Goal: Task Accomplishment & Management: Manage account settings

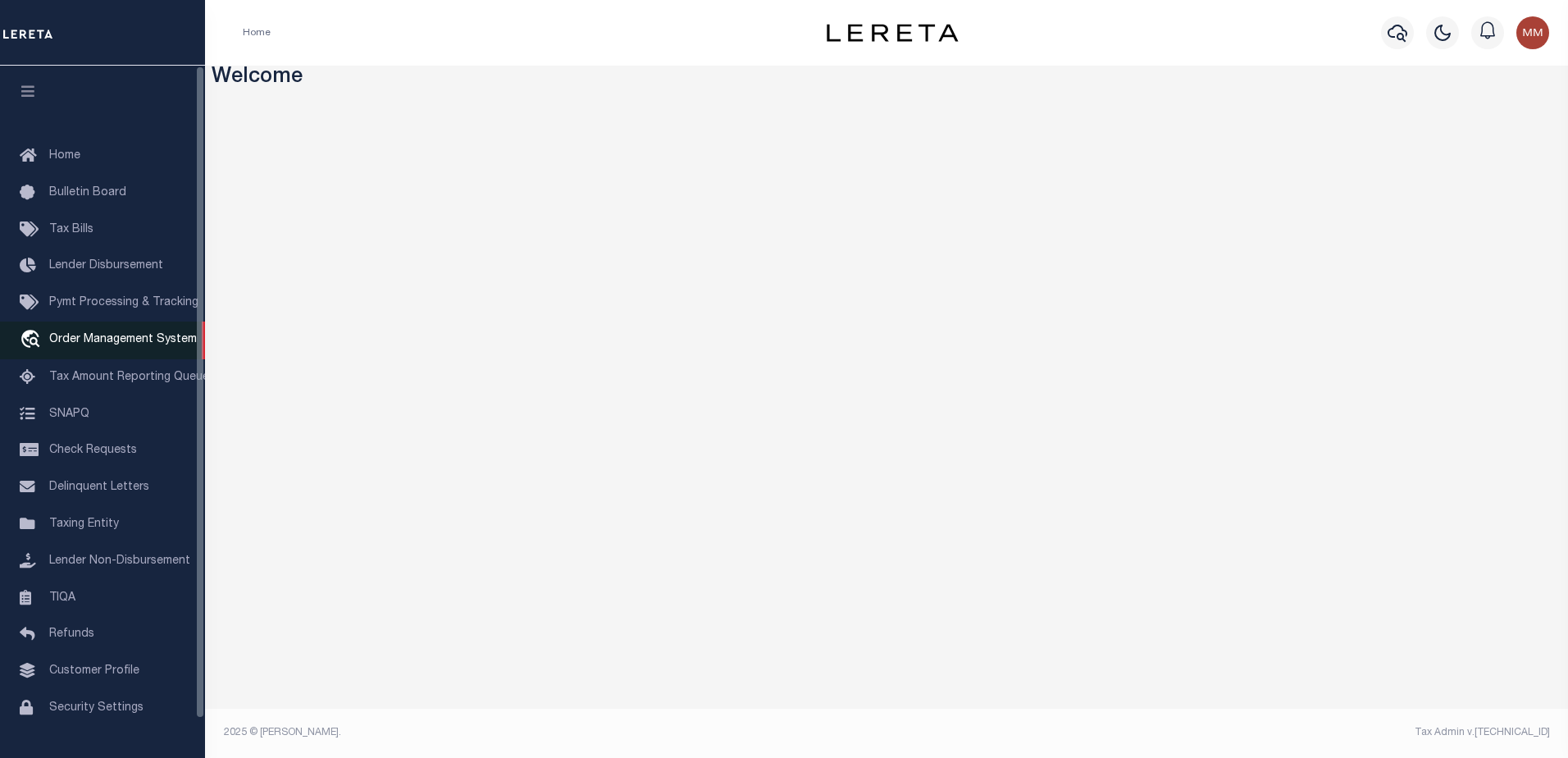
click at [81, 359] on link "travel_explore Order Management System" at bounding box center [102, 340] width 205 height 37
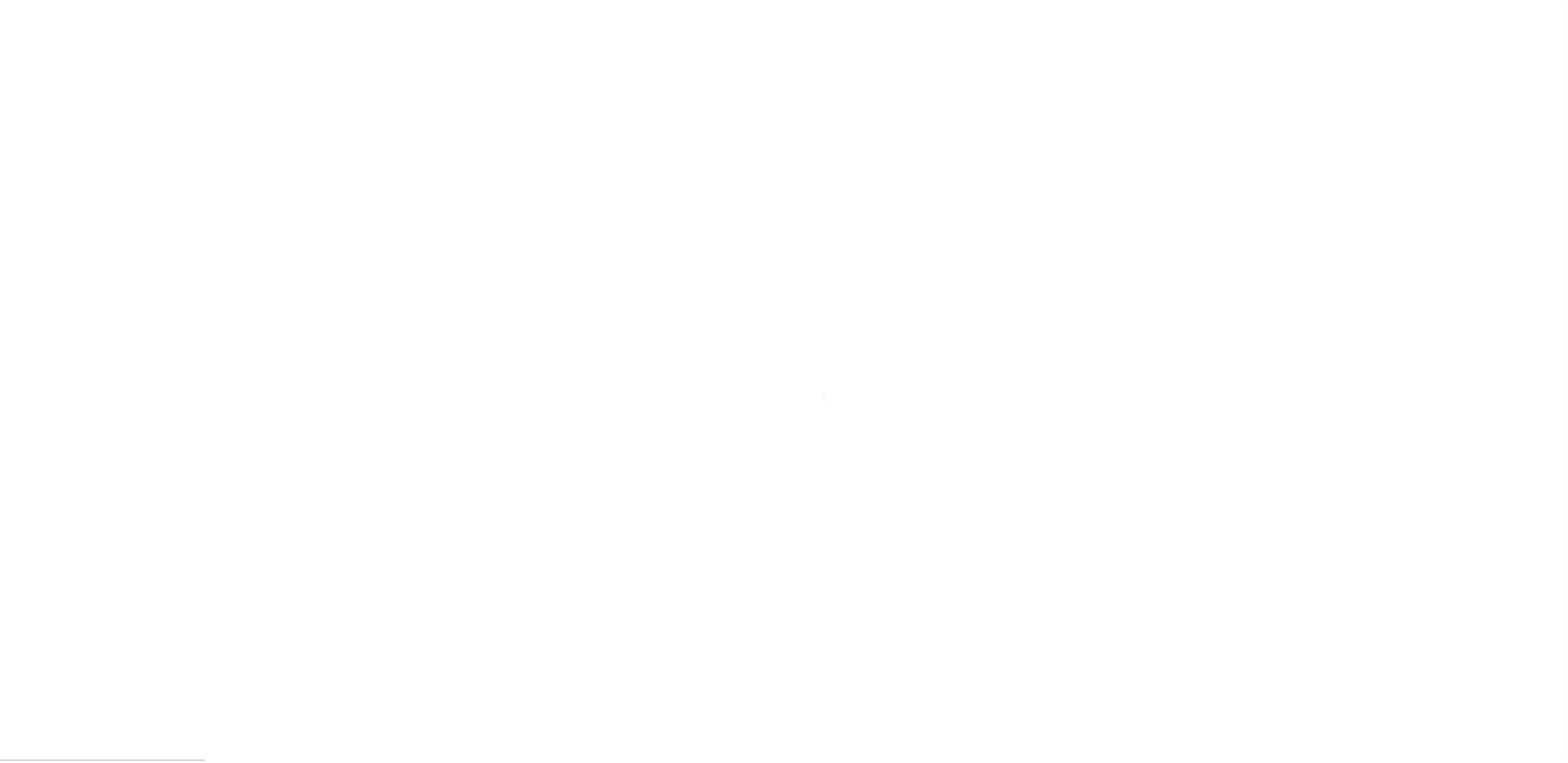
scroll to position [41, 0]
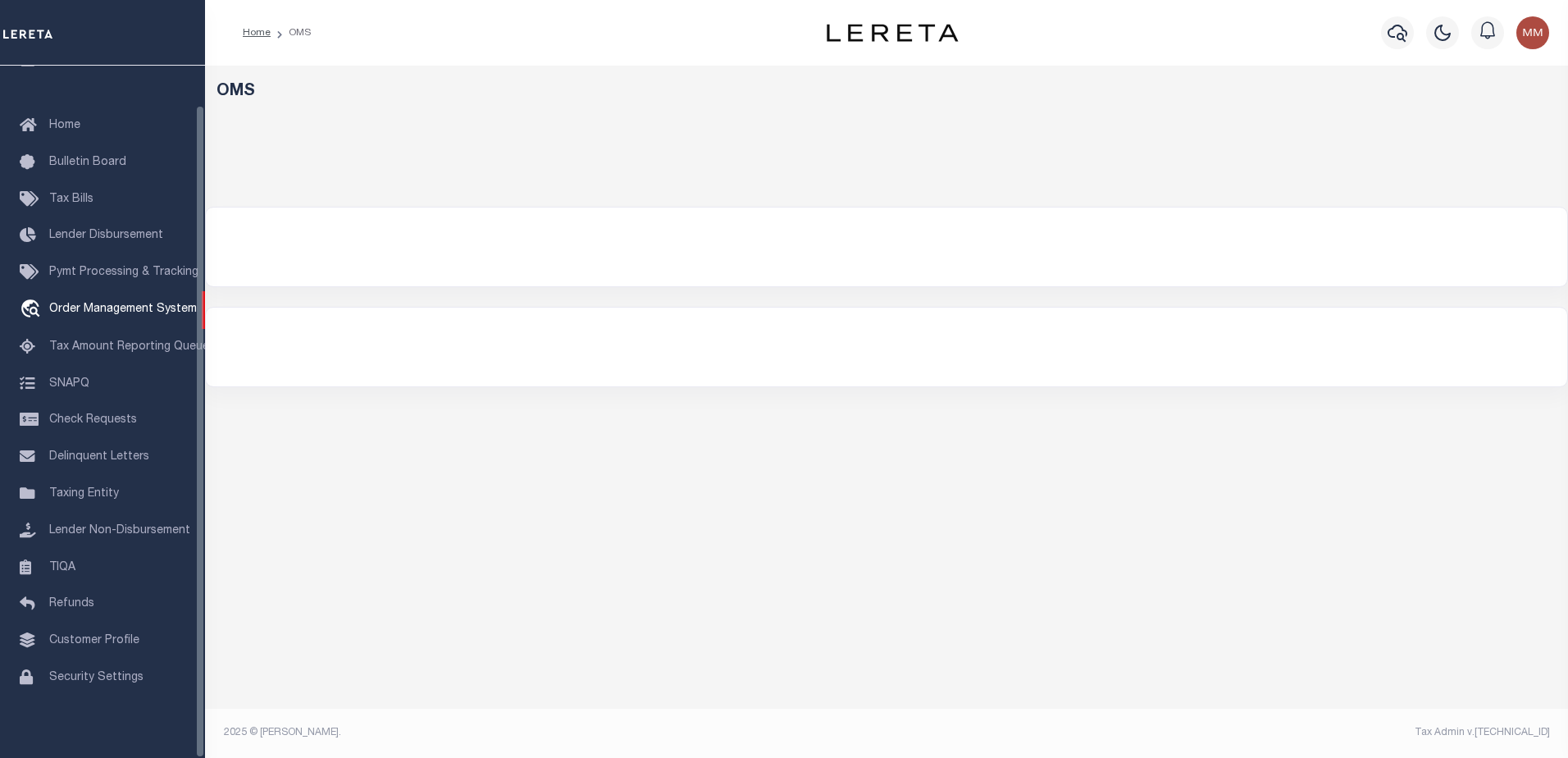
select select "200"
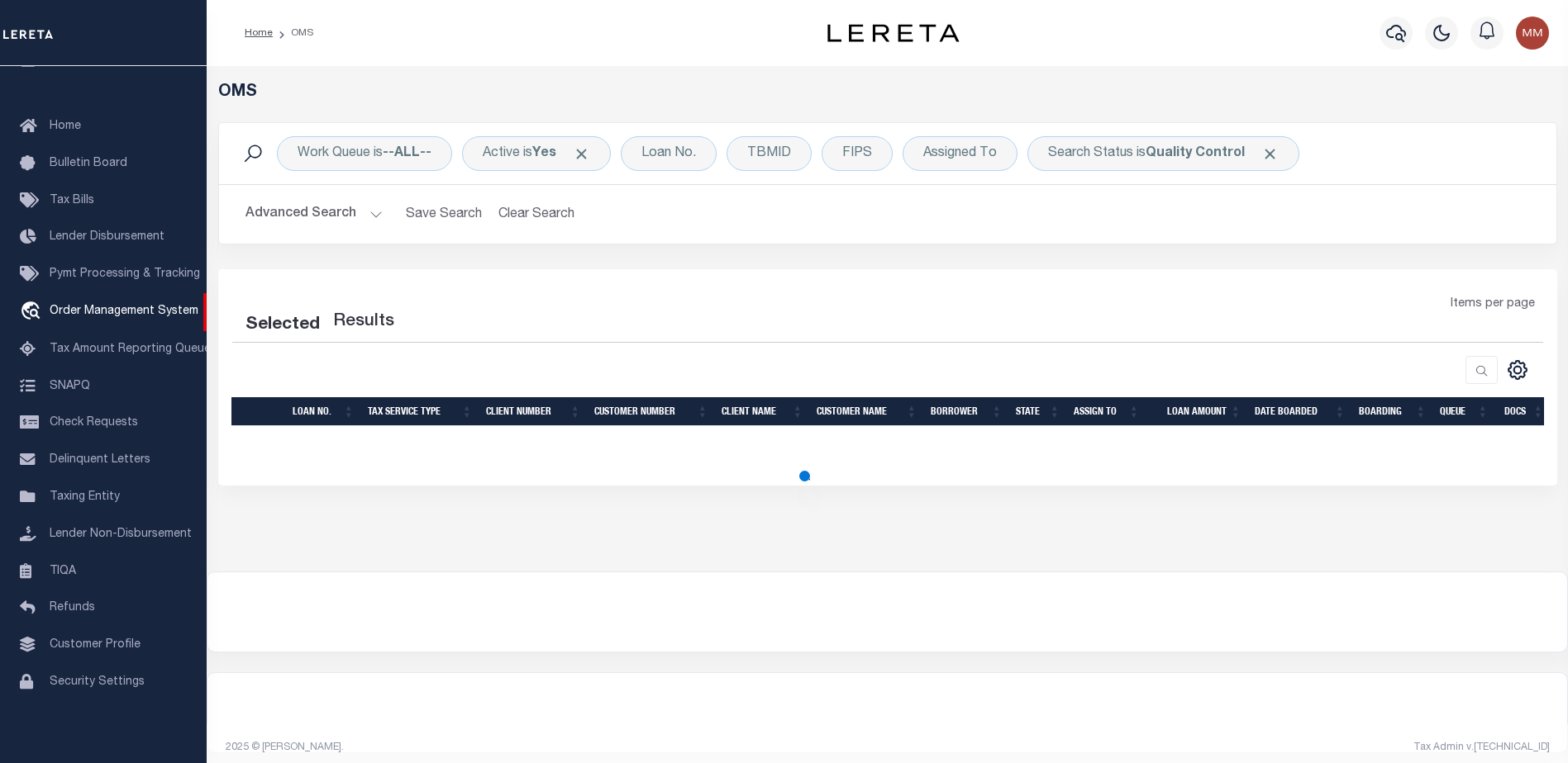
select select "200"
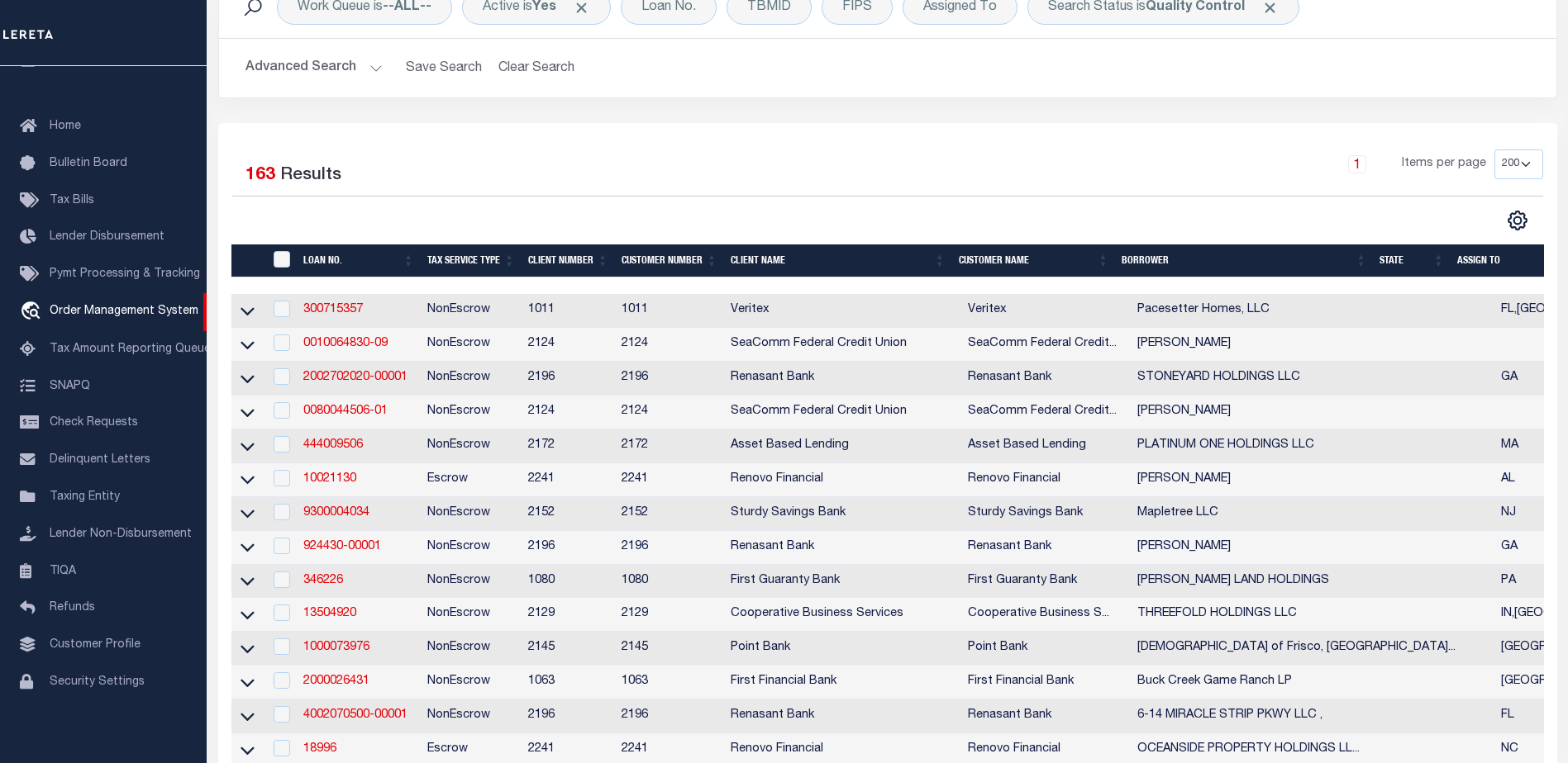
scroll to position [248, 0]
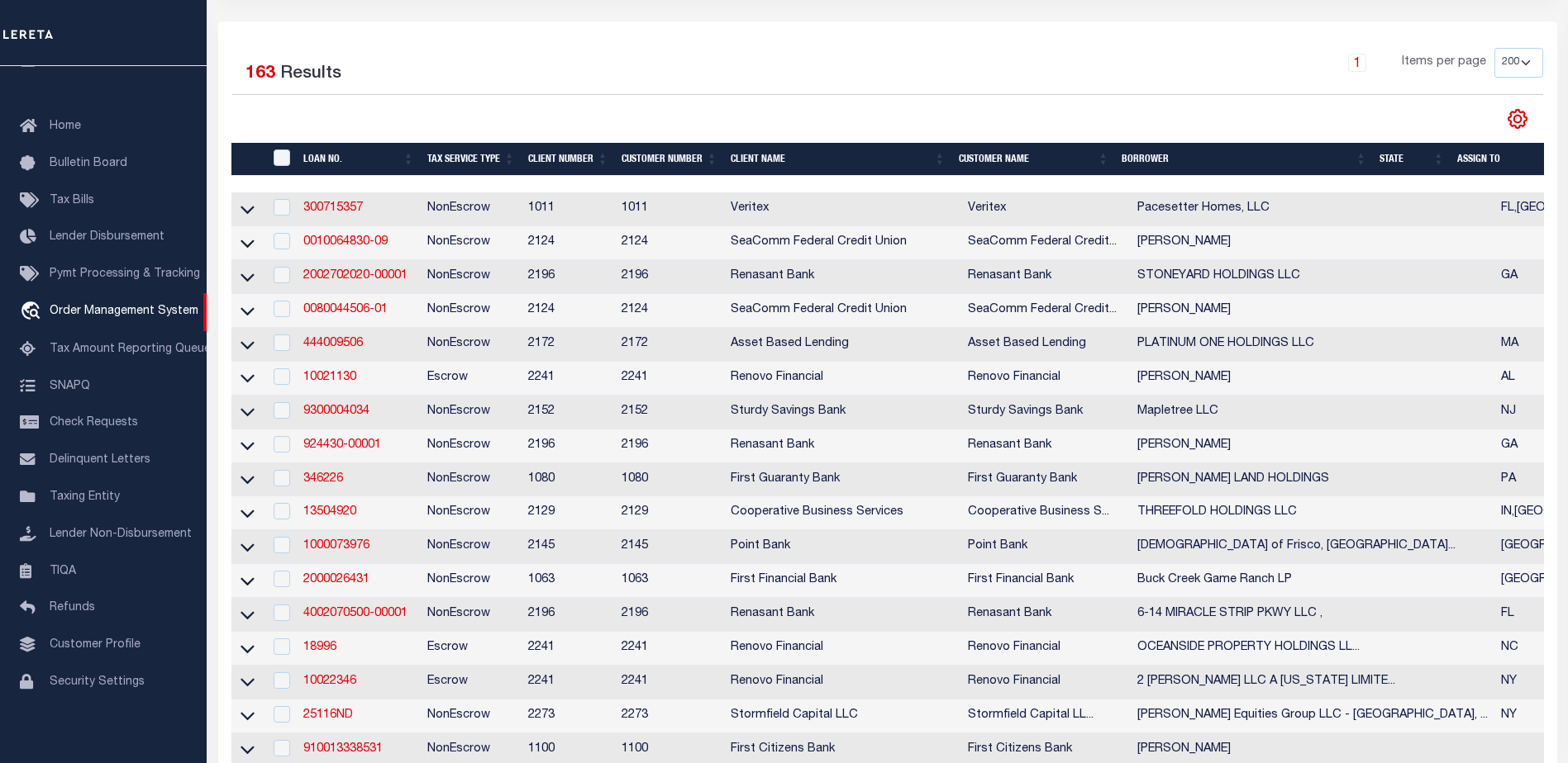
click at [1520, 111] on icon "" at bounding box center [1517, 118] width 21 height 21
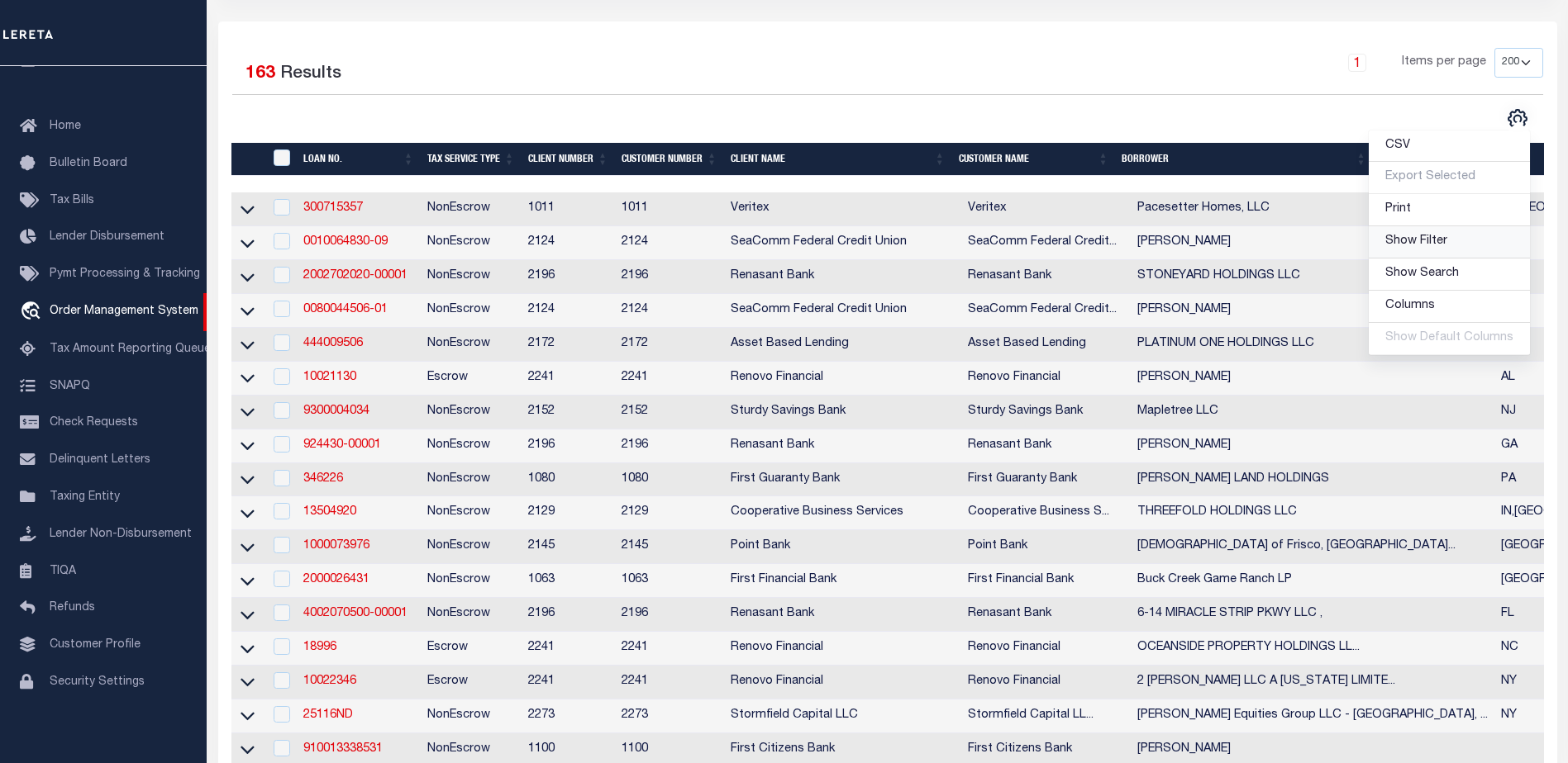
click at [1436, 238] on span "Show Filter" at bounding box center [1416, 241] width 62 height 12
select select
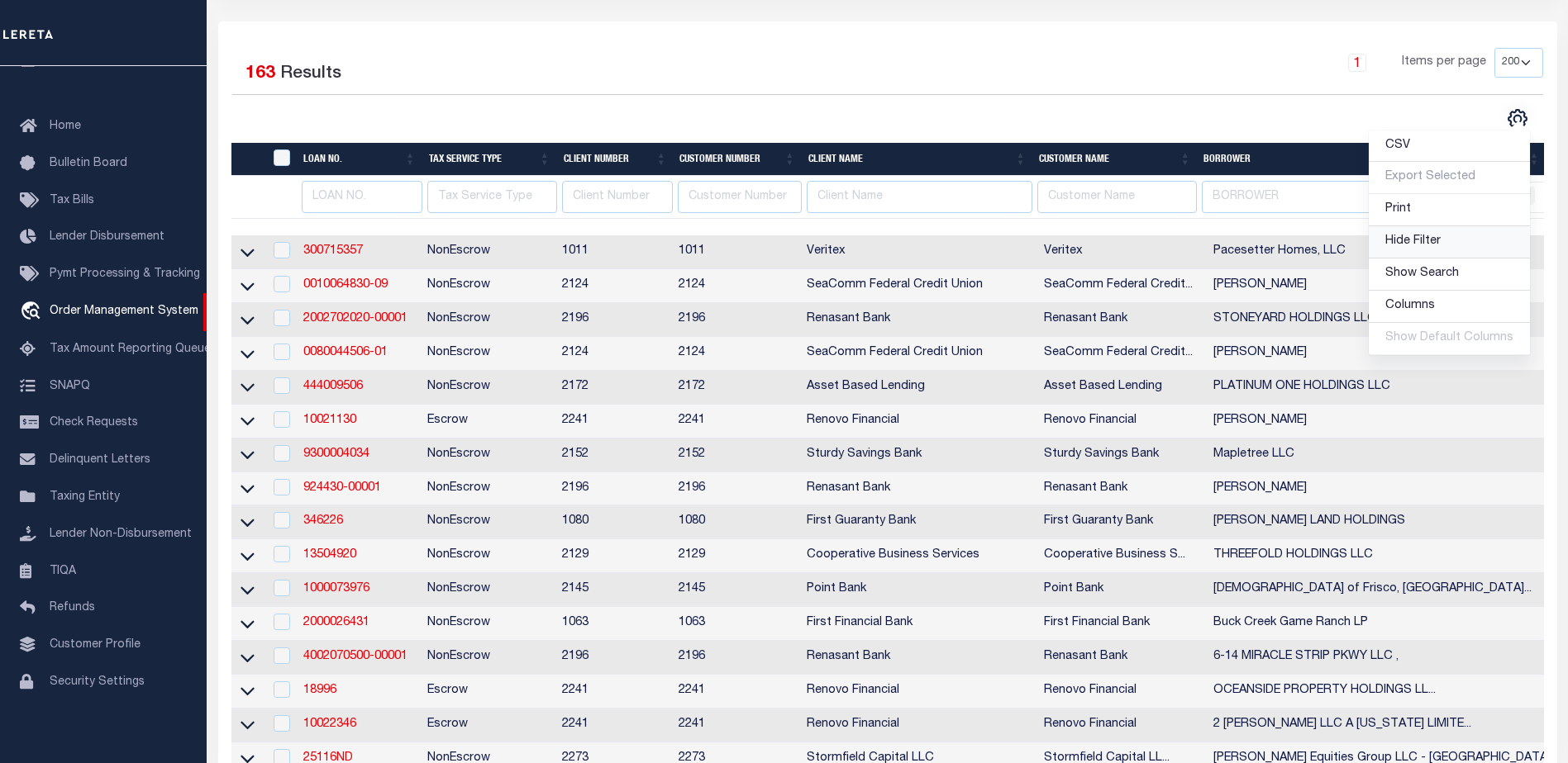
click at [1428, 243] on span "Hide Filter" at bounding box center [1412, 241] width 56 height 12
select select
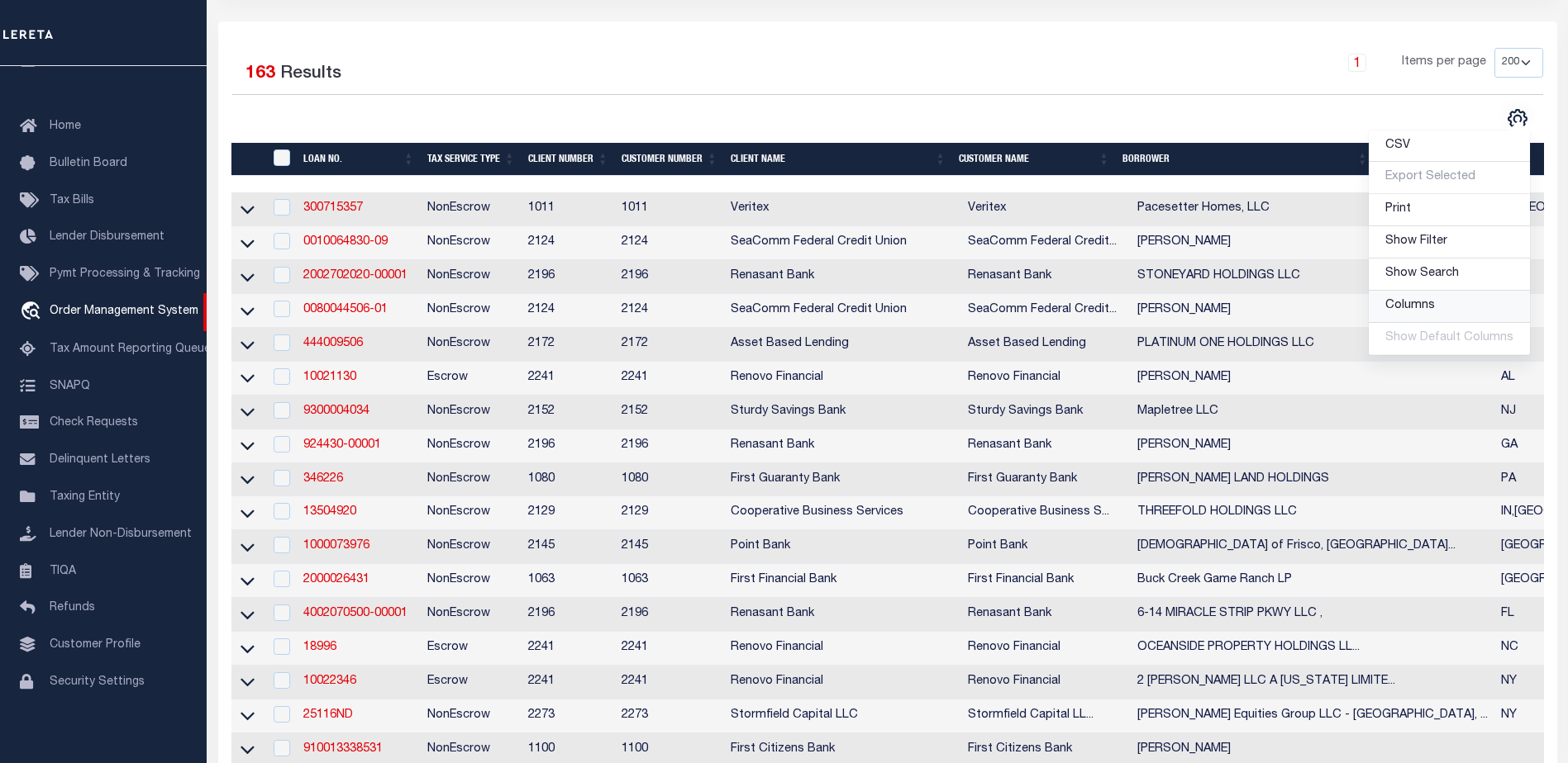
click at [1432, 307] on span "Columns" at bounding box center [1410, 305] width 50 height 12
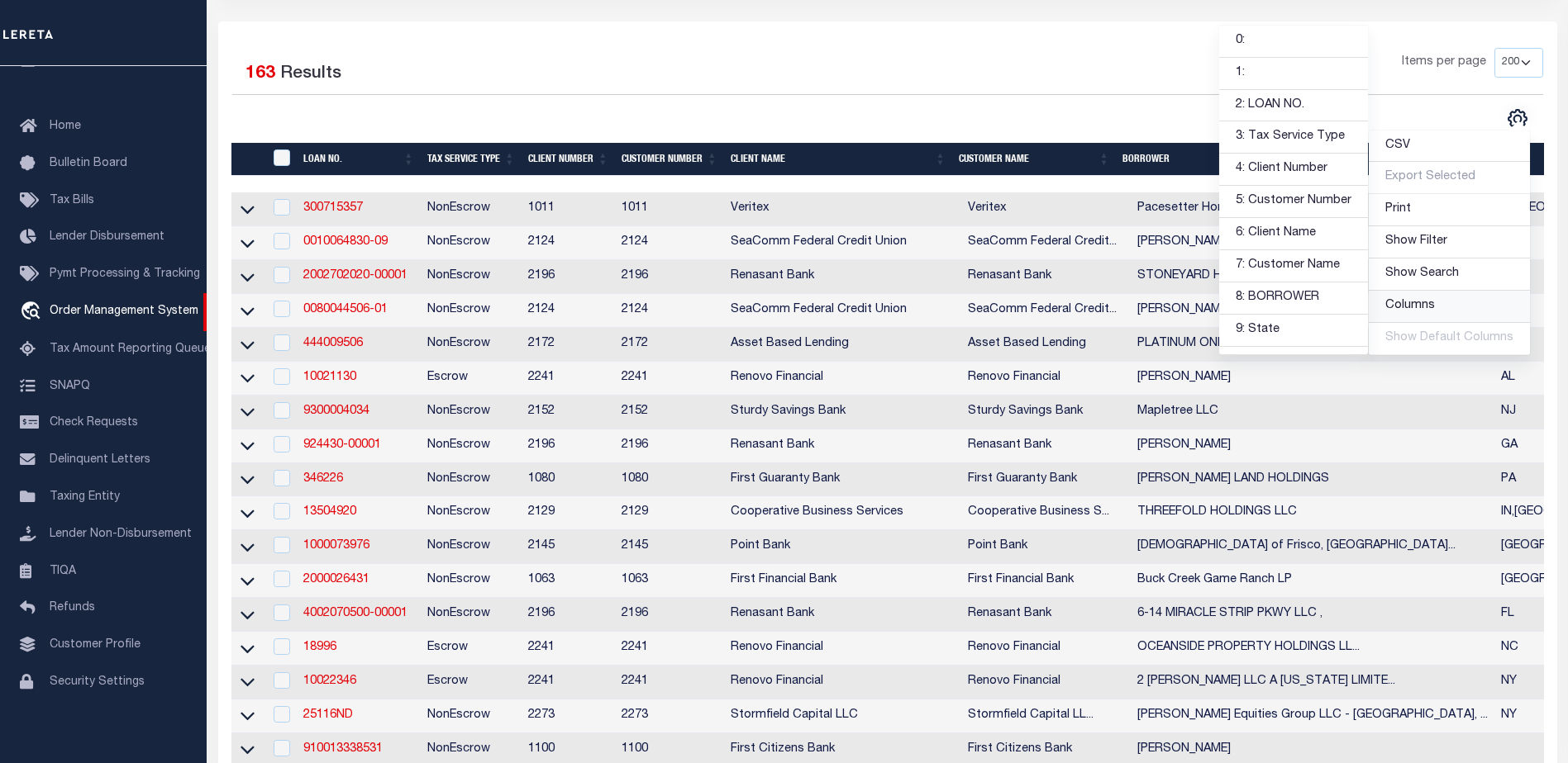
click at [1432, 307] on span "Columns" at bounding box center [1410, 305] width 50 height 12
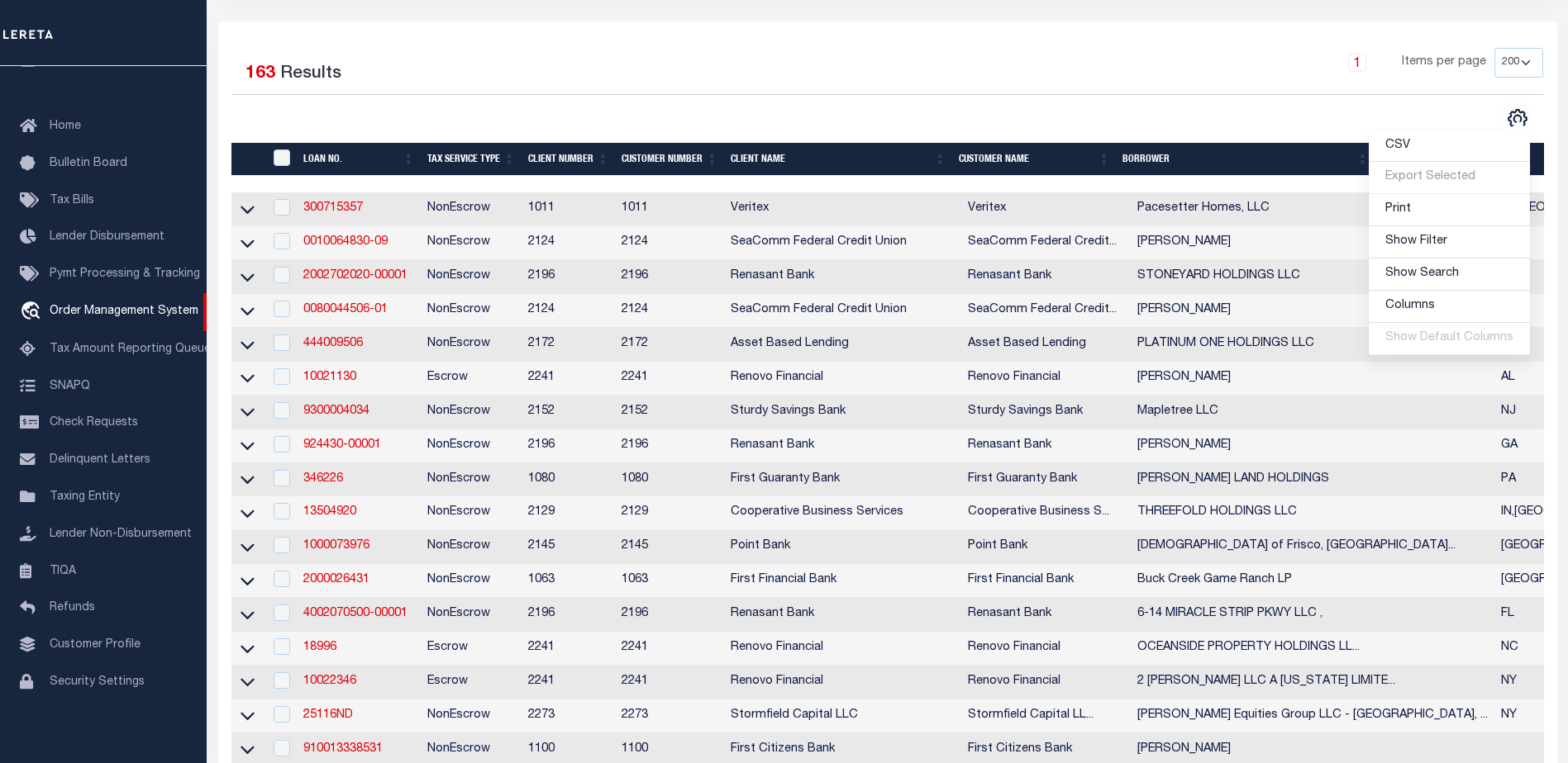
click at [1071, 66] on div "1 Items per page 10 25 50 100 200" at bounding box center [1054, 69] width 977 height 43
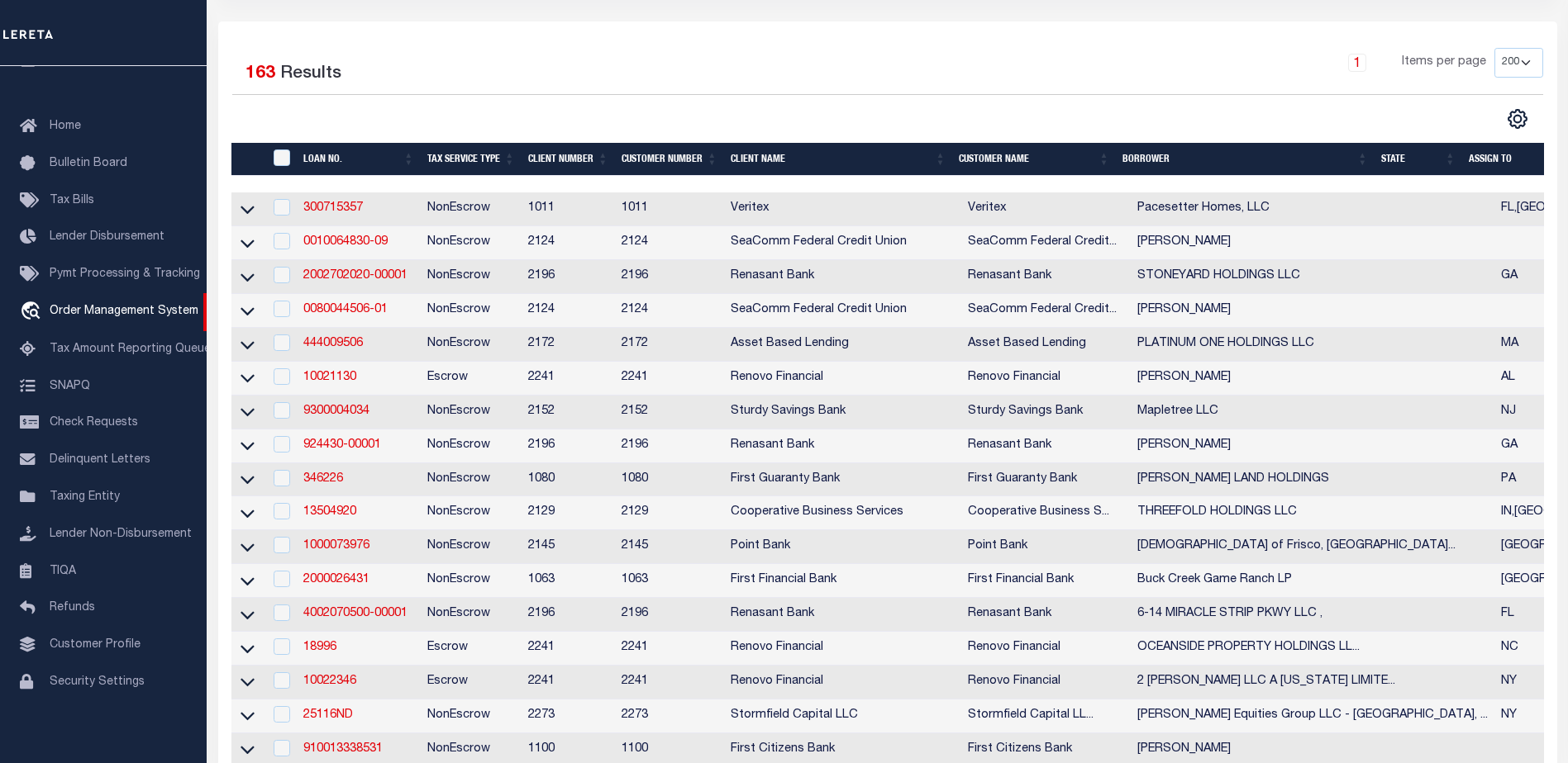
click at [1407, 164] on th "State" at bounding box center [1418, 160] width 87 height 34
select select
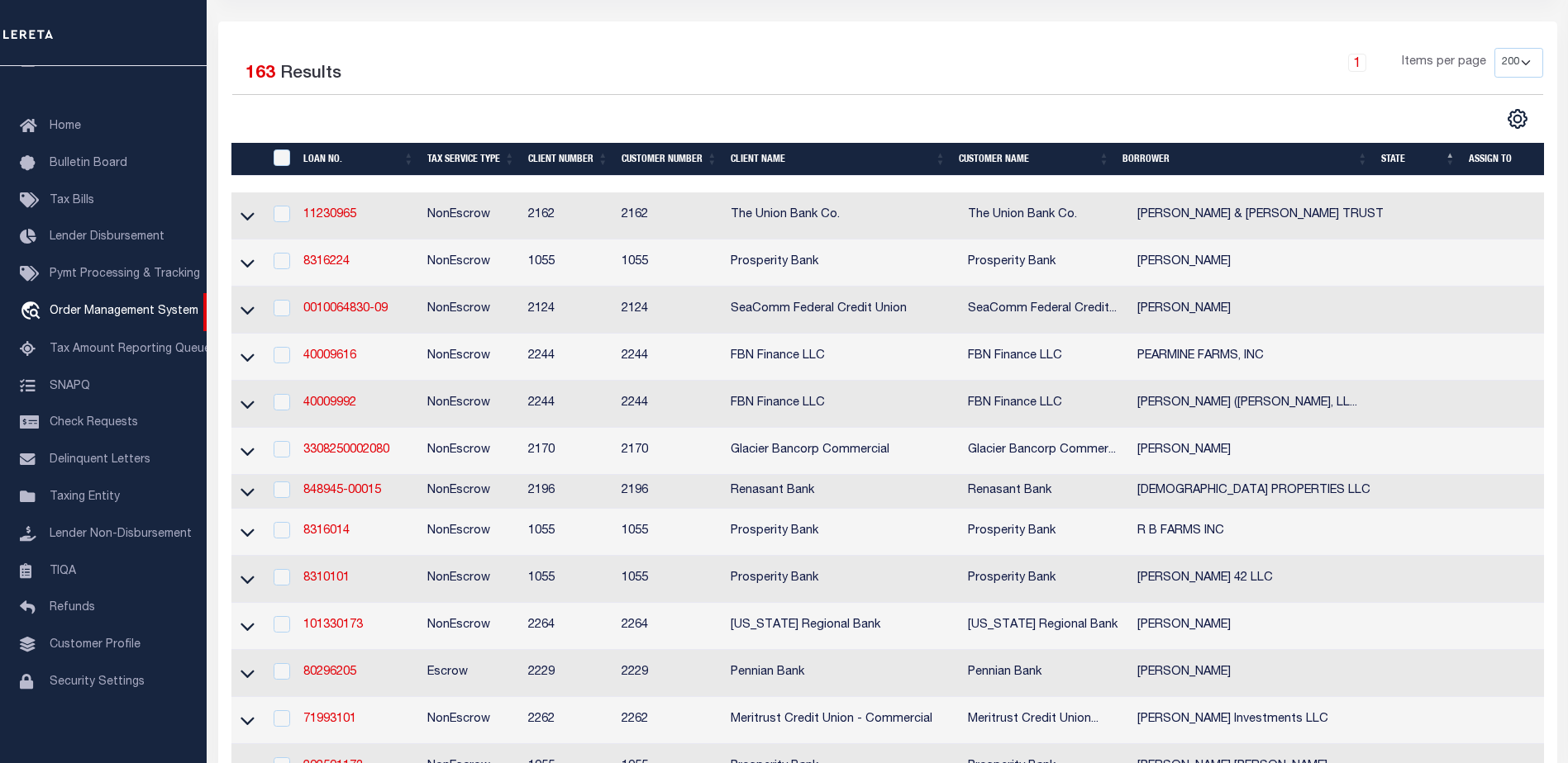
click at [1455, 163] on th "State" at bounding box center [1418, 160] width 87 height 34
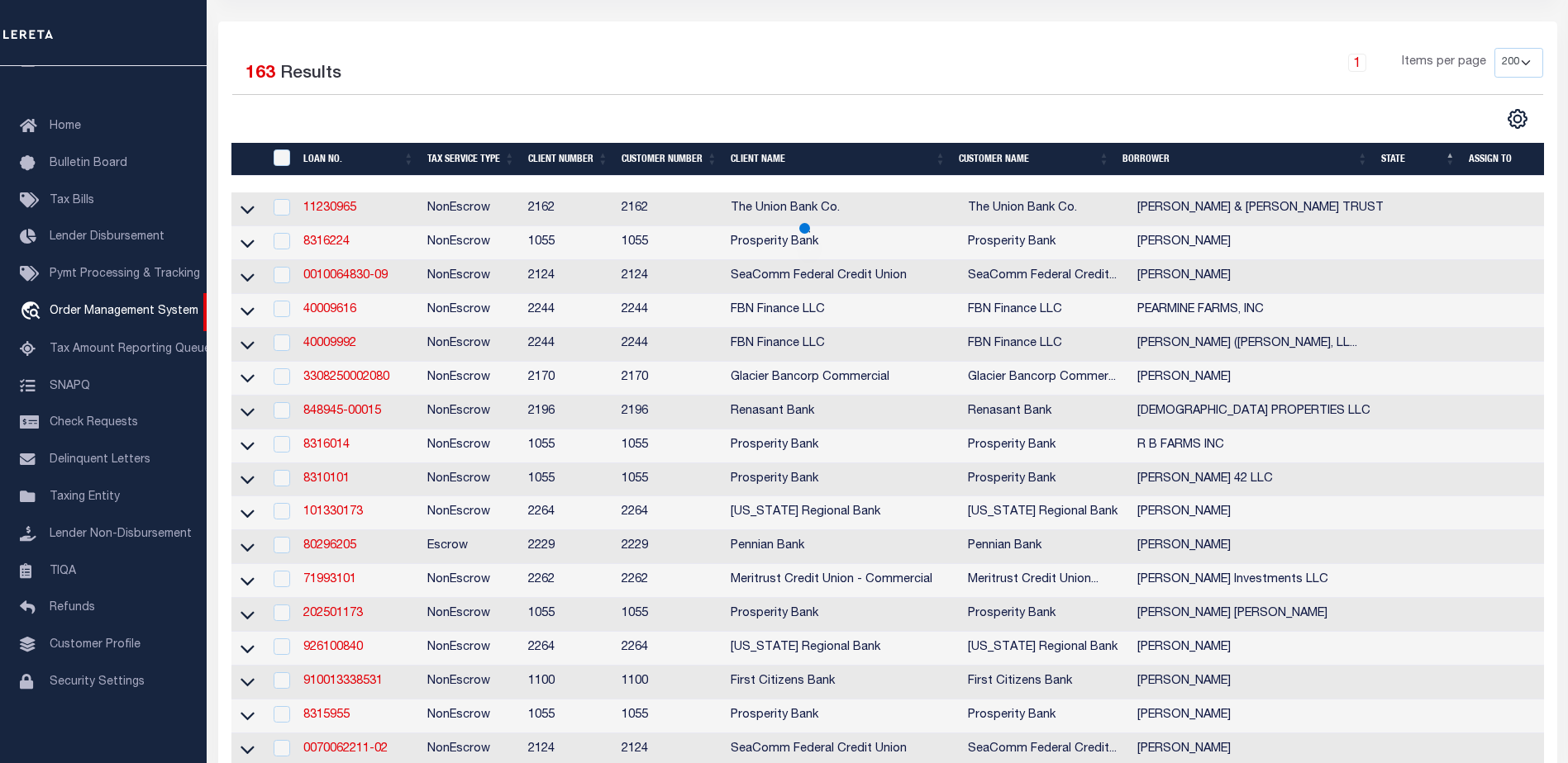
click at [1454, 166] on th "State" at bounding box center [1418, 160] width 87 height 34
select select
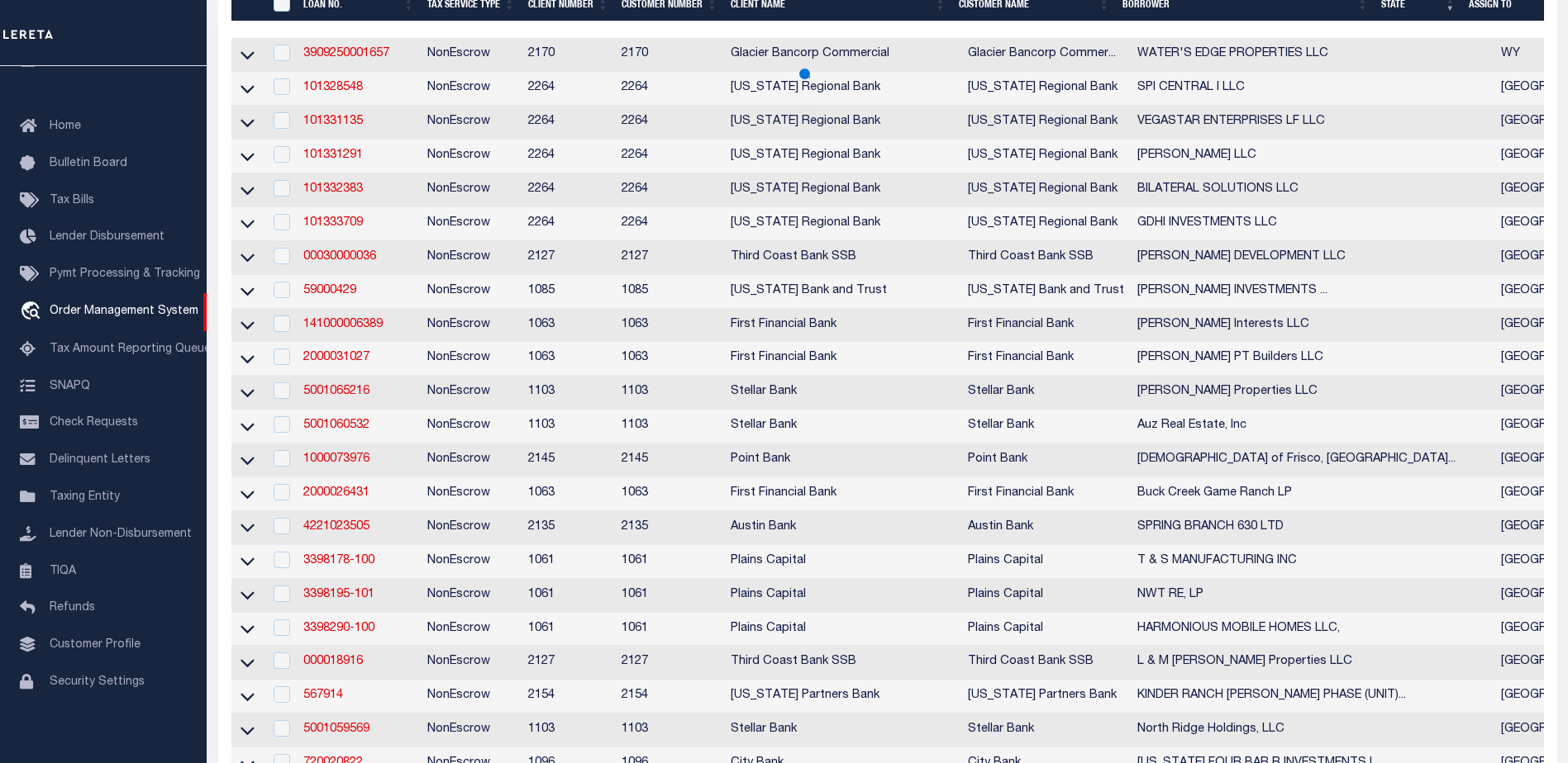
scroll to position [413, 0]
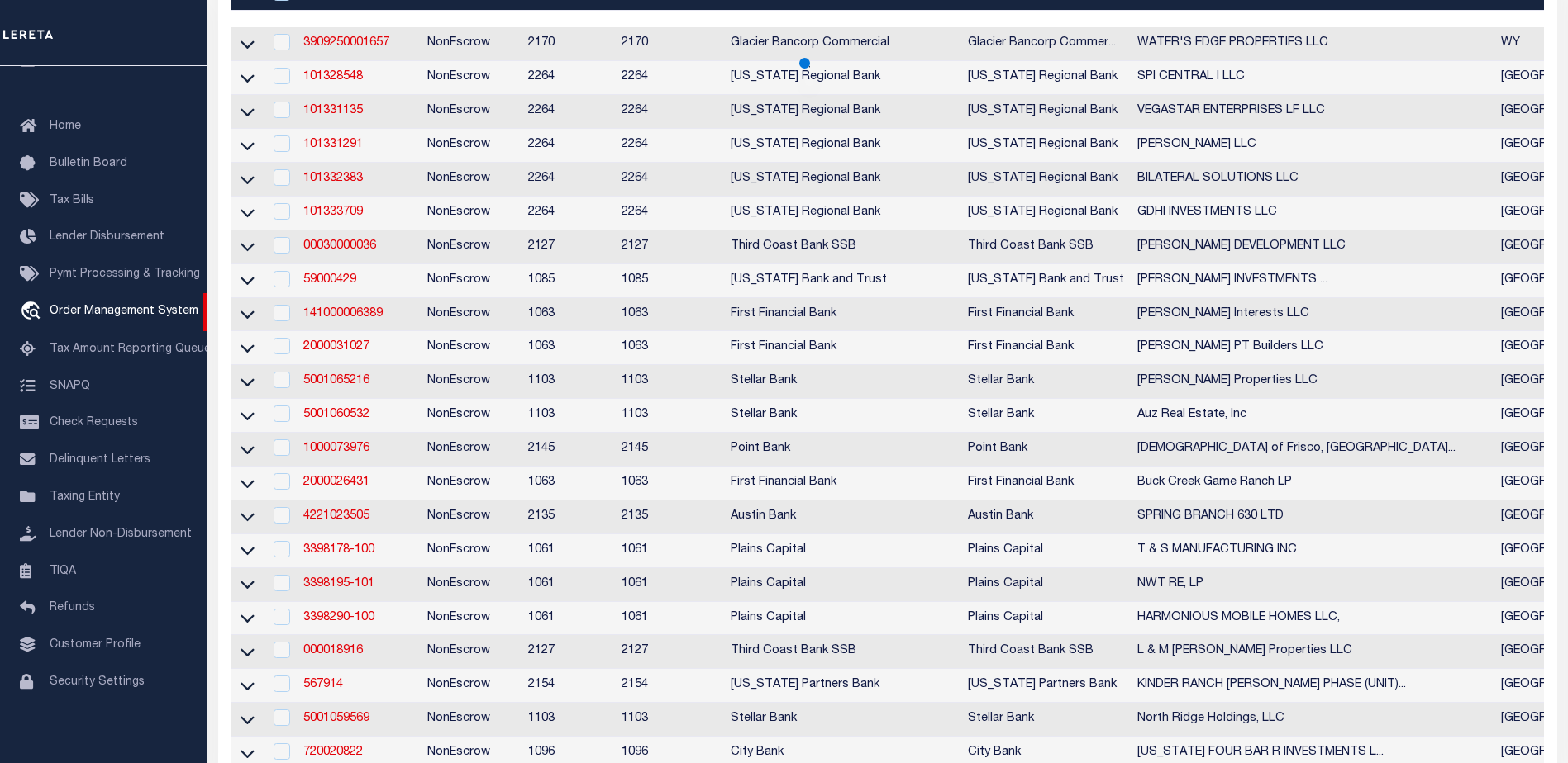
select select
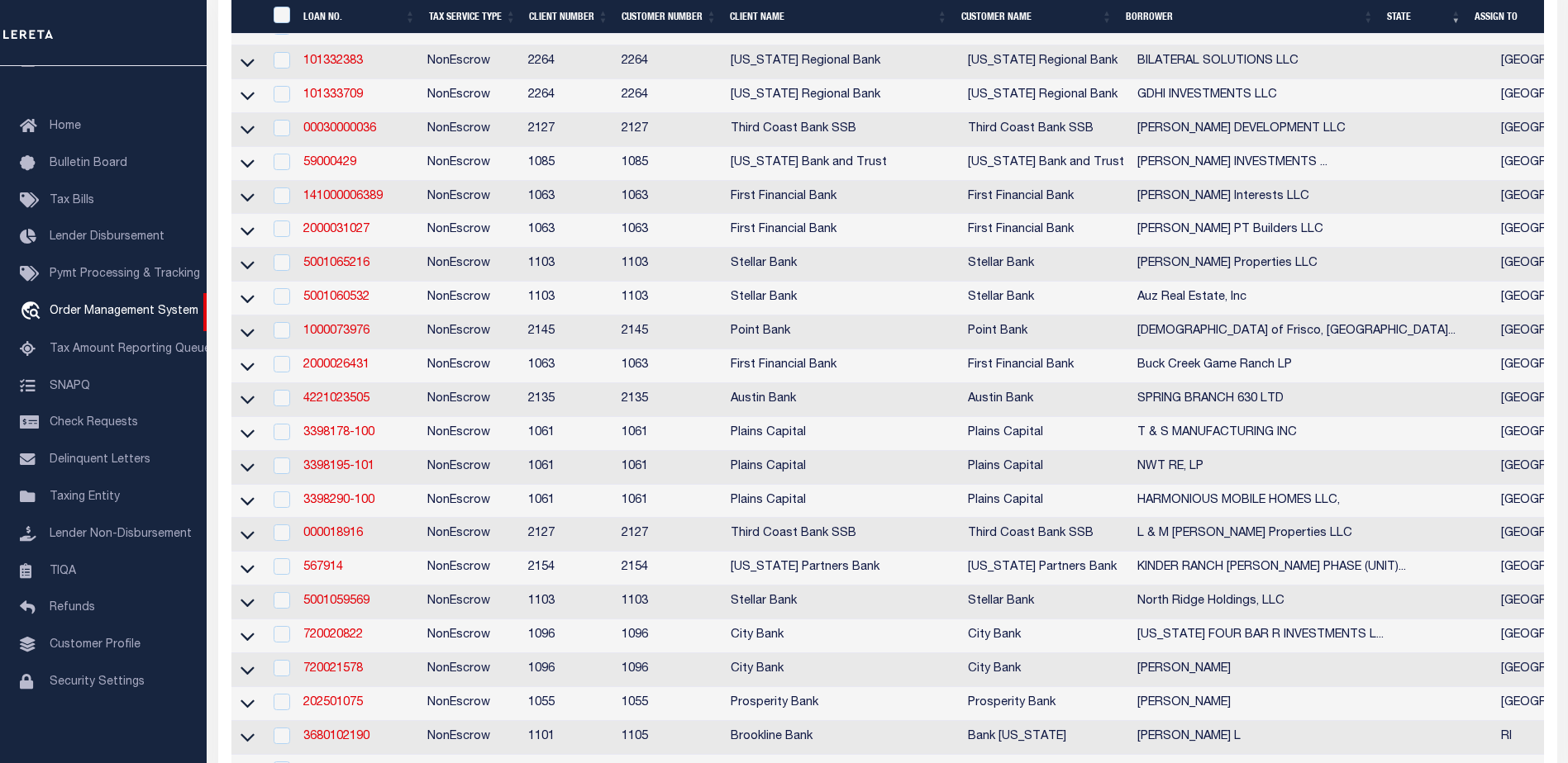
select select
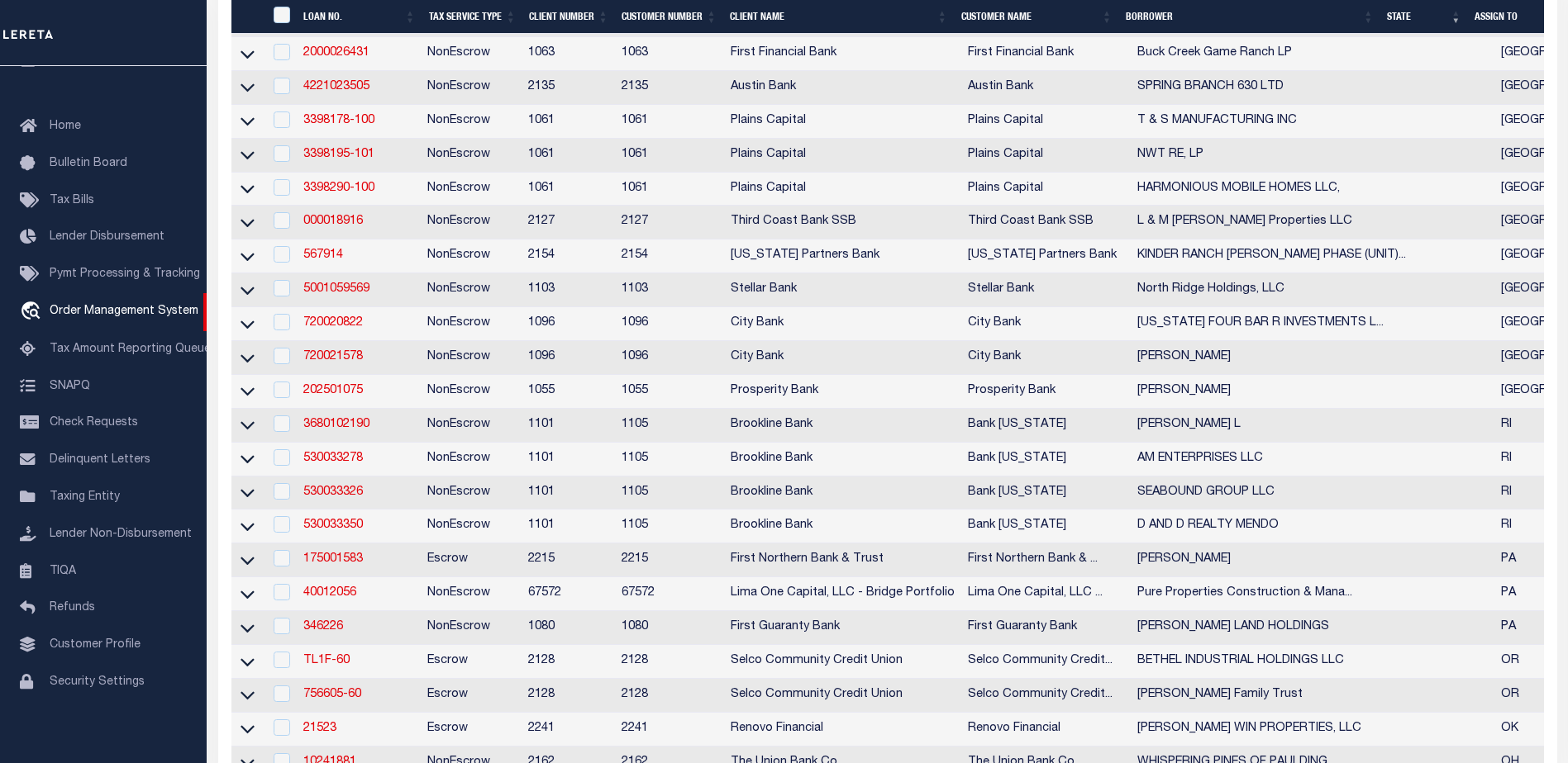
select select
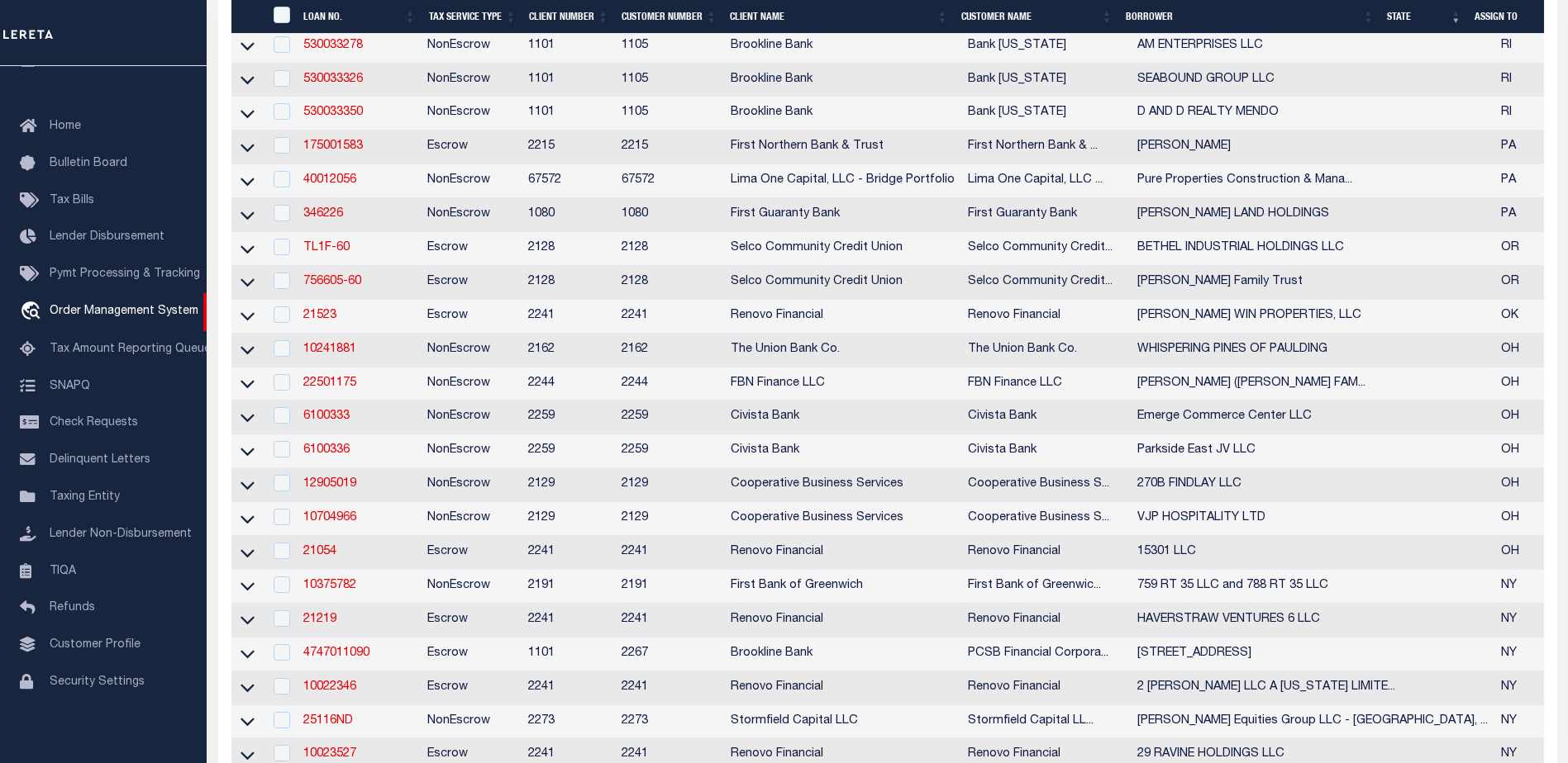
select select
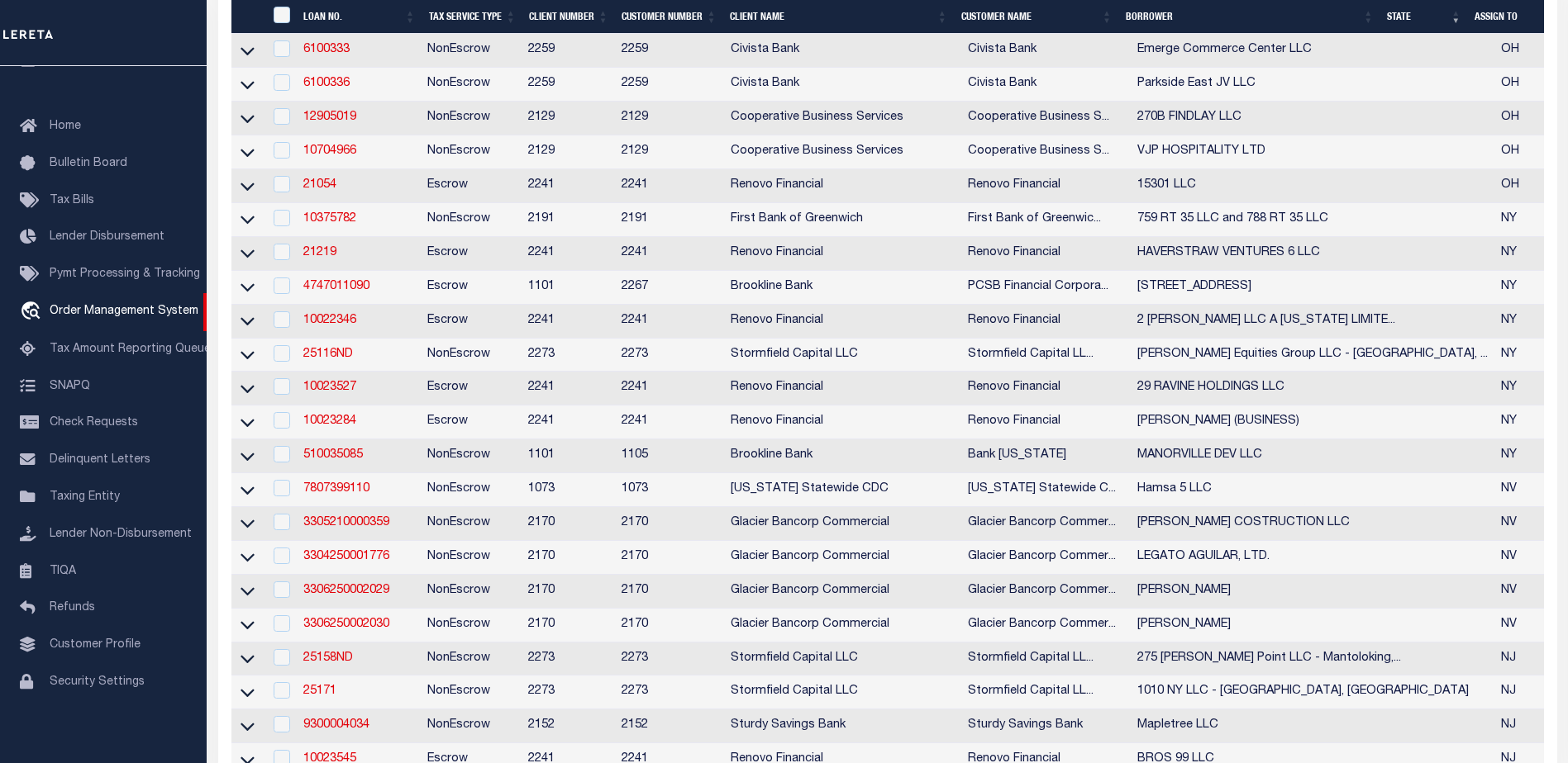
select select
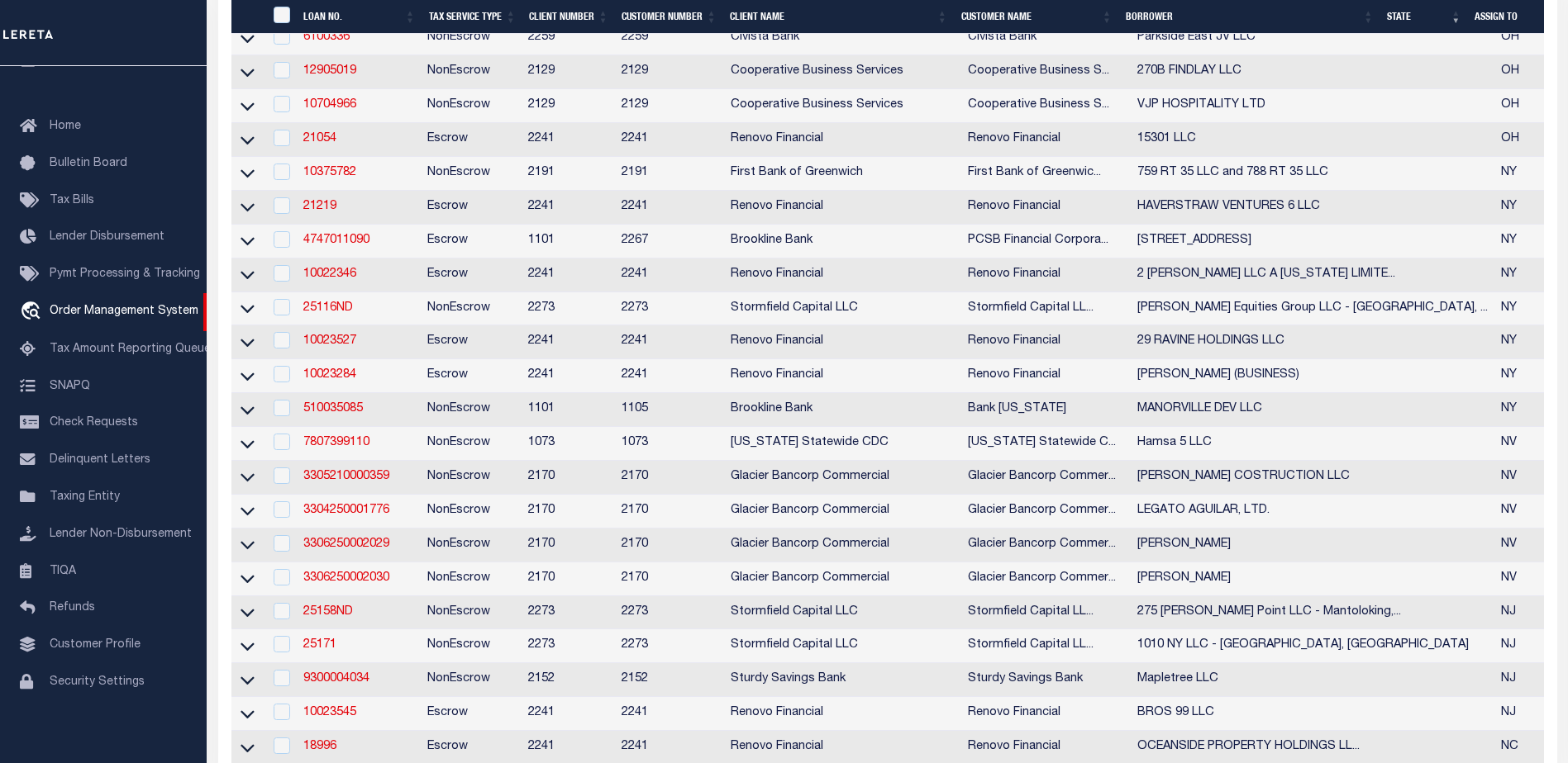
select select
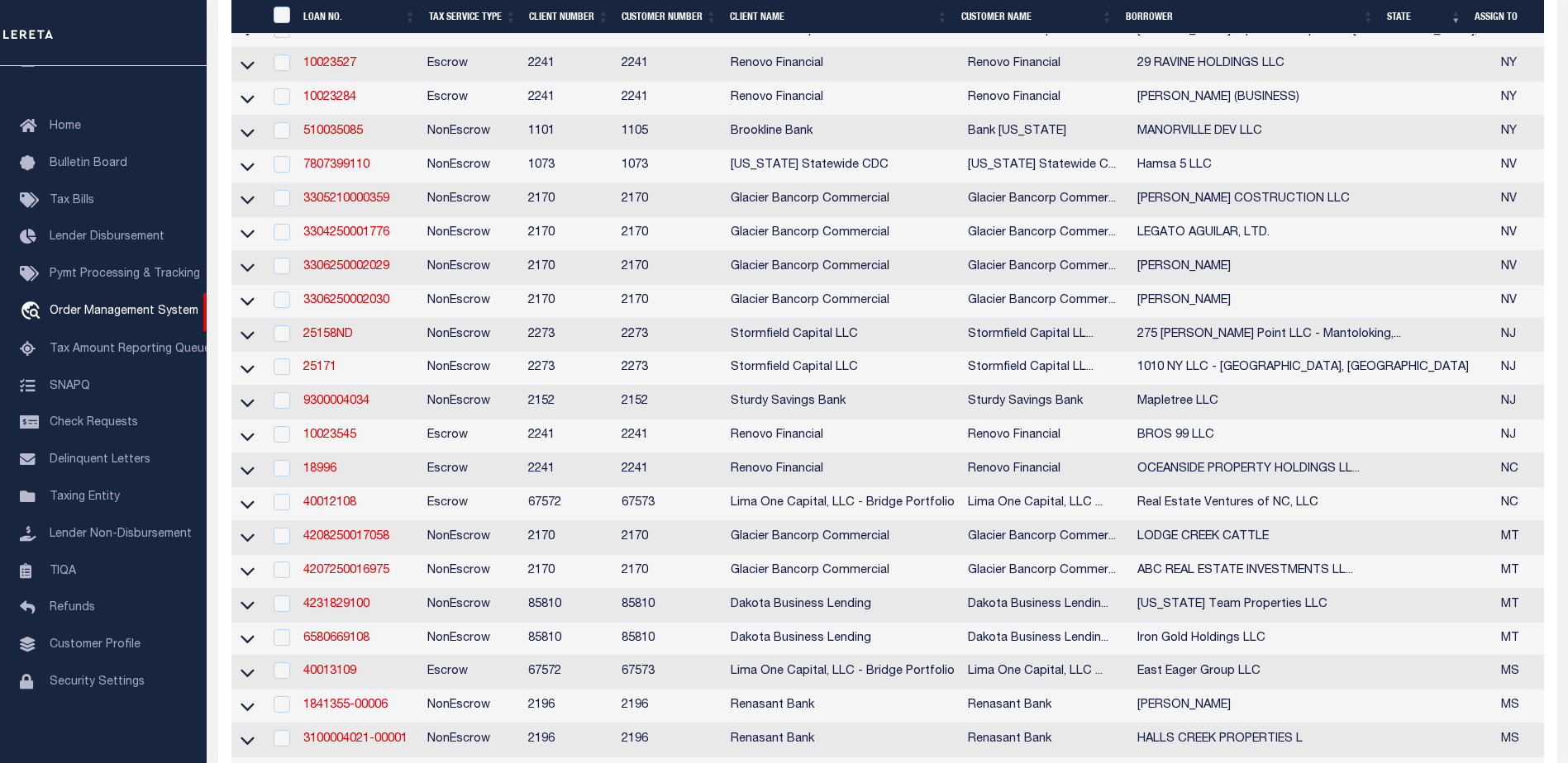
select select
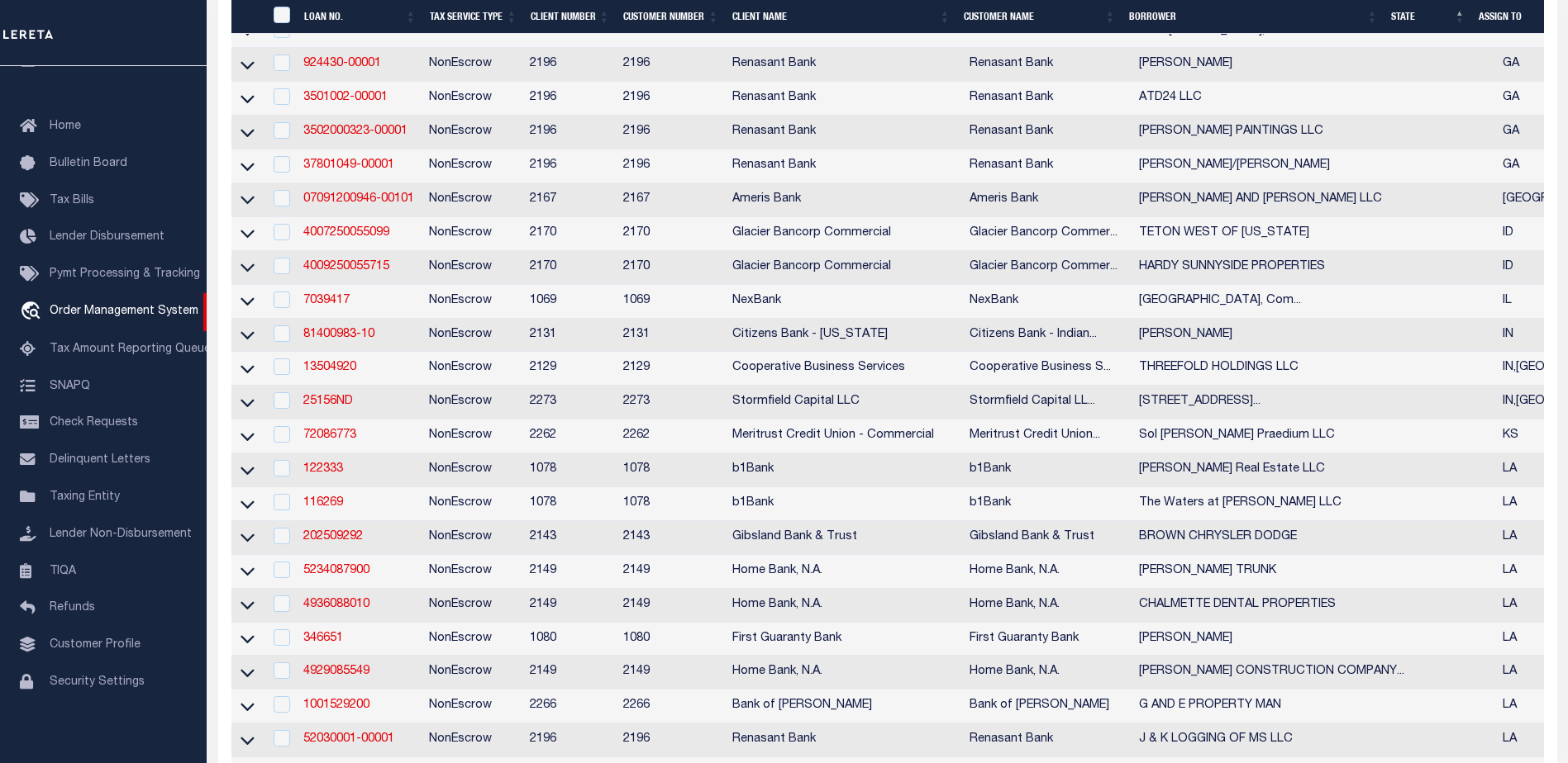
select select
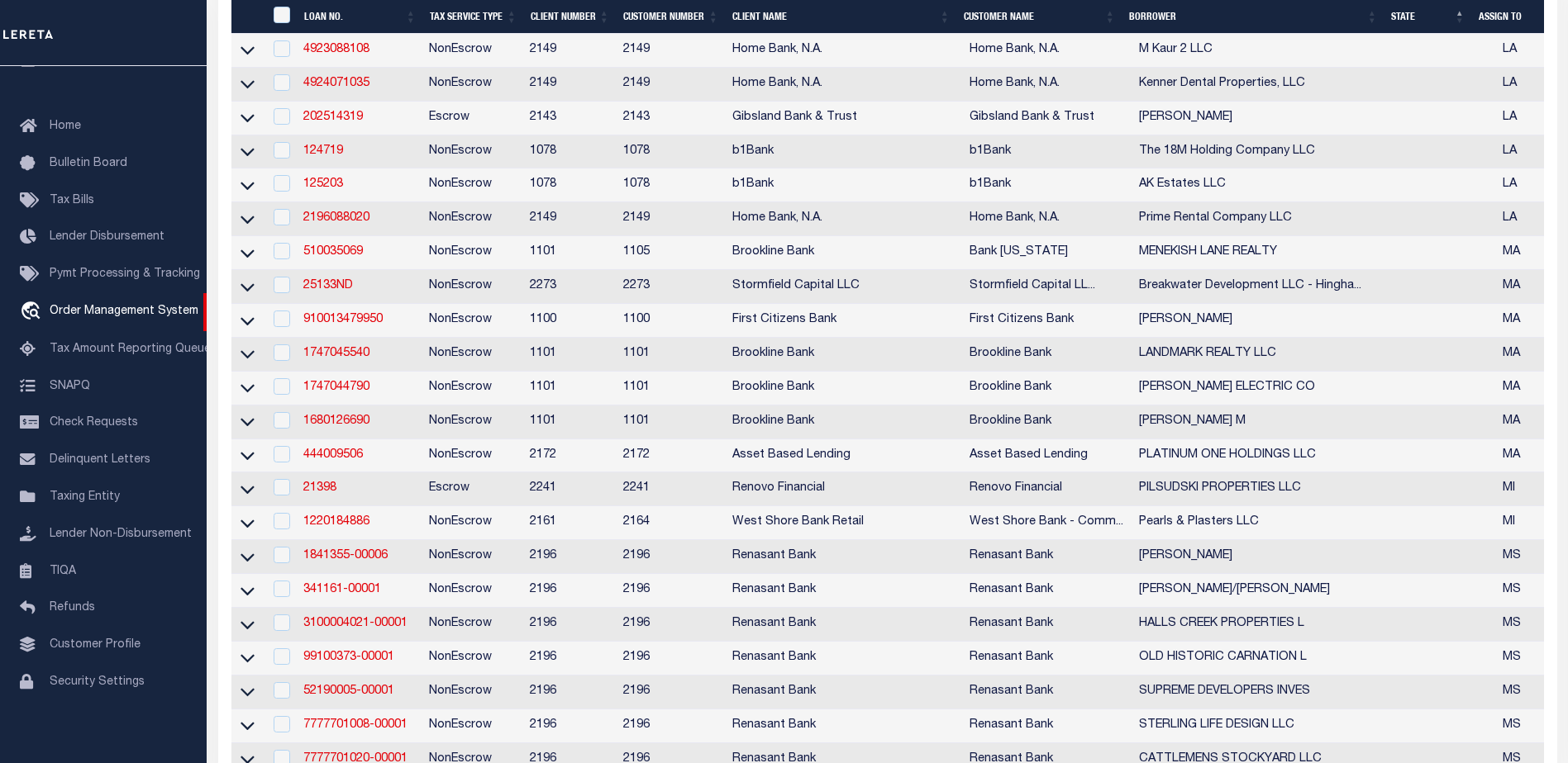
select select
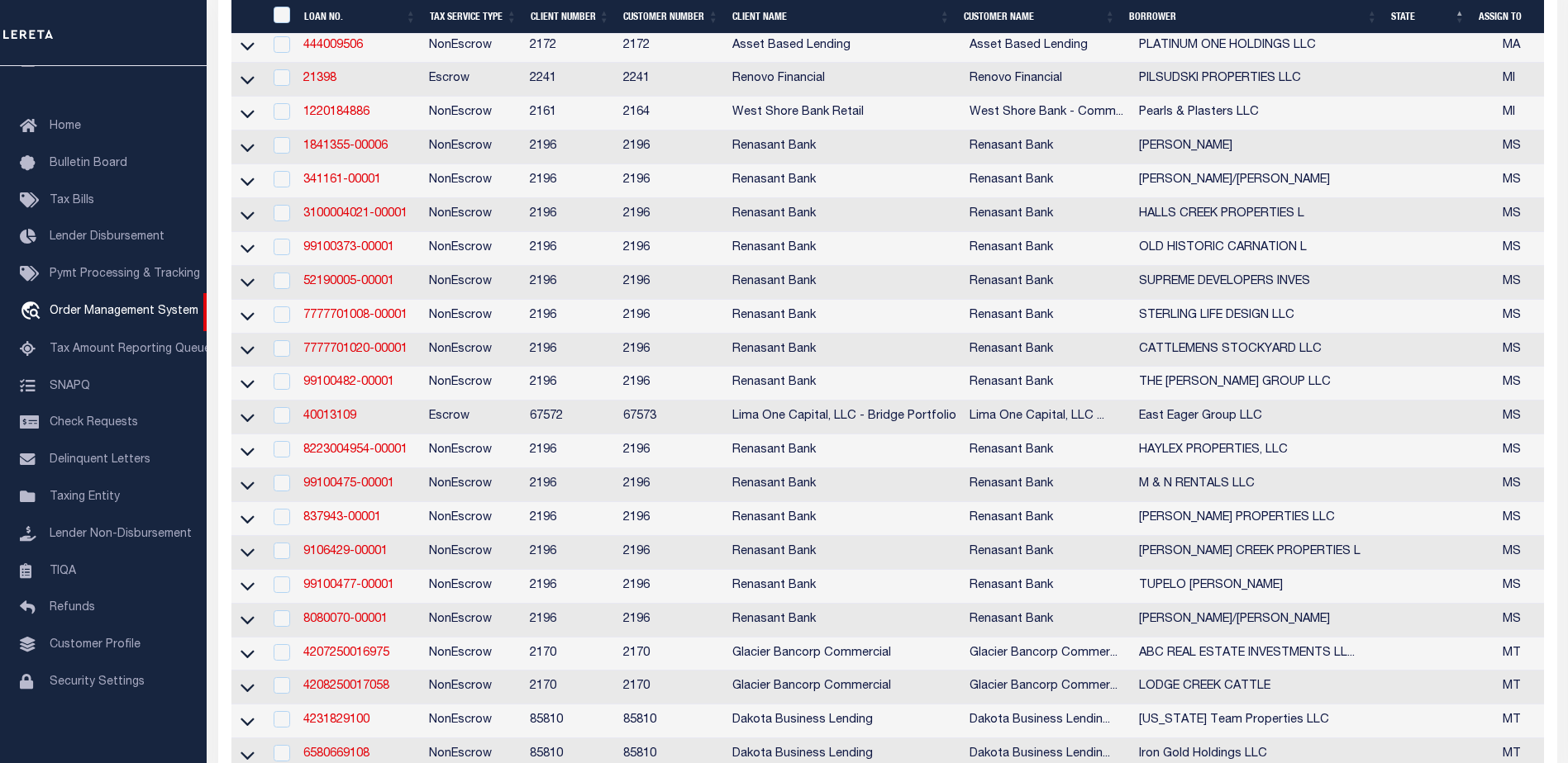
select select
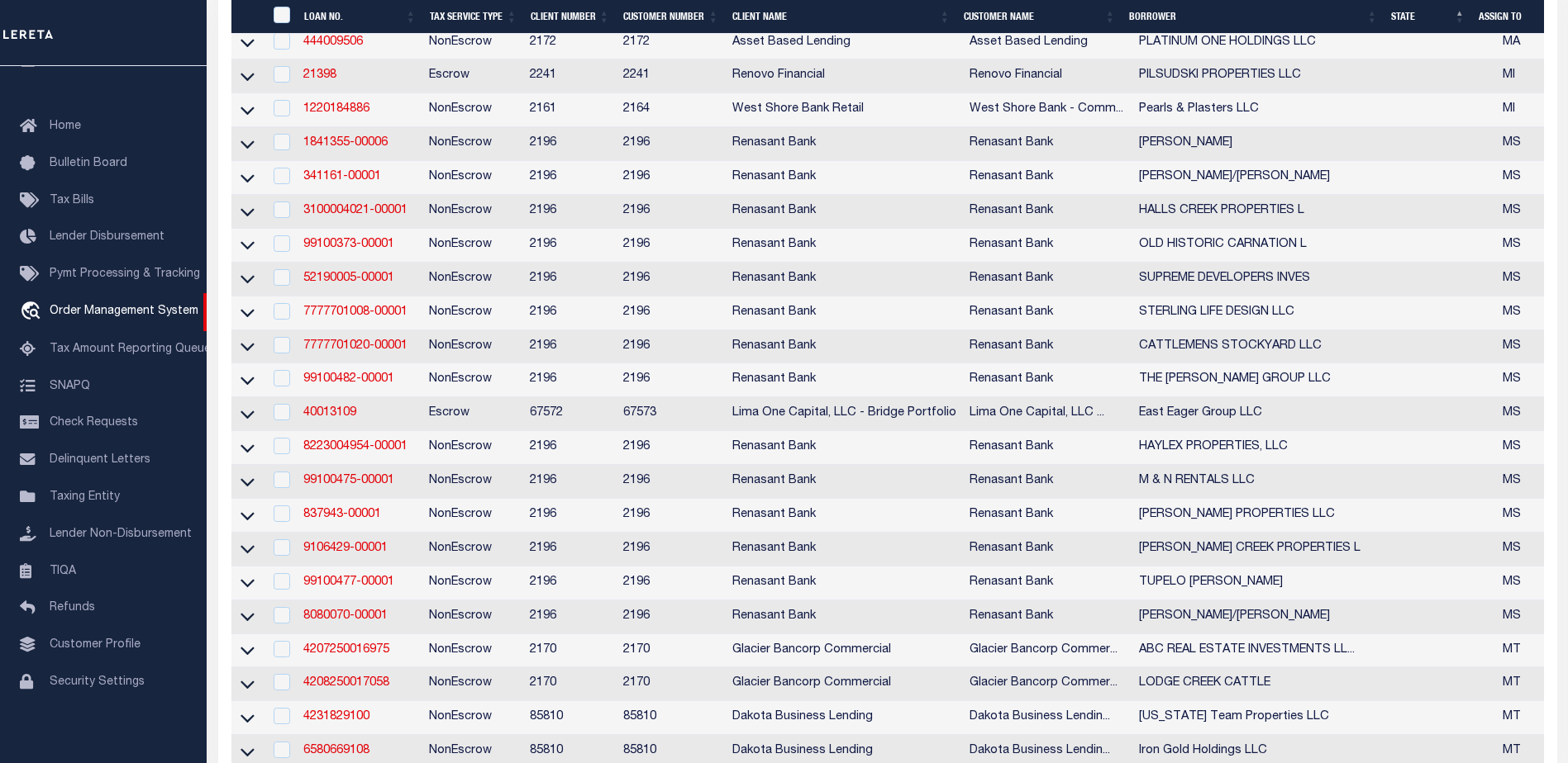
select select
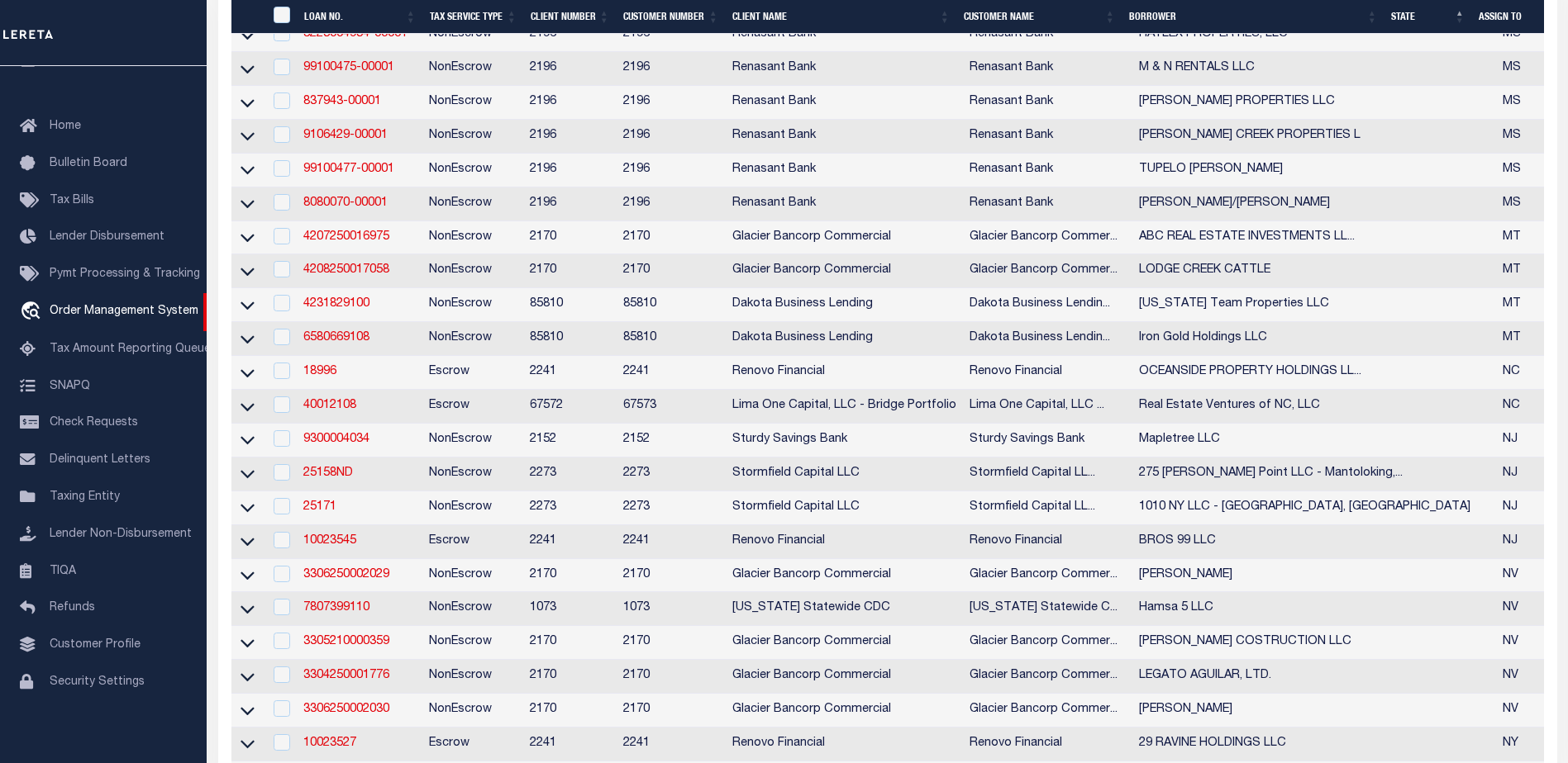
select select
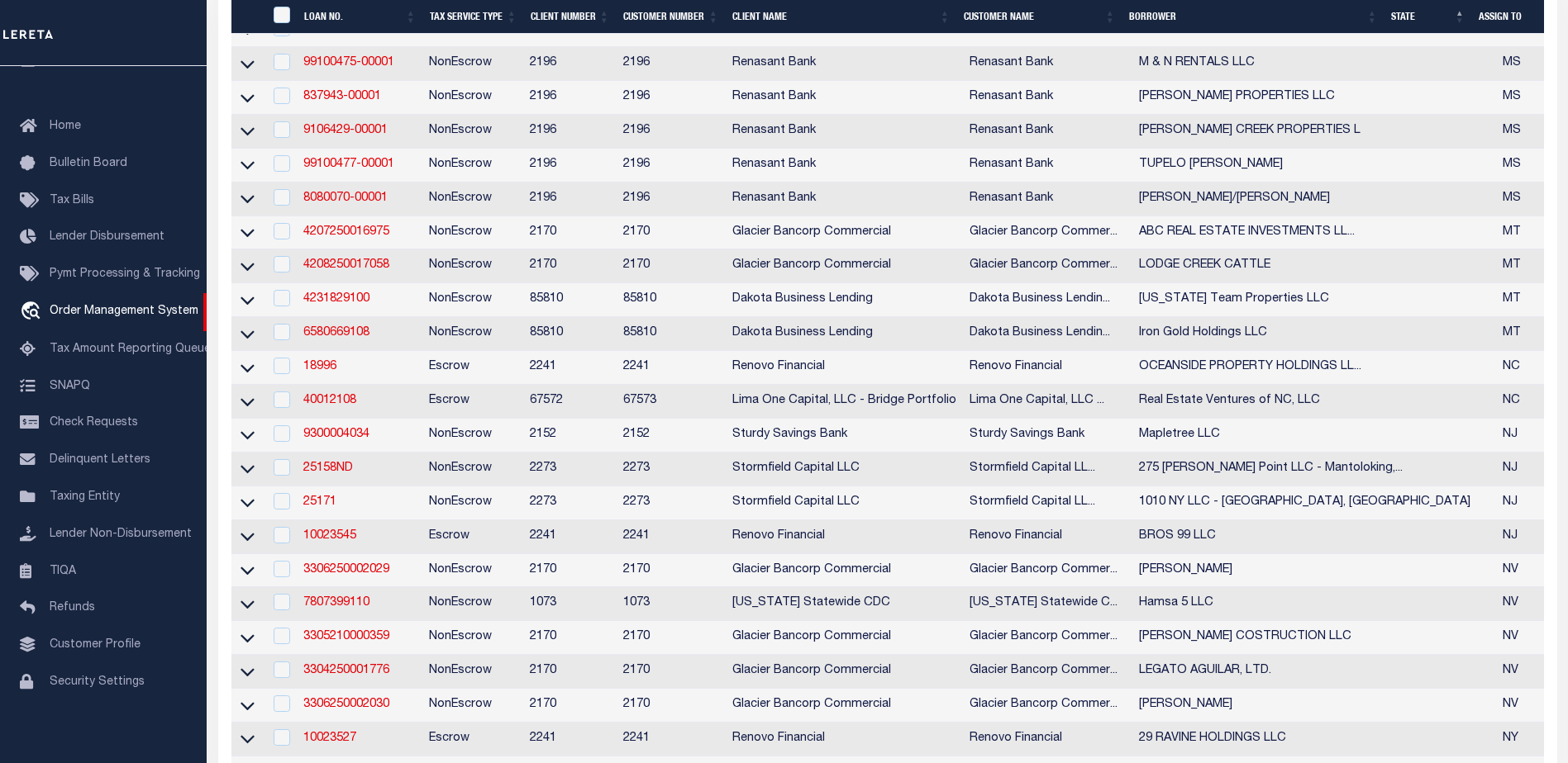
select select
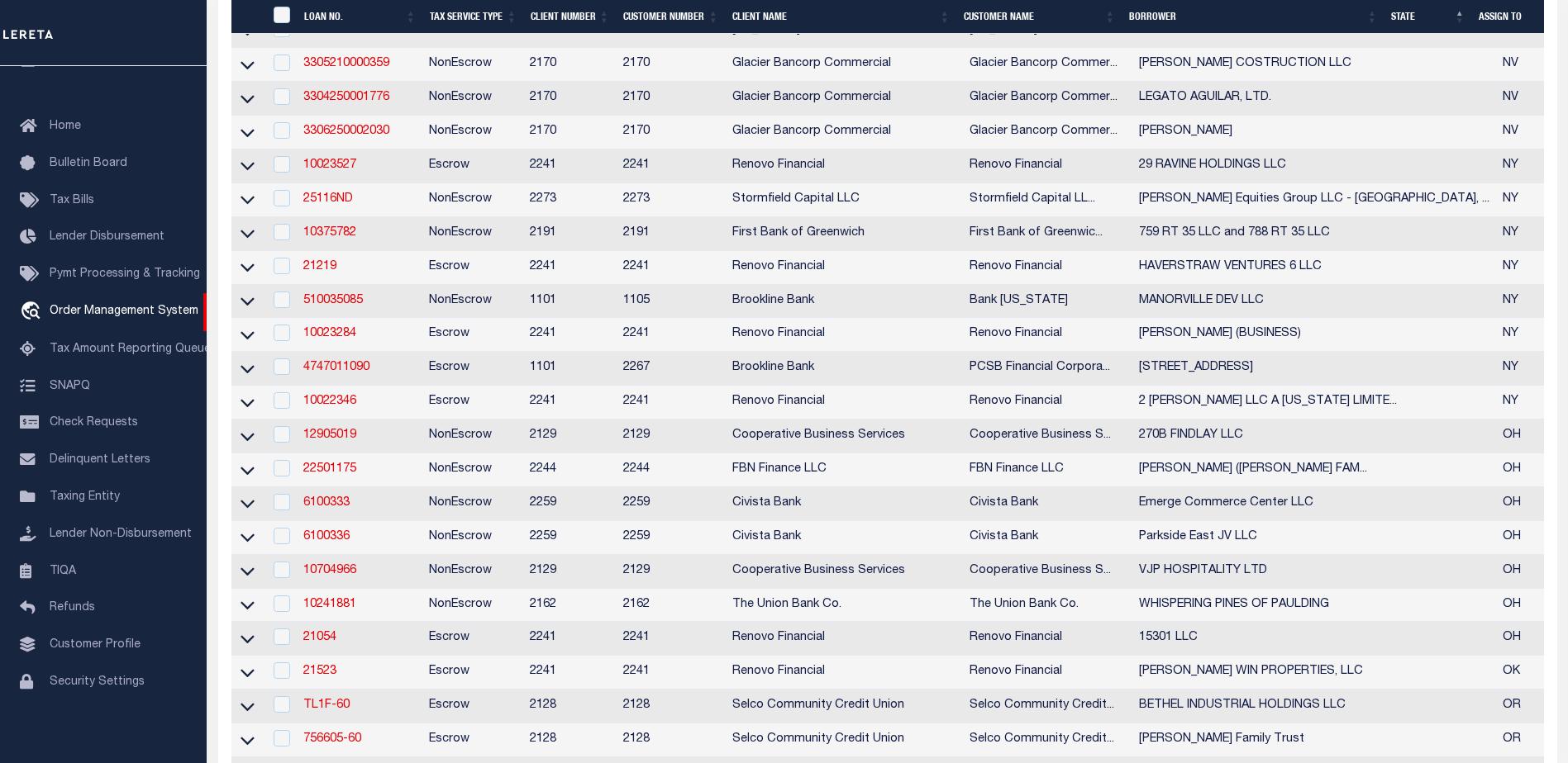
select select
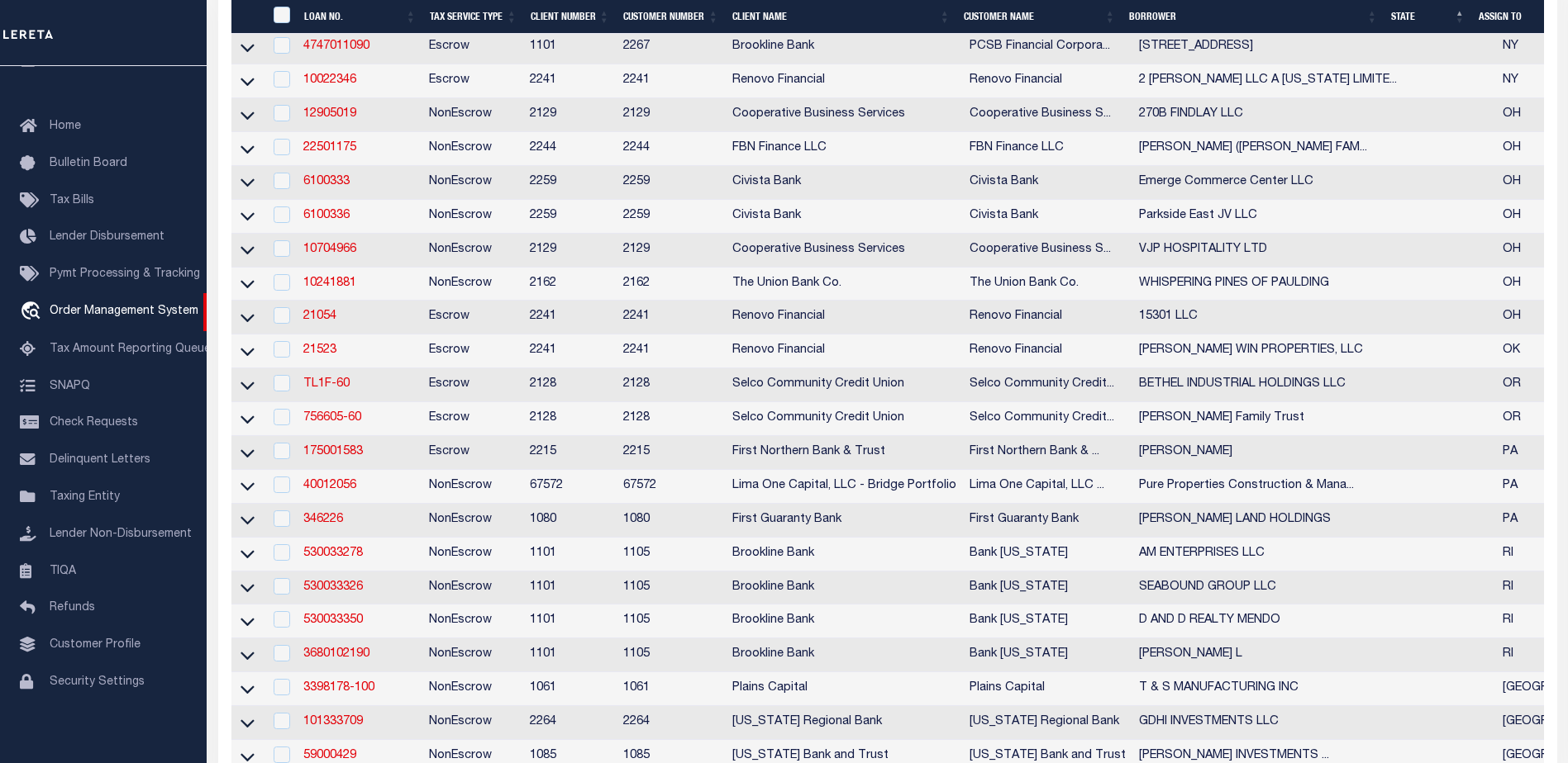
select select
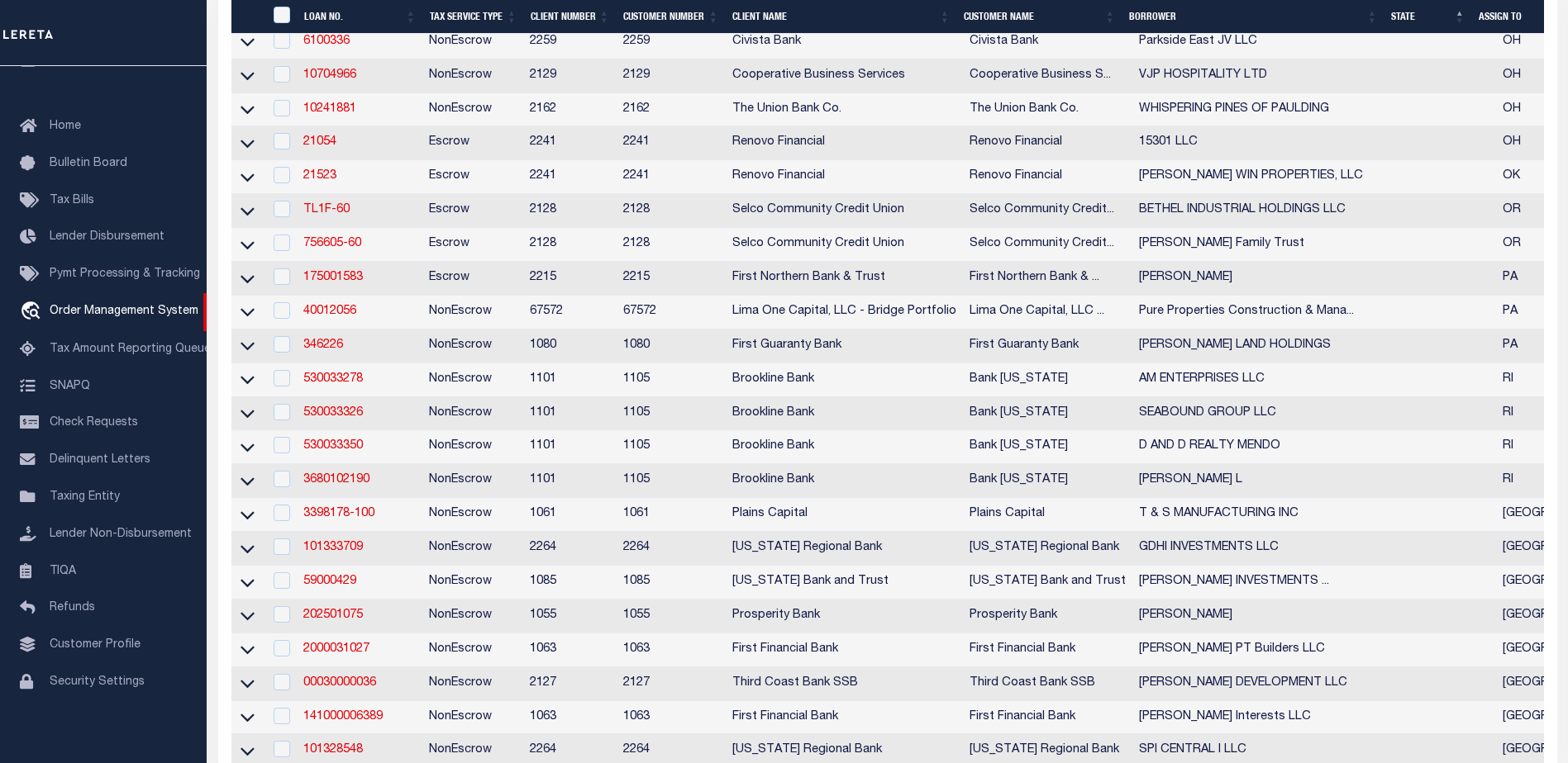
select select
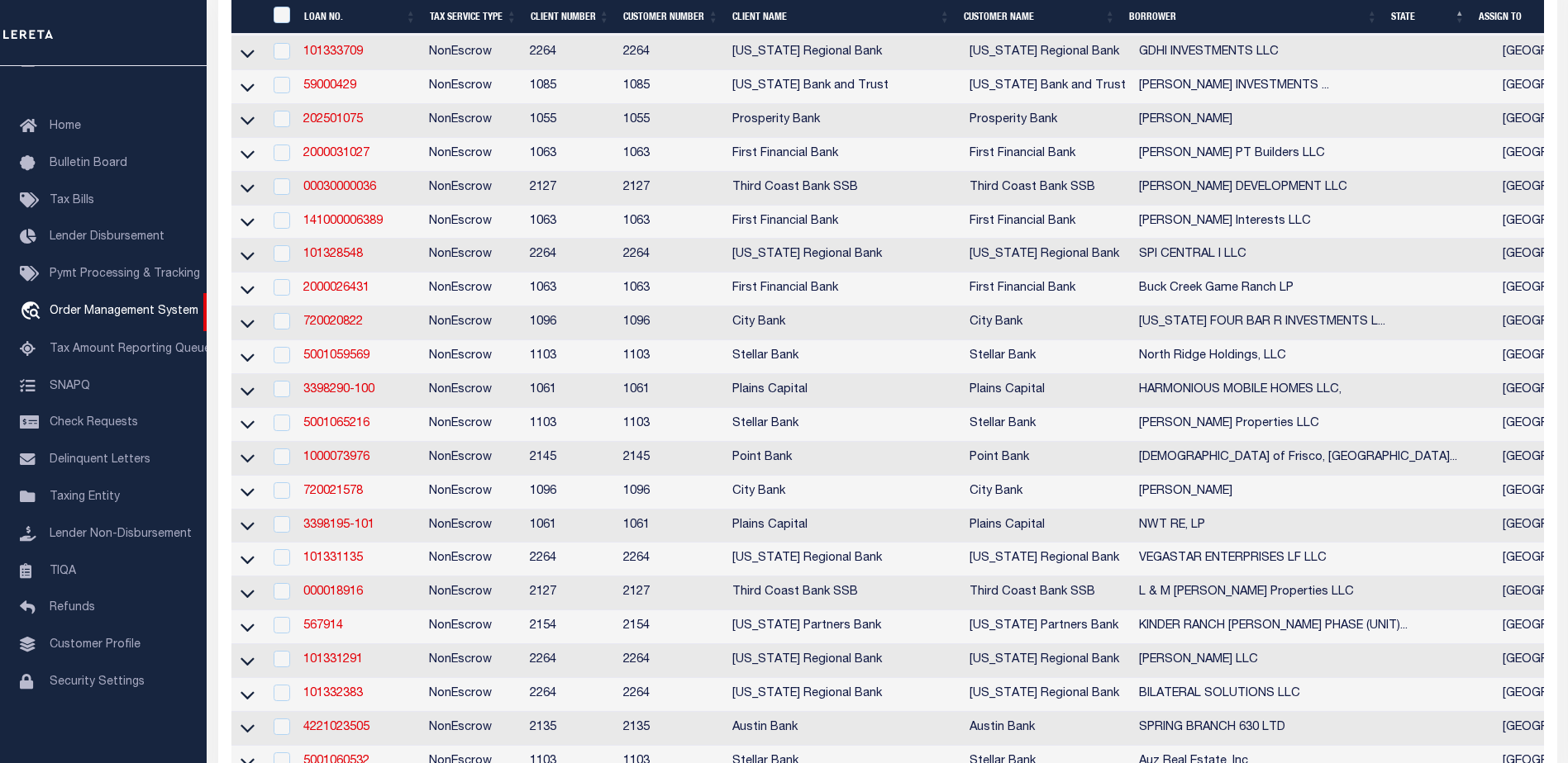
select select
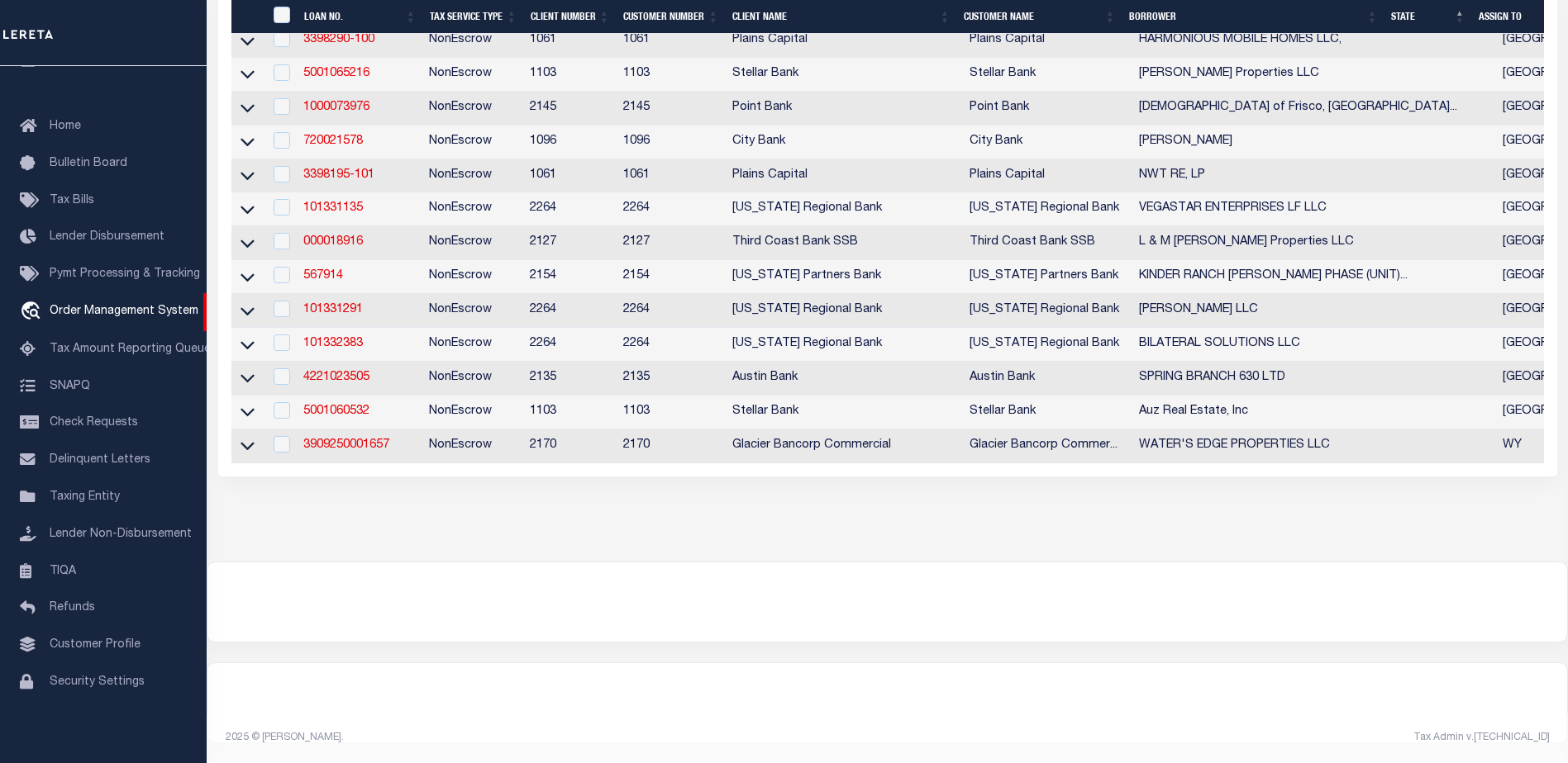
select select
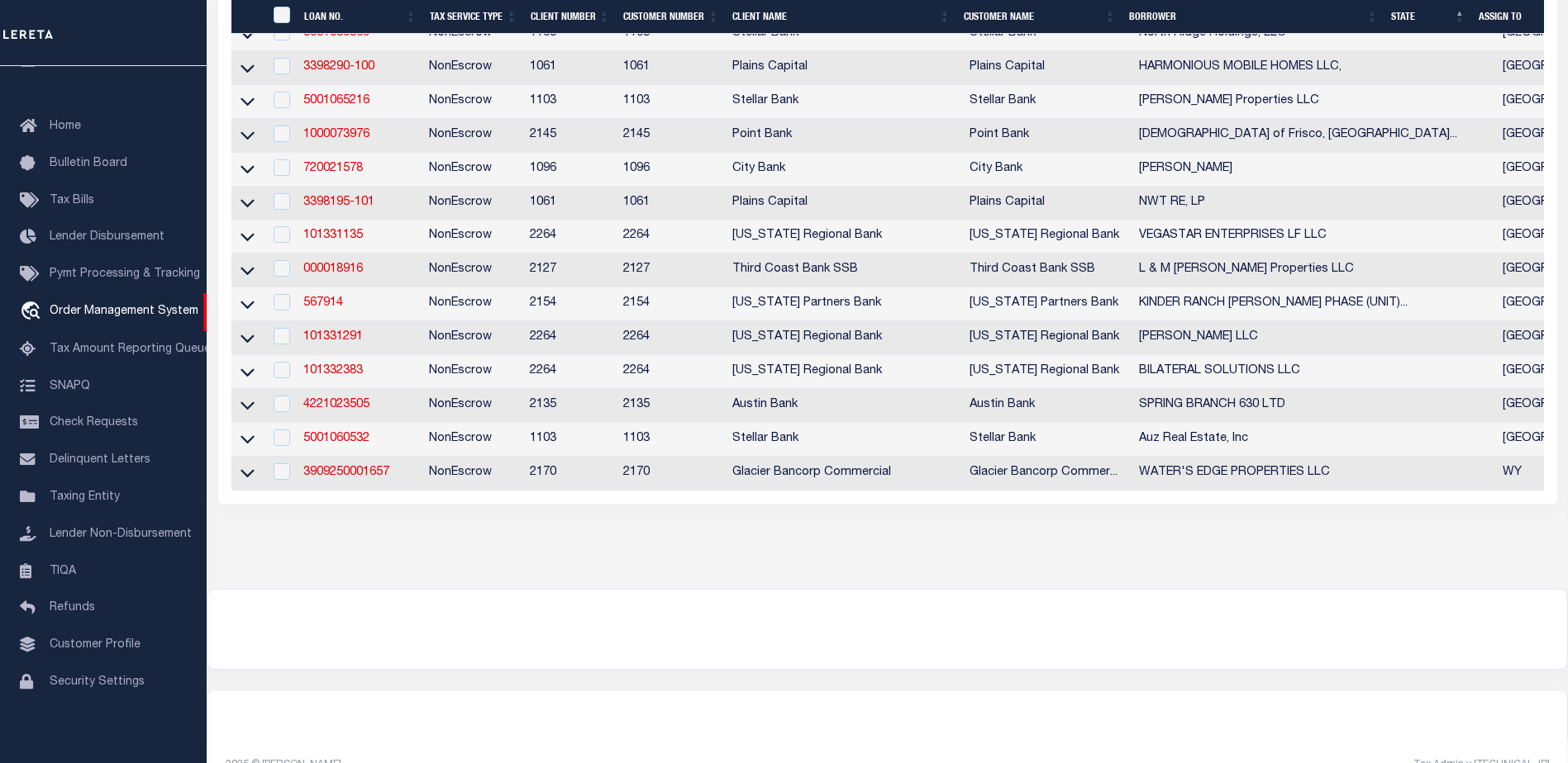
select select
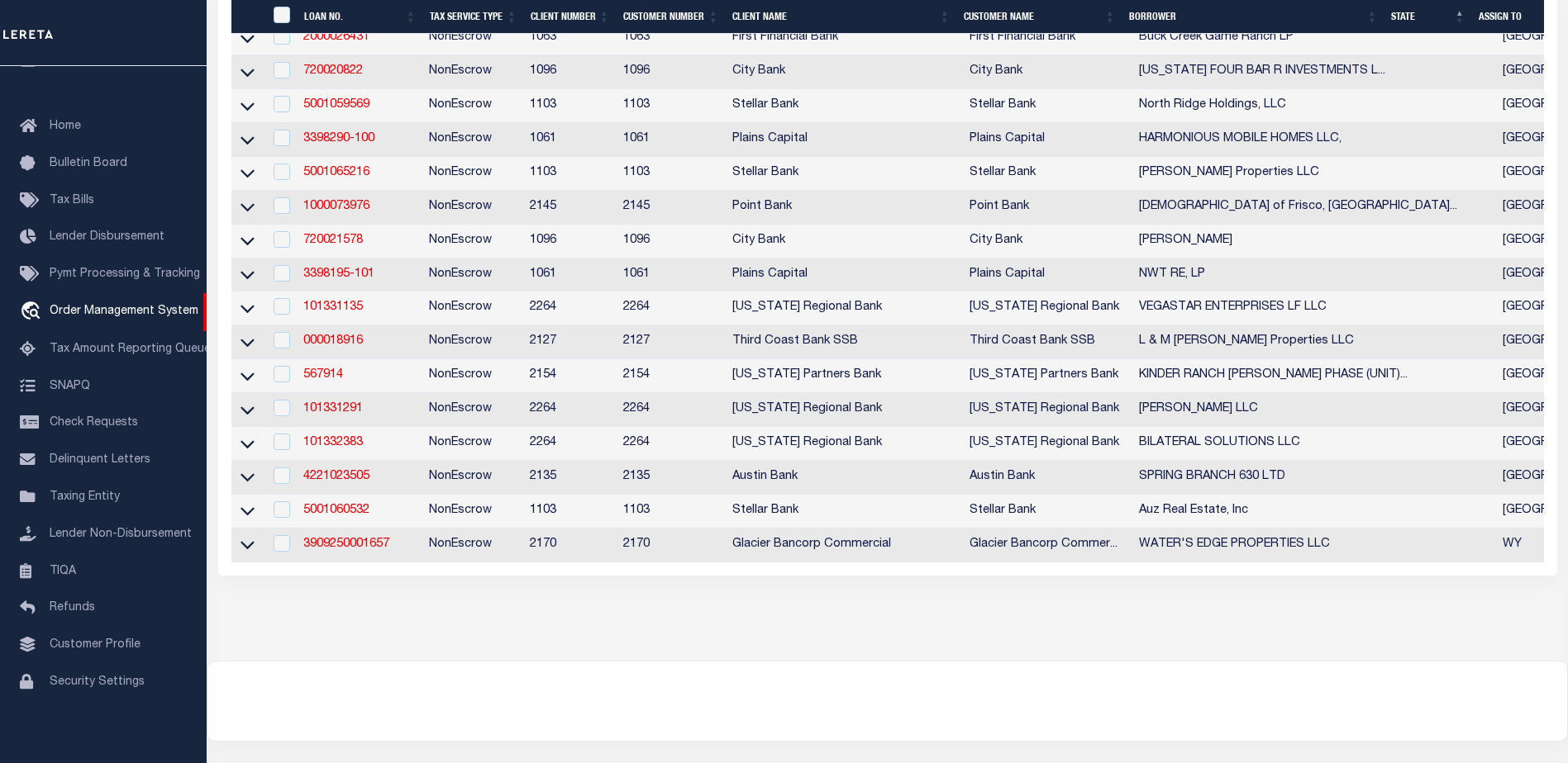
select select
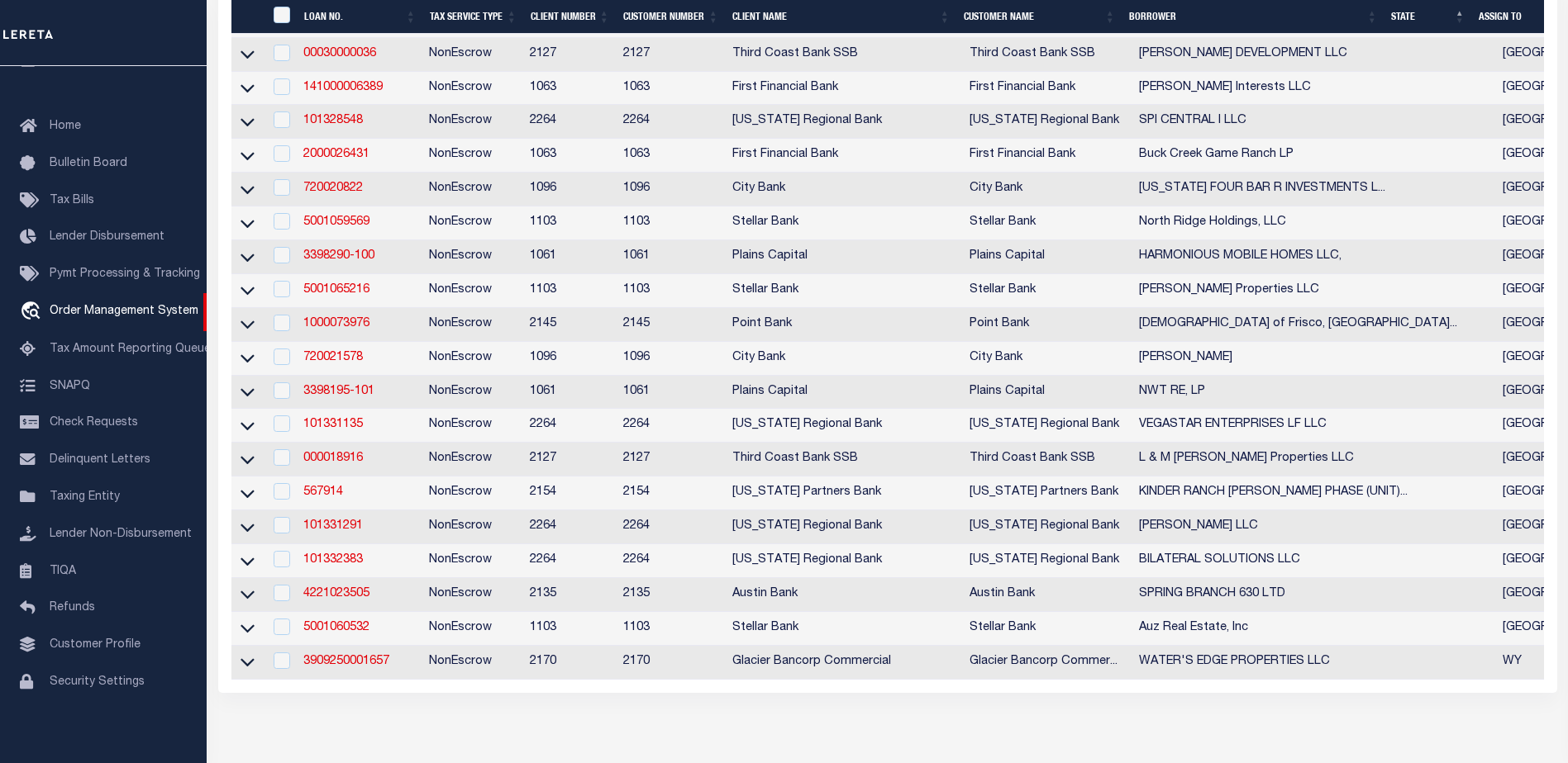
select select
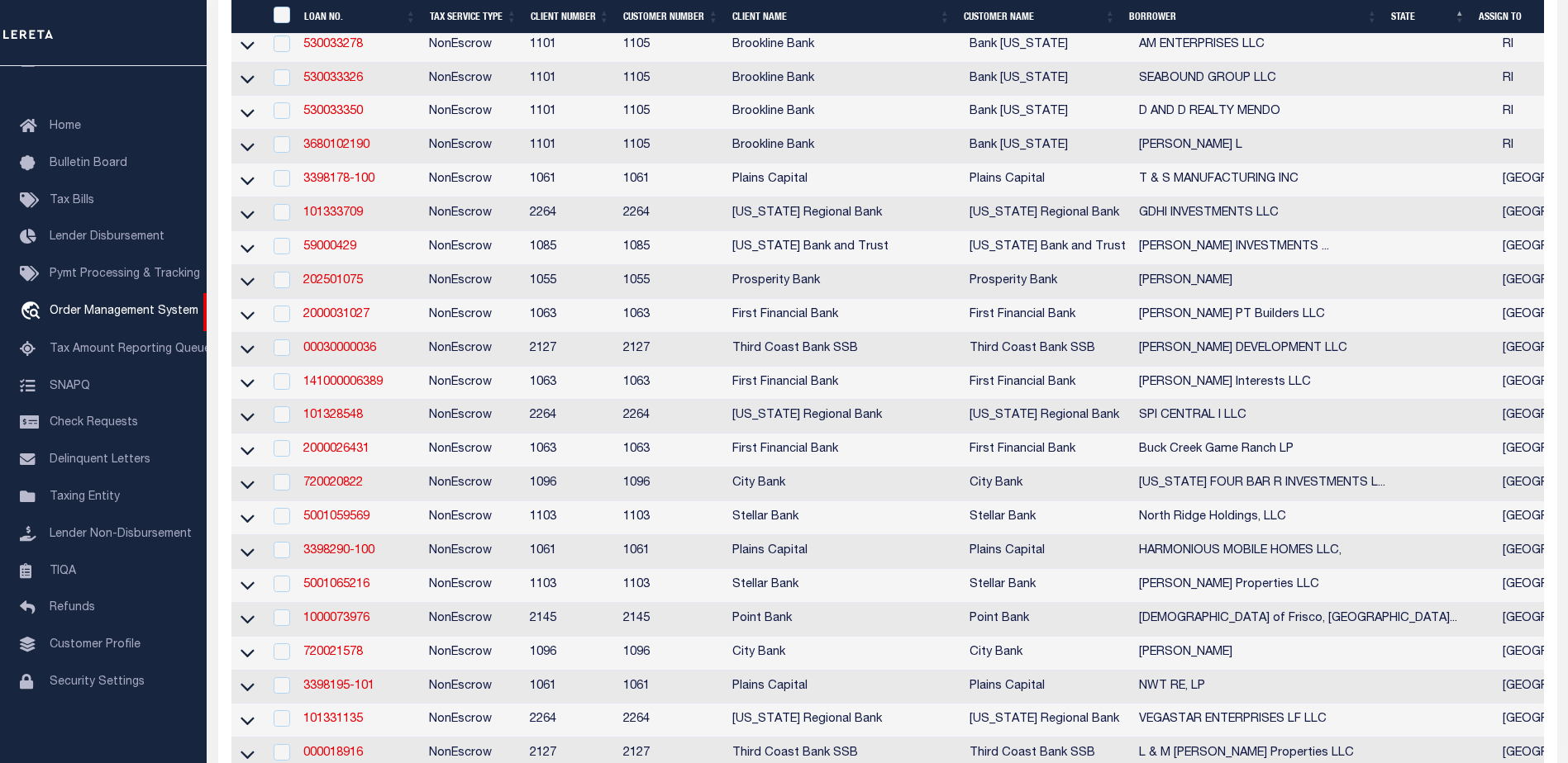
select select
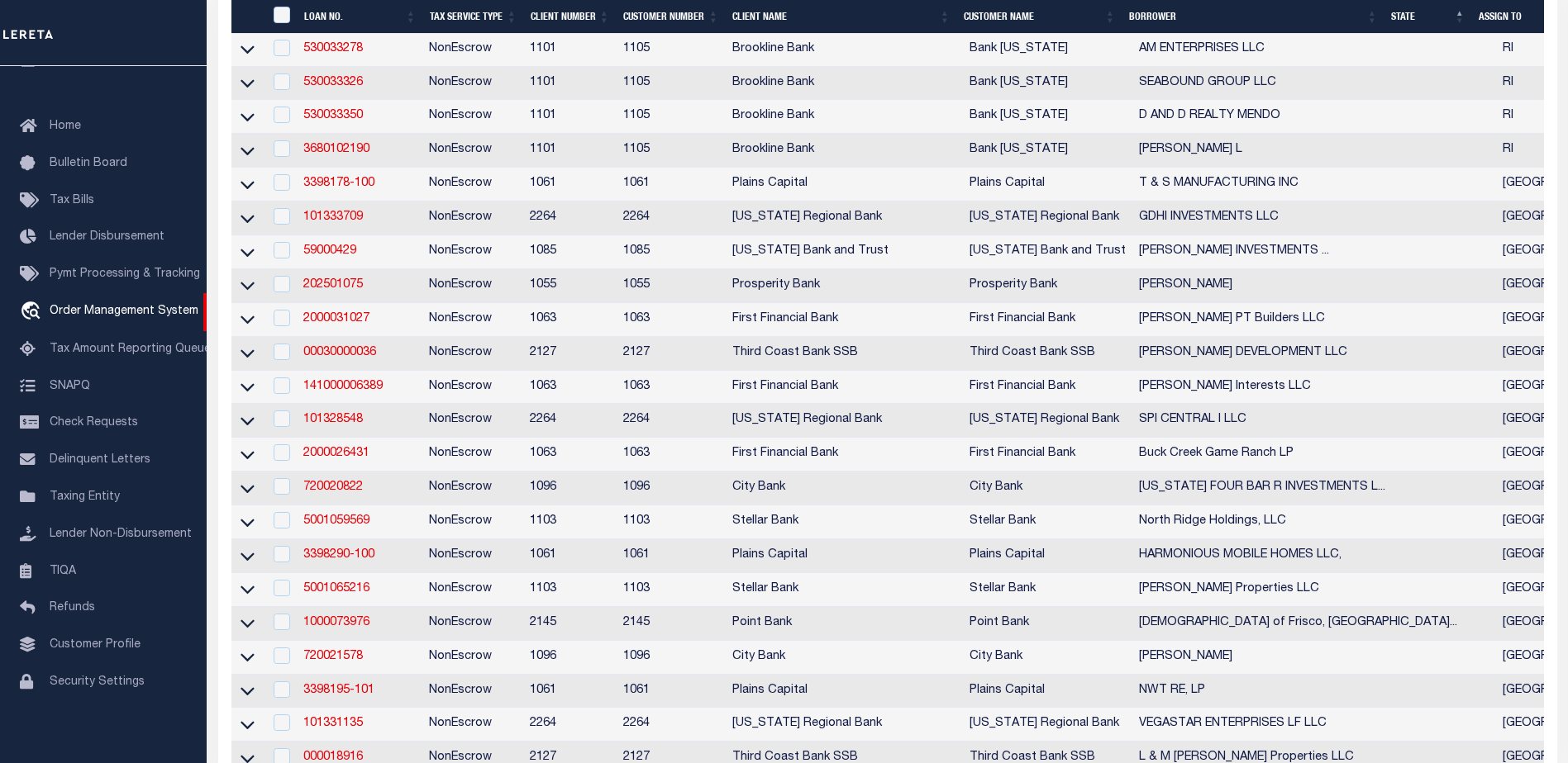
select select
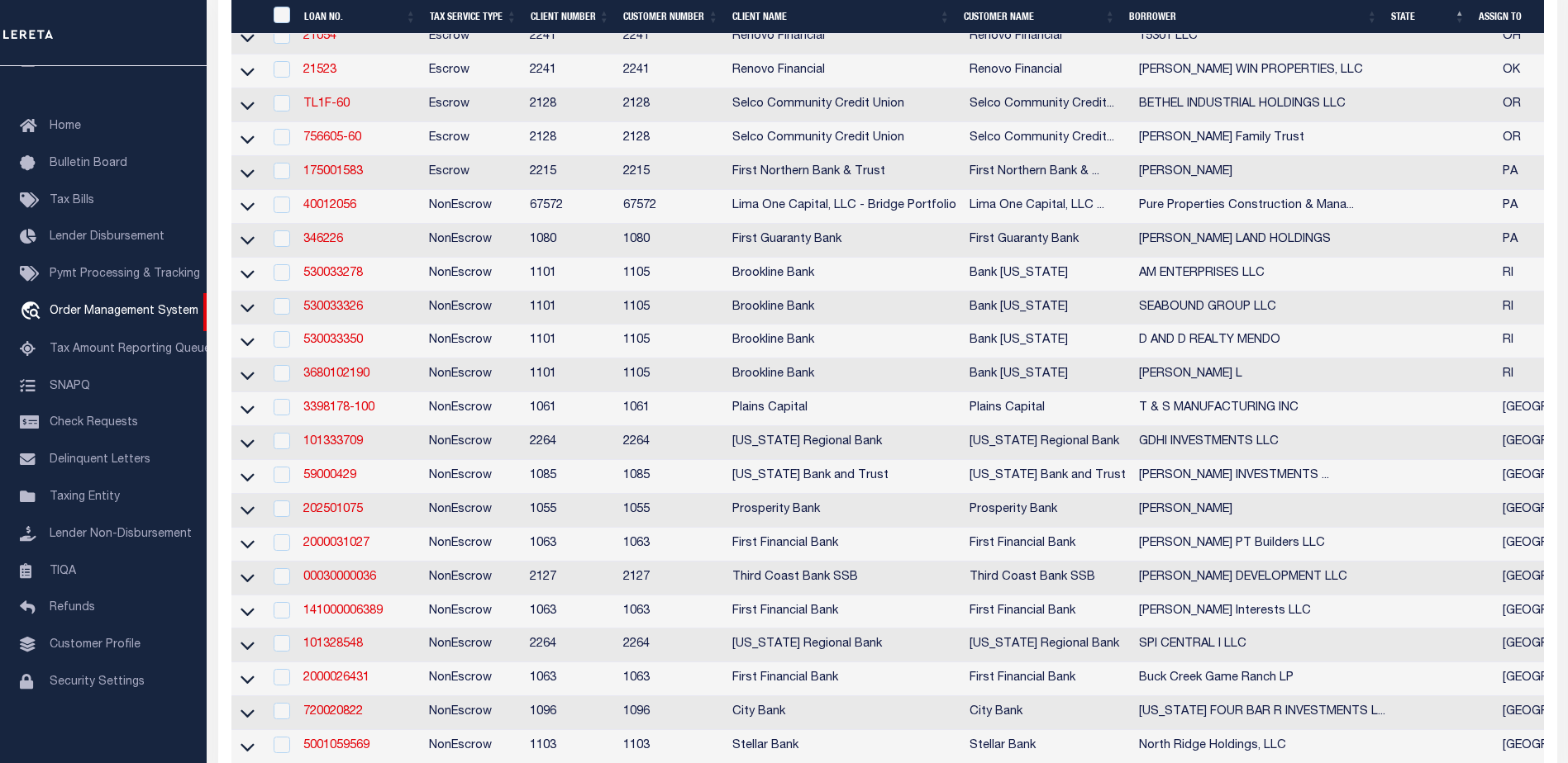
select select
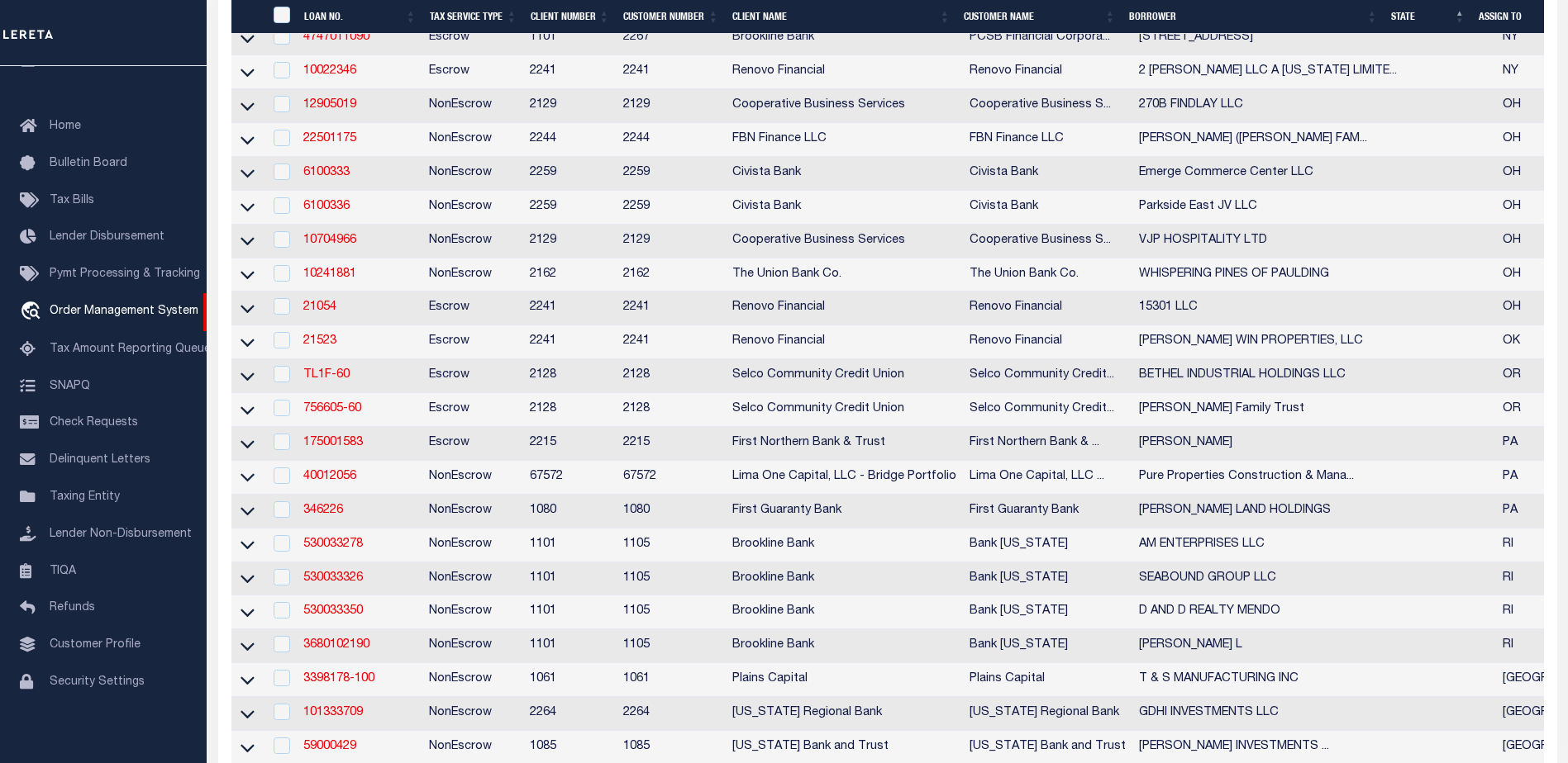
select select
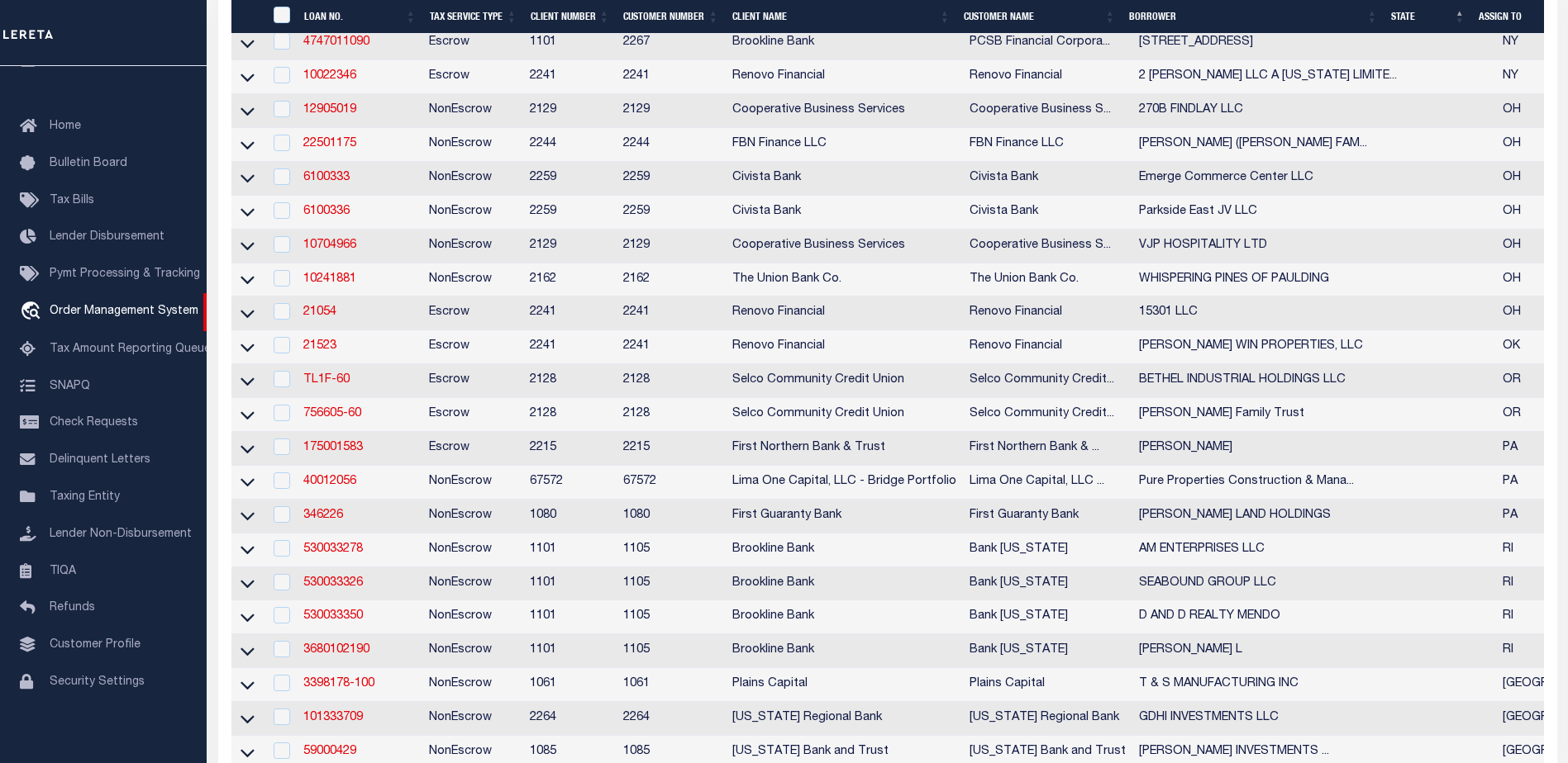
select select
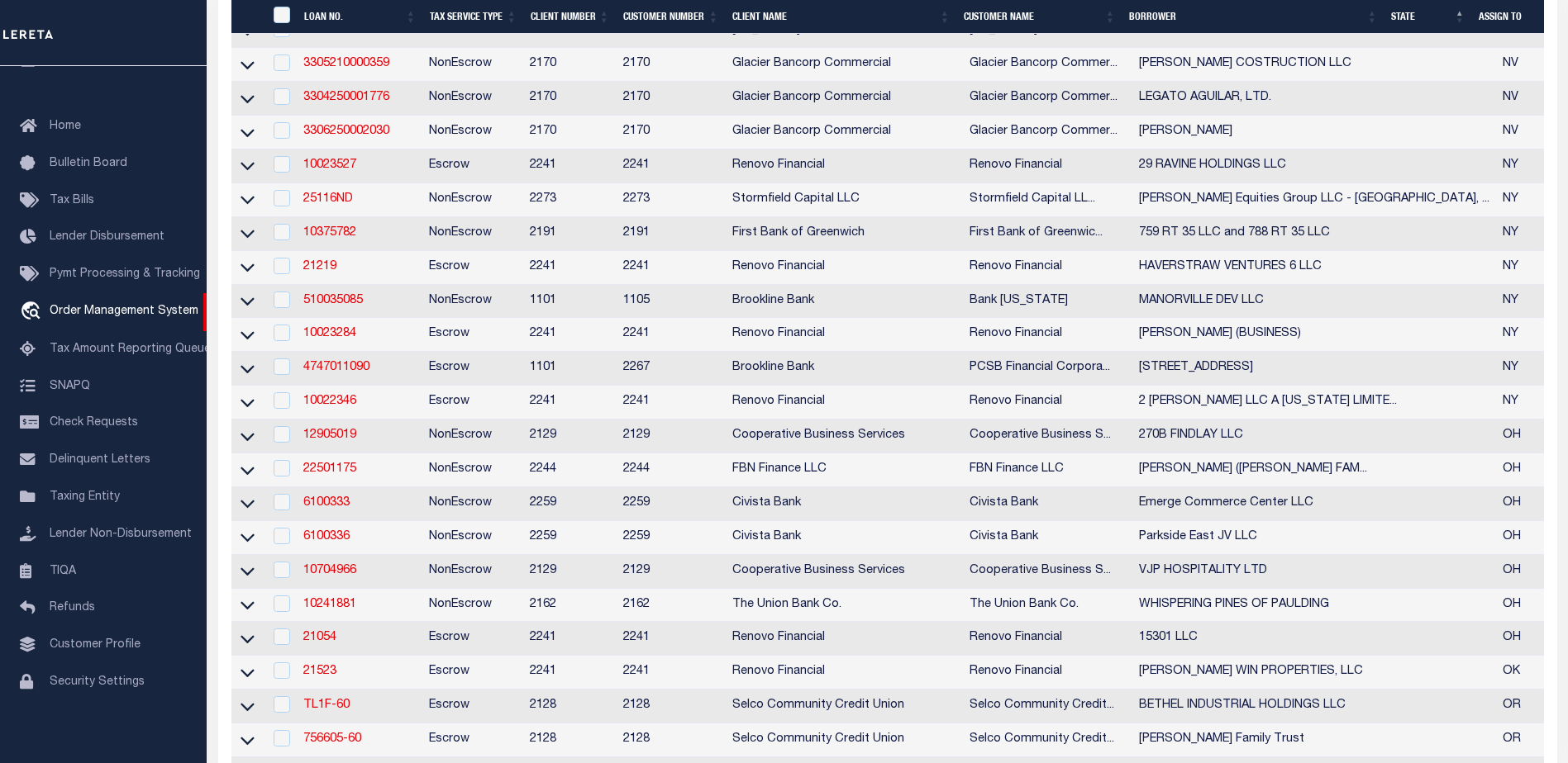
select select
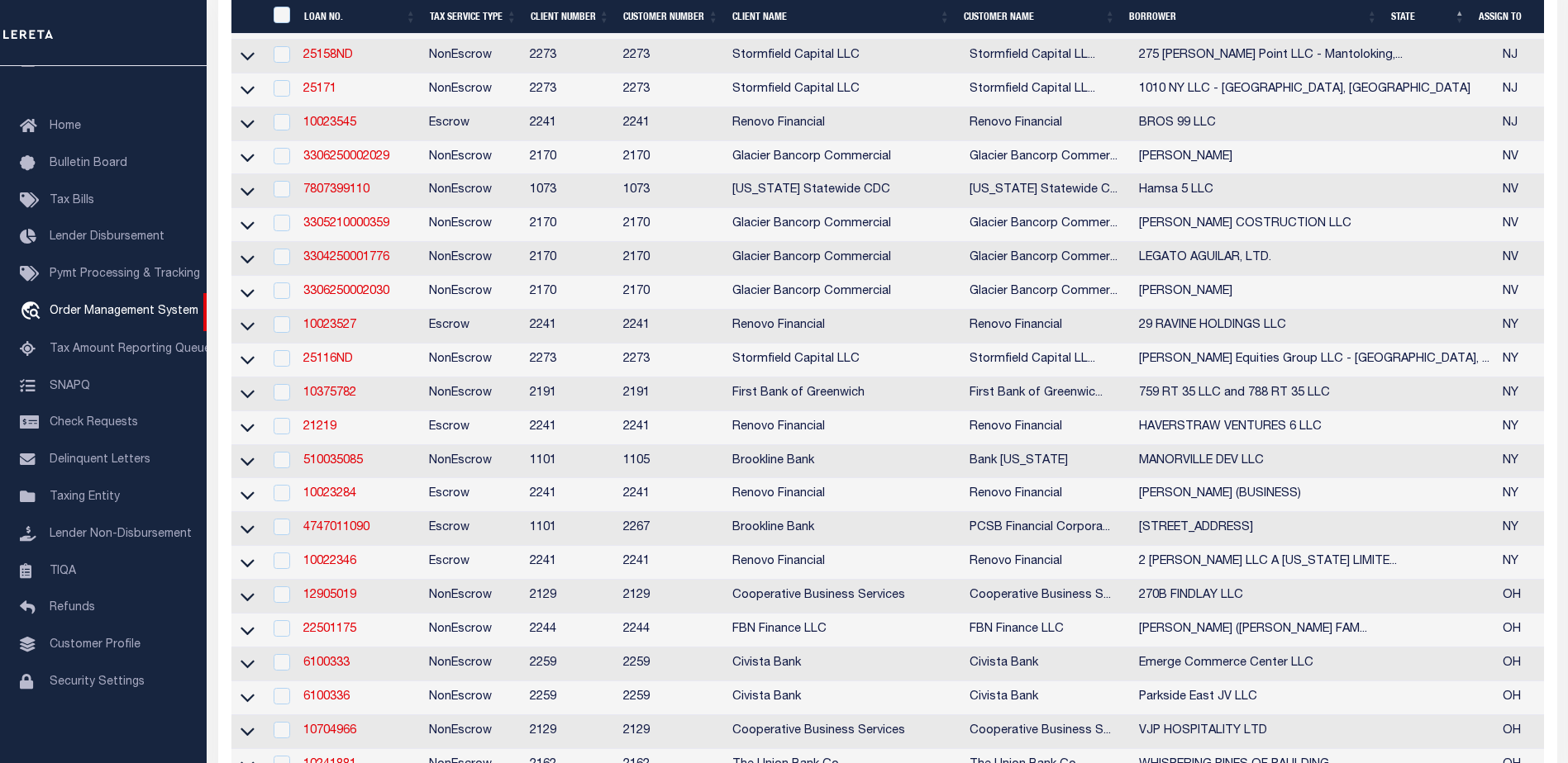
select select
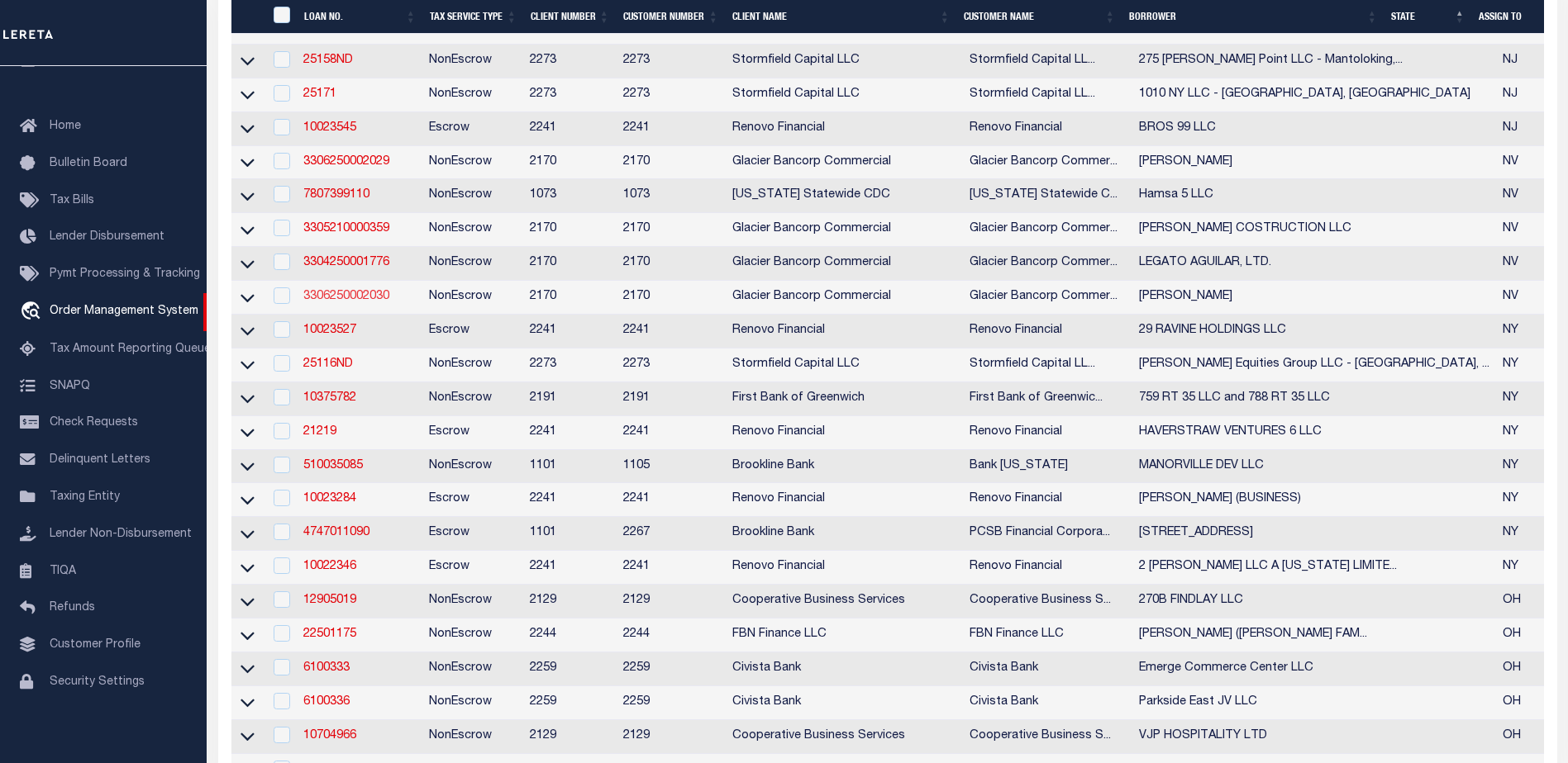
click at [368, 302] on link "3306250002030" at bounding box center [346, 297] width 86 height 12
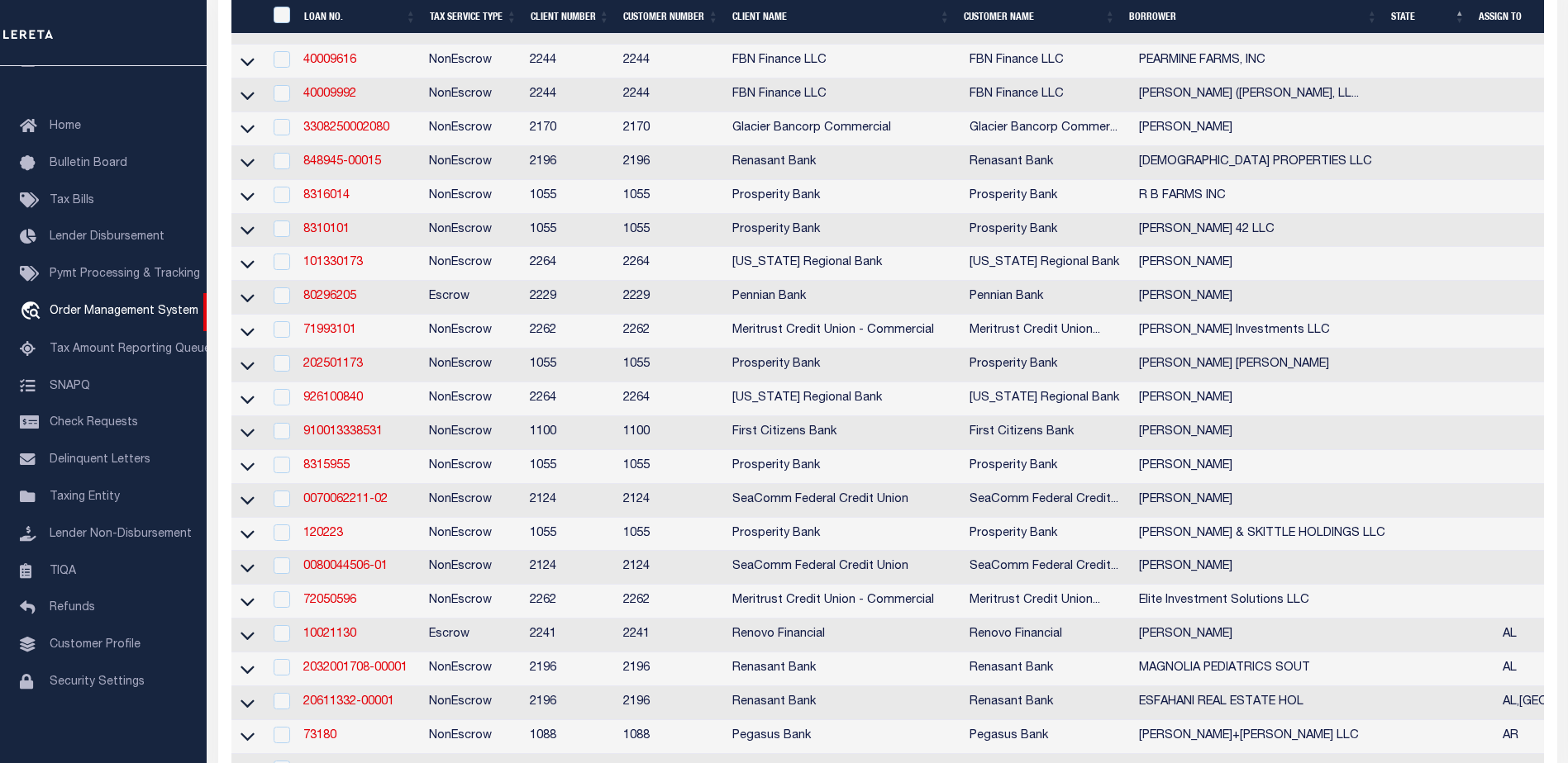
type input "3306250002030"
type input "[PERSON_NAME]"
select select
type input "[STREET_ADDRESS]"
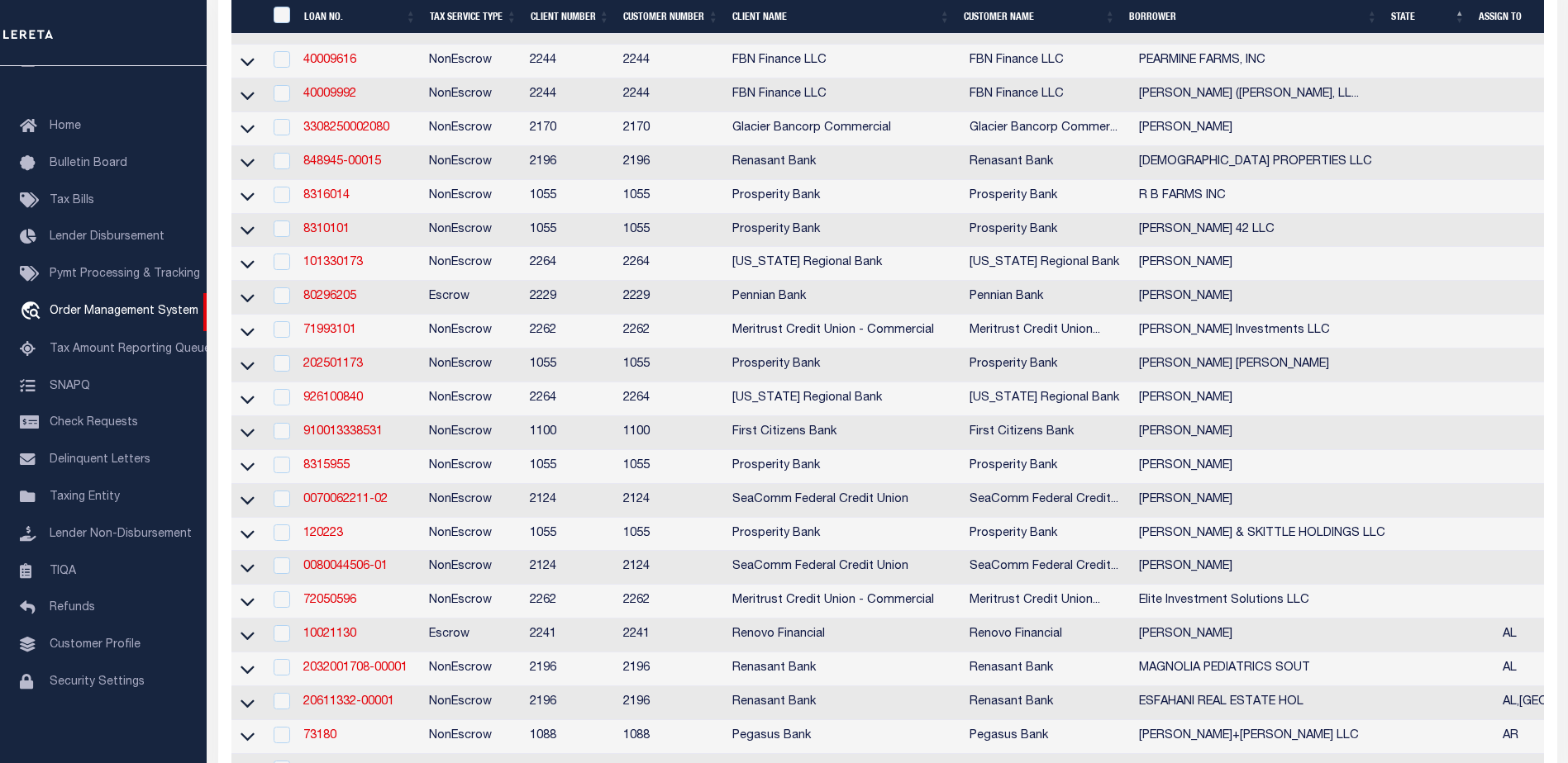
type input "RENO NV 89503-5112"
type input "[DATE]"
select select "100"
select select "20"
select select "NonEscrow"
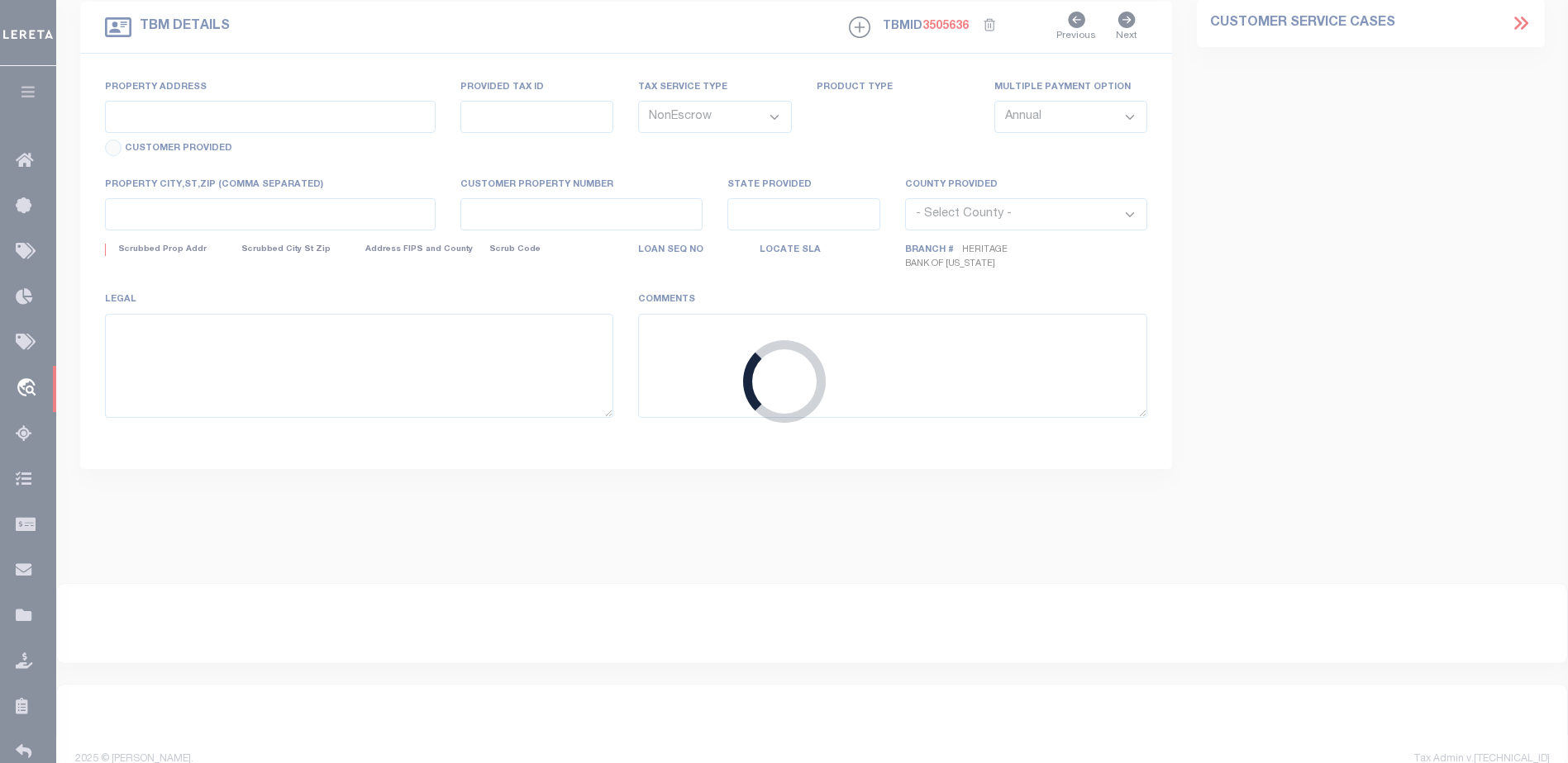
type input "[STREET_ADDRESS]"
type input "[PHONE_NUMBER]"
select select
type input "RENO NV 89503-5112"
type input "NV"
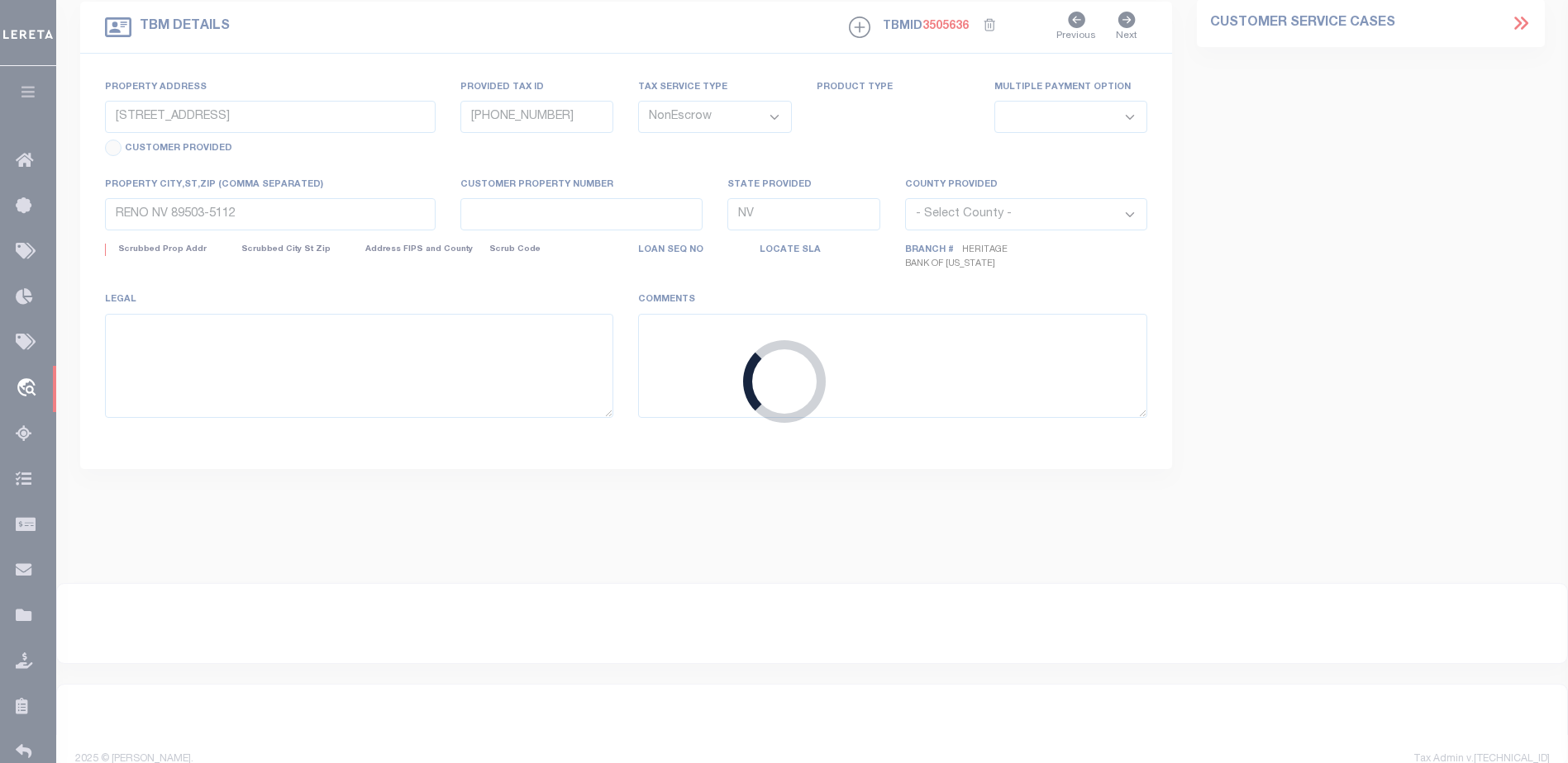
select select "4584"
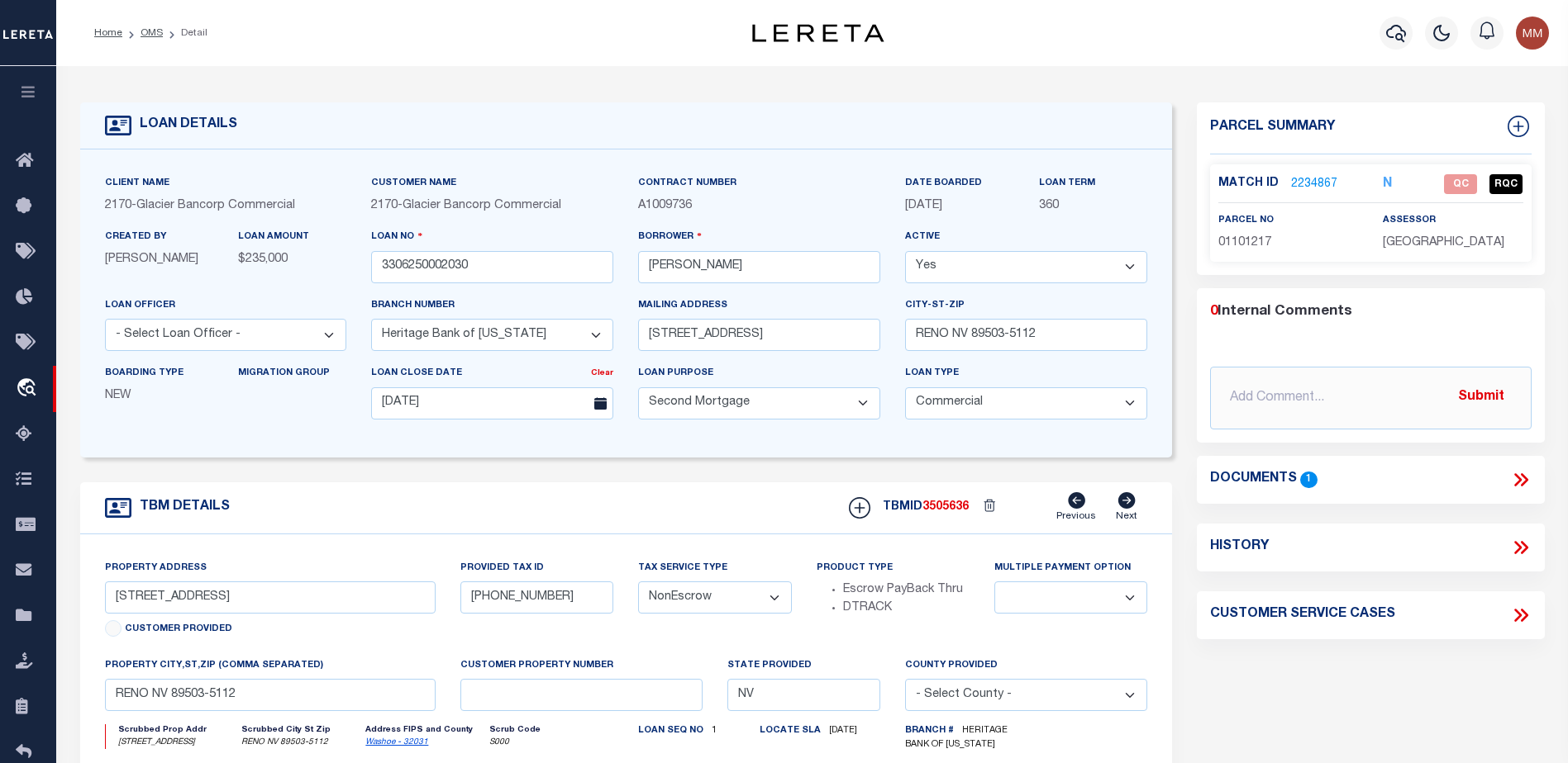
click at [1314, 177] on link "2234867" at bounding box center [1314, 185] width 46 height 17
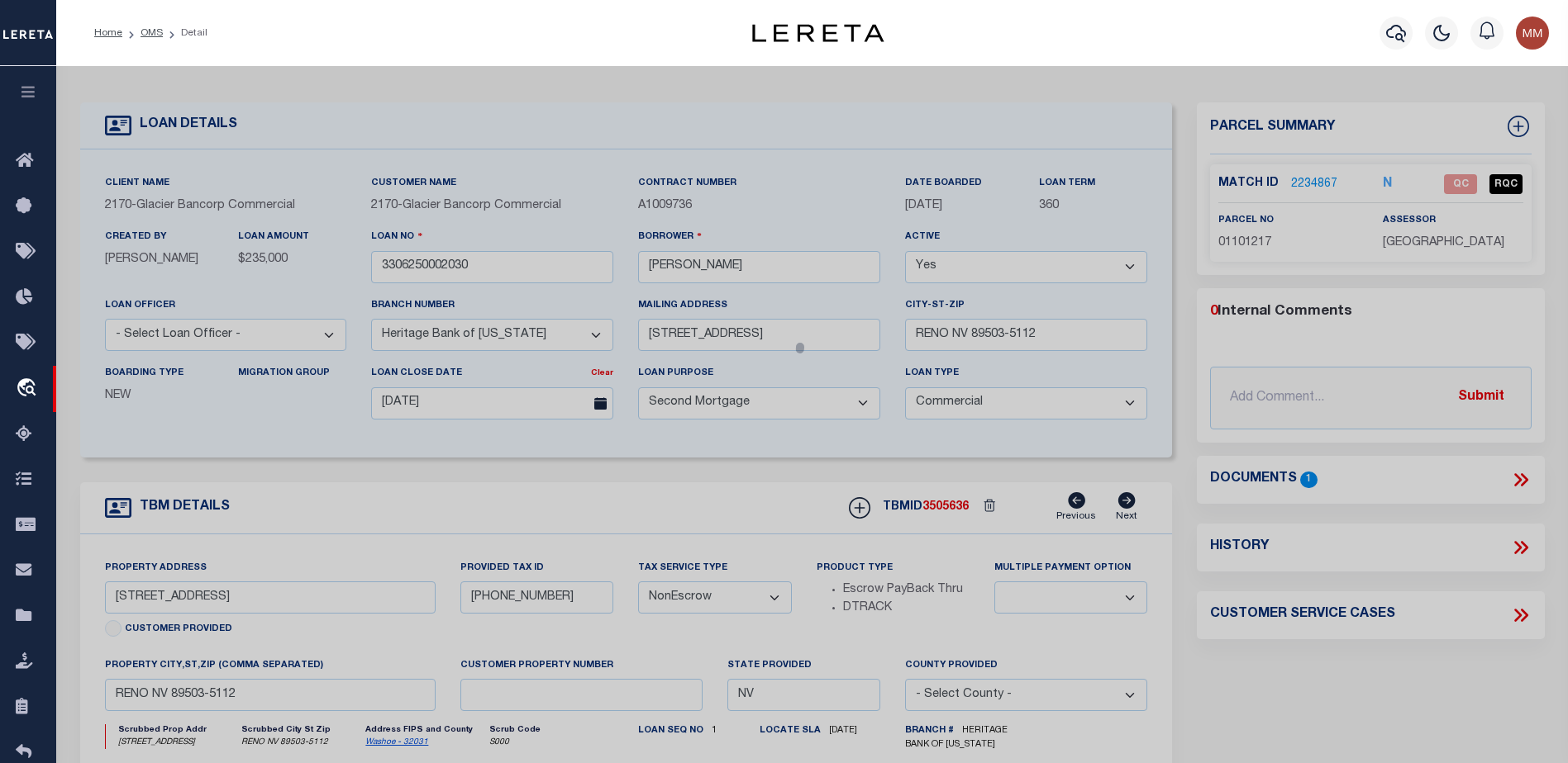
checkbox input "false"
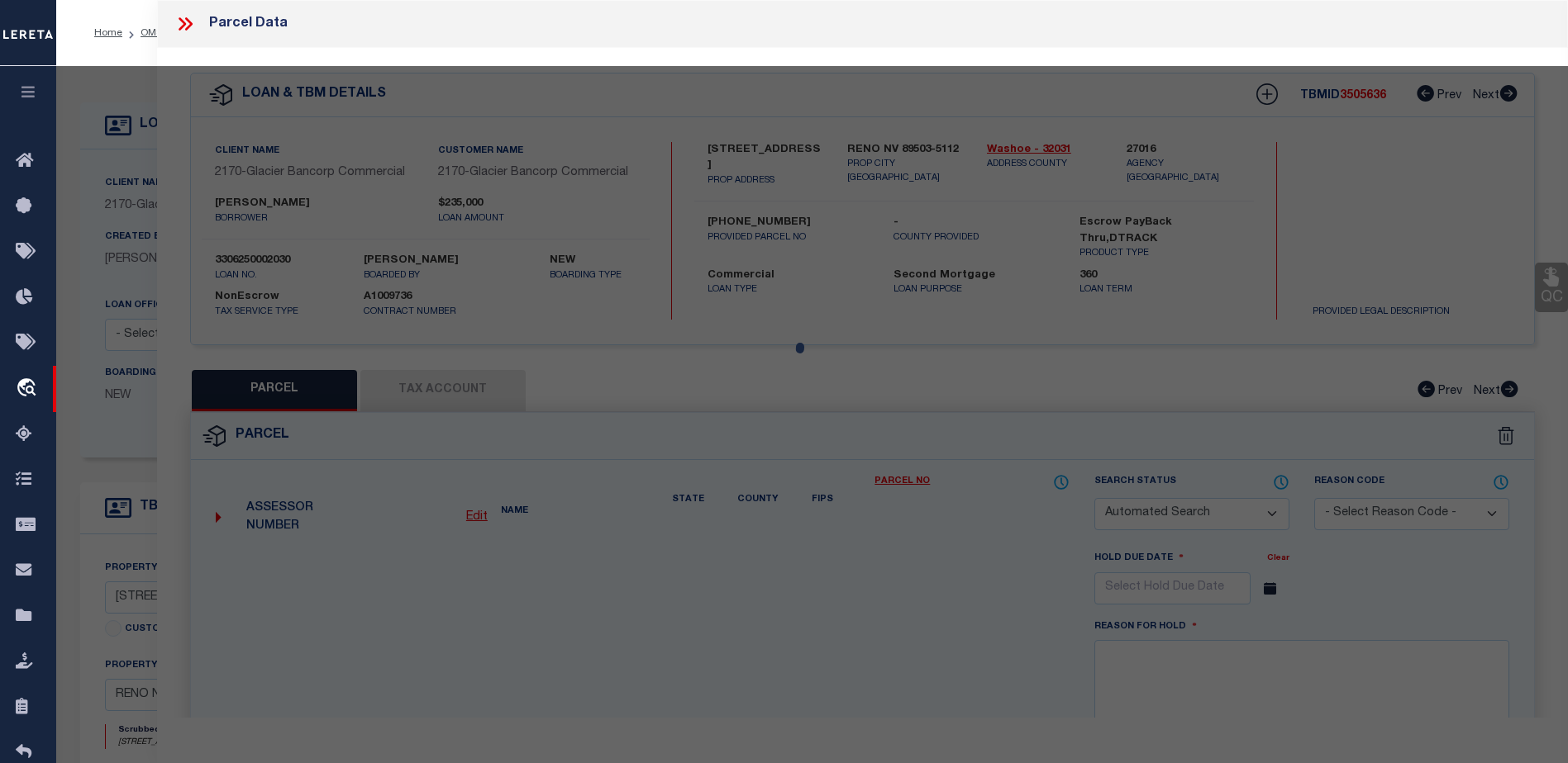
select select "QC"
type input "CALNEVA AUTO INC"
select select "AGW"
select select "LEG"
type input "[STREET_ADDRESS]"
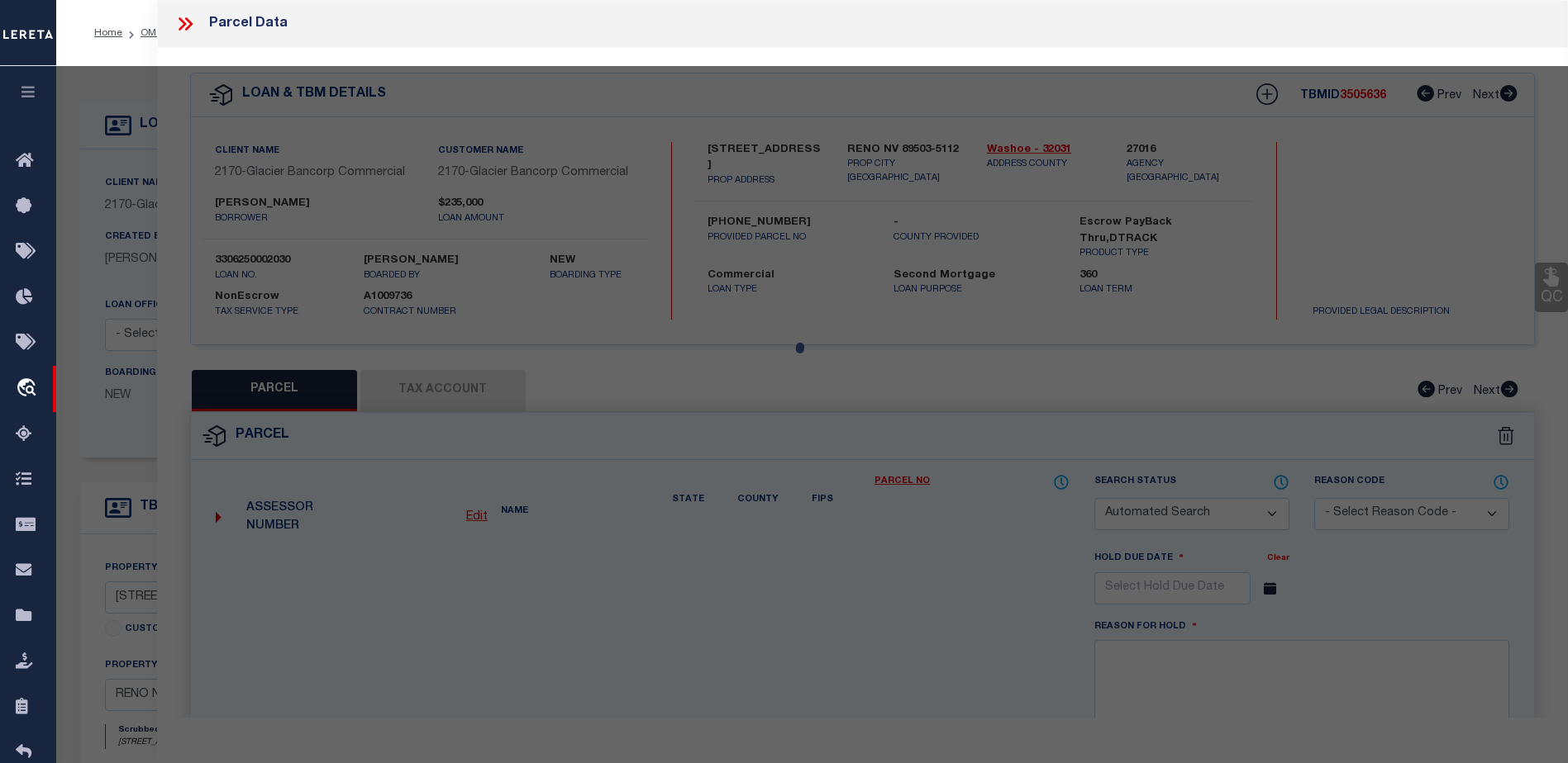
type input "RENO, NV 89503"
type textarea "POWNING'S ADD LOT 15, 16 & FRAC LOT 14 BLK O"
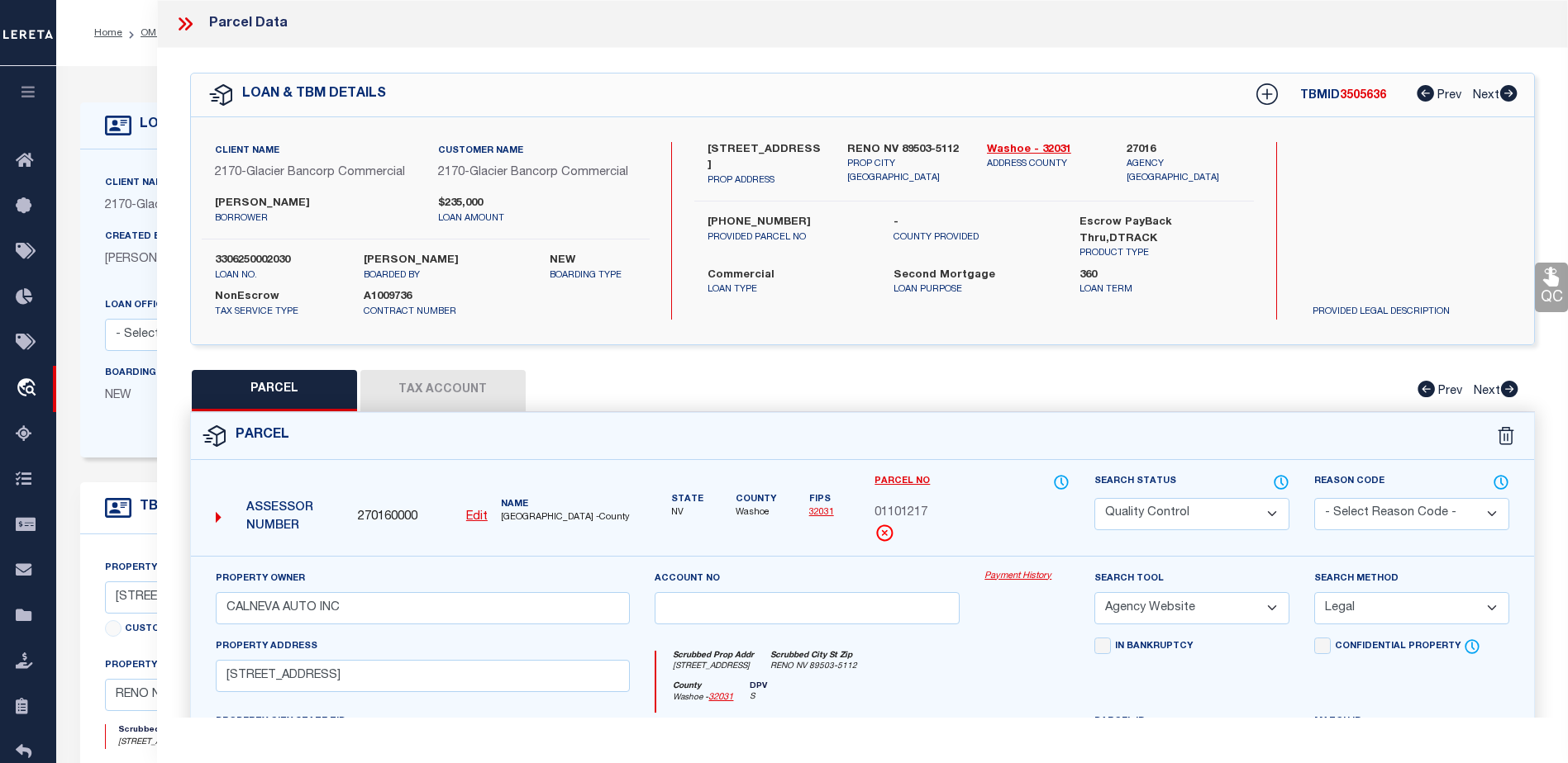
click at [455, 381] on button "Tax Account" at bounding box center [442, 391] width 165 height 41
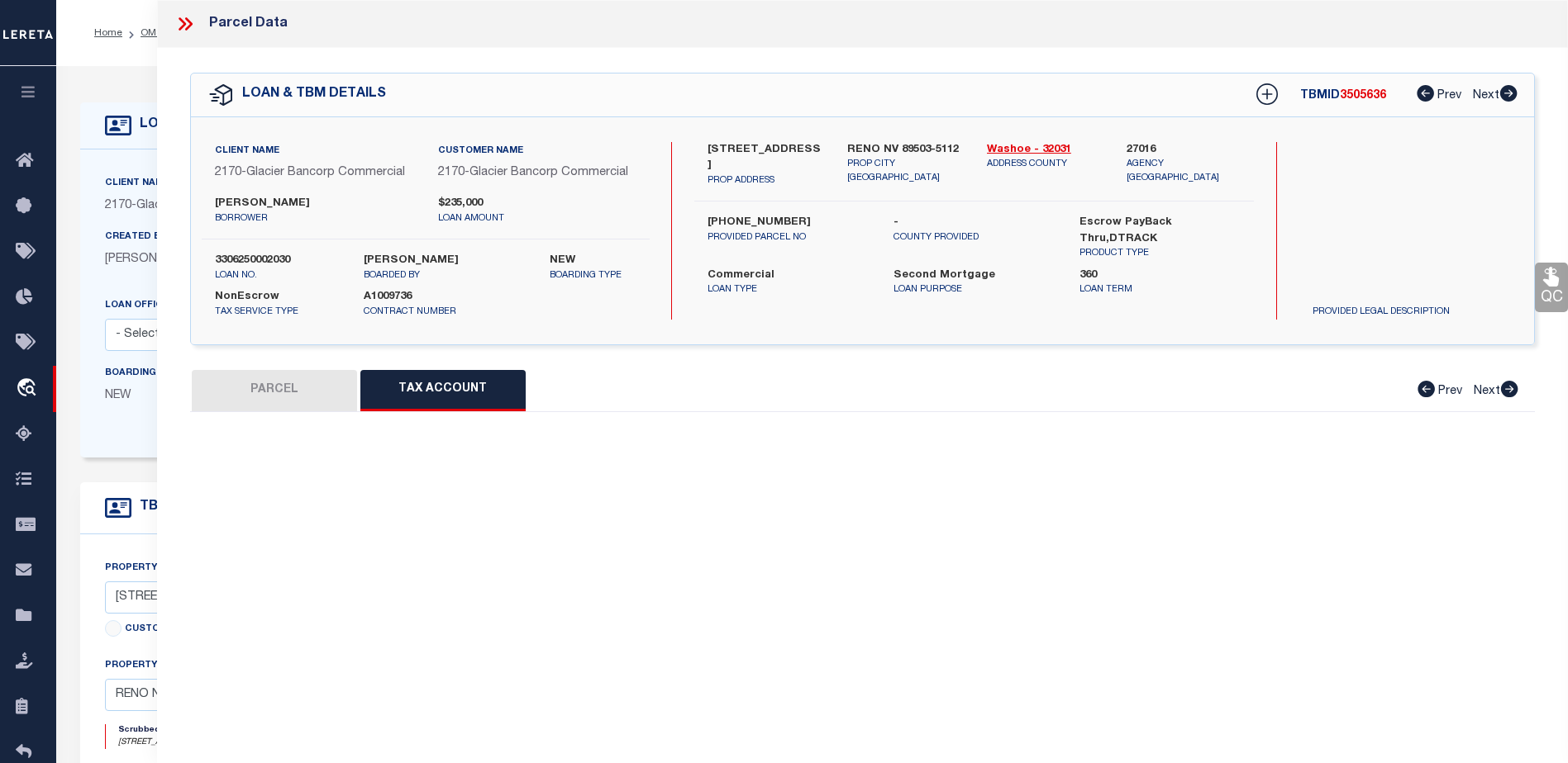
select select "100"
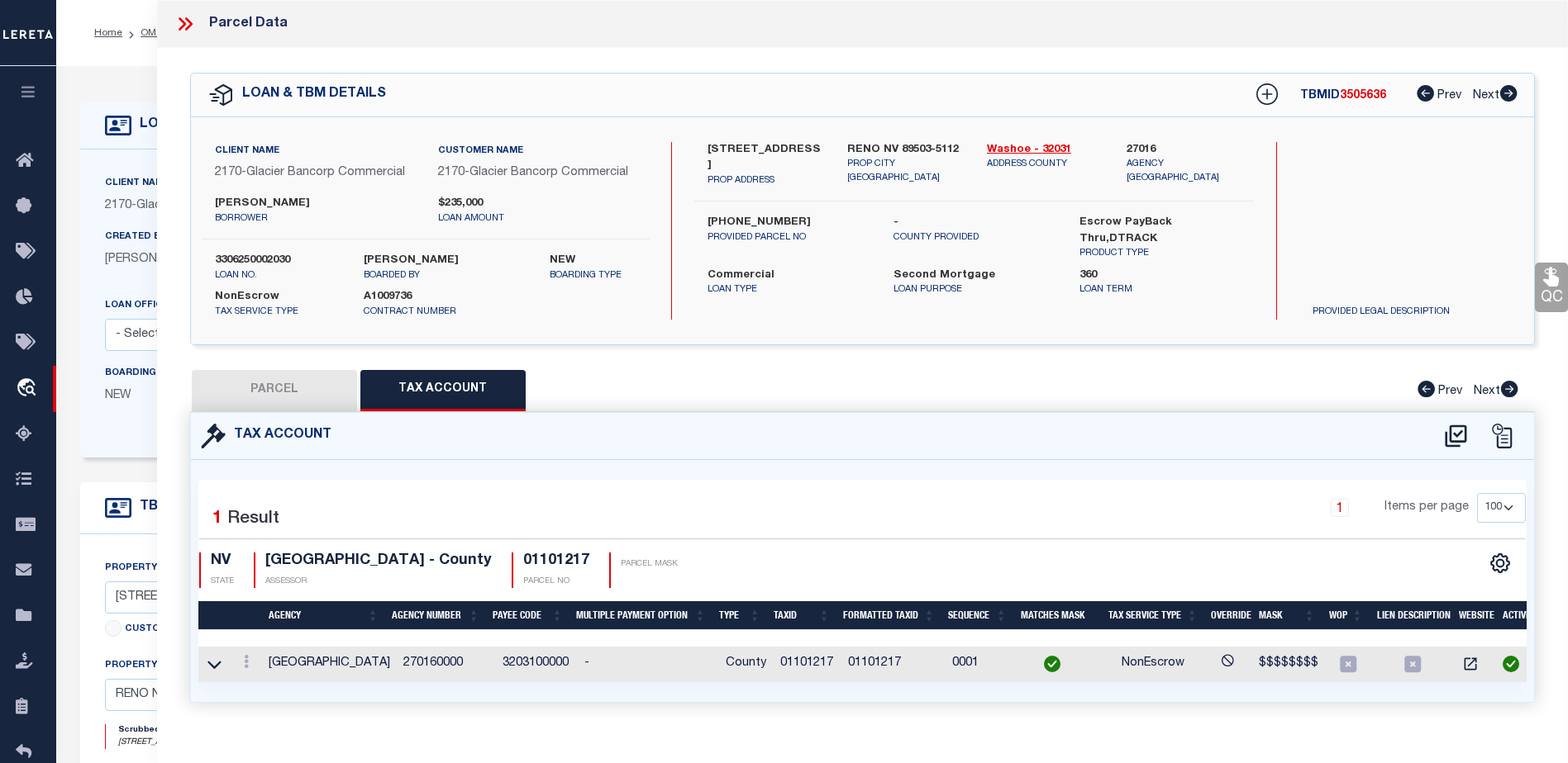
click at [1553, 295] on link "QC" at bounding box center [1551, 287] width 33 height 50
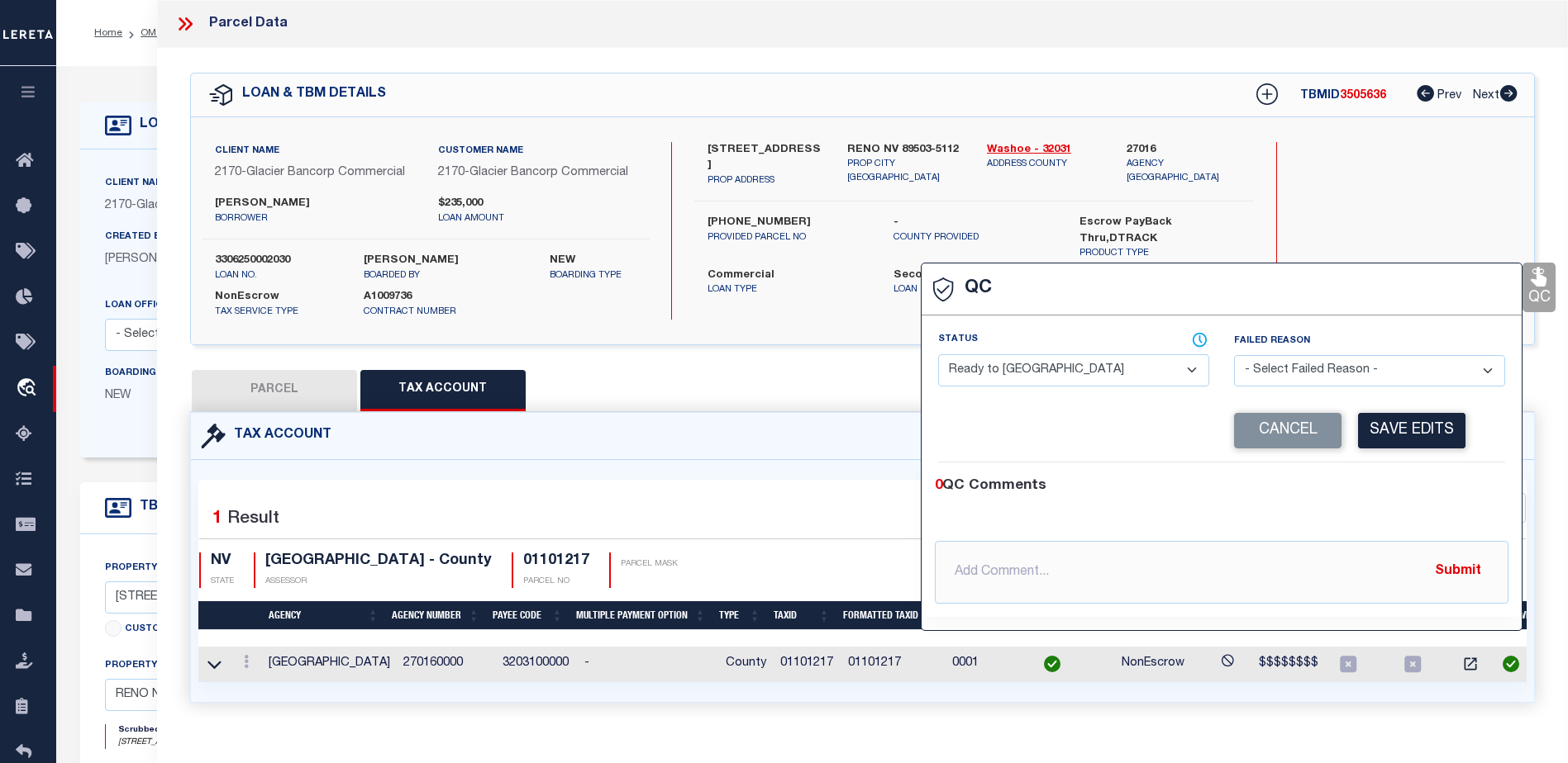
click at [1130, 376] on select "- Select Status - Ready to QC Correct Incorrect" at bounding box center [1073, 370] width 271 height 33
select select "COR"
click at [938, 355] on select "- Select Status - Ready to QC Correct Incorrect" at bounding box center [1073, 370] width 271 height 33
click at [1410, 437] on button "Save Edits" at bounding box center [1411, 431] width 108 height 36
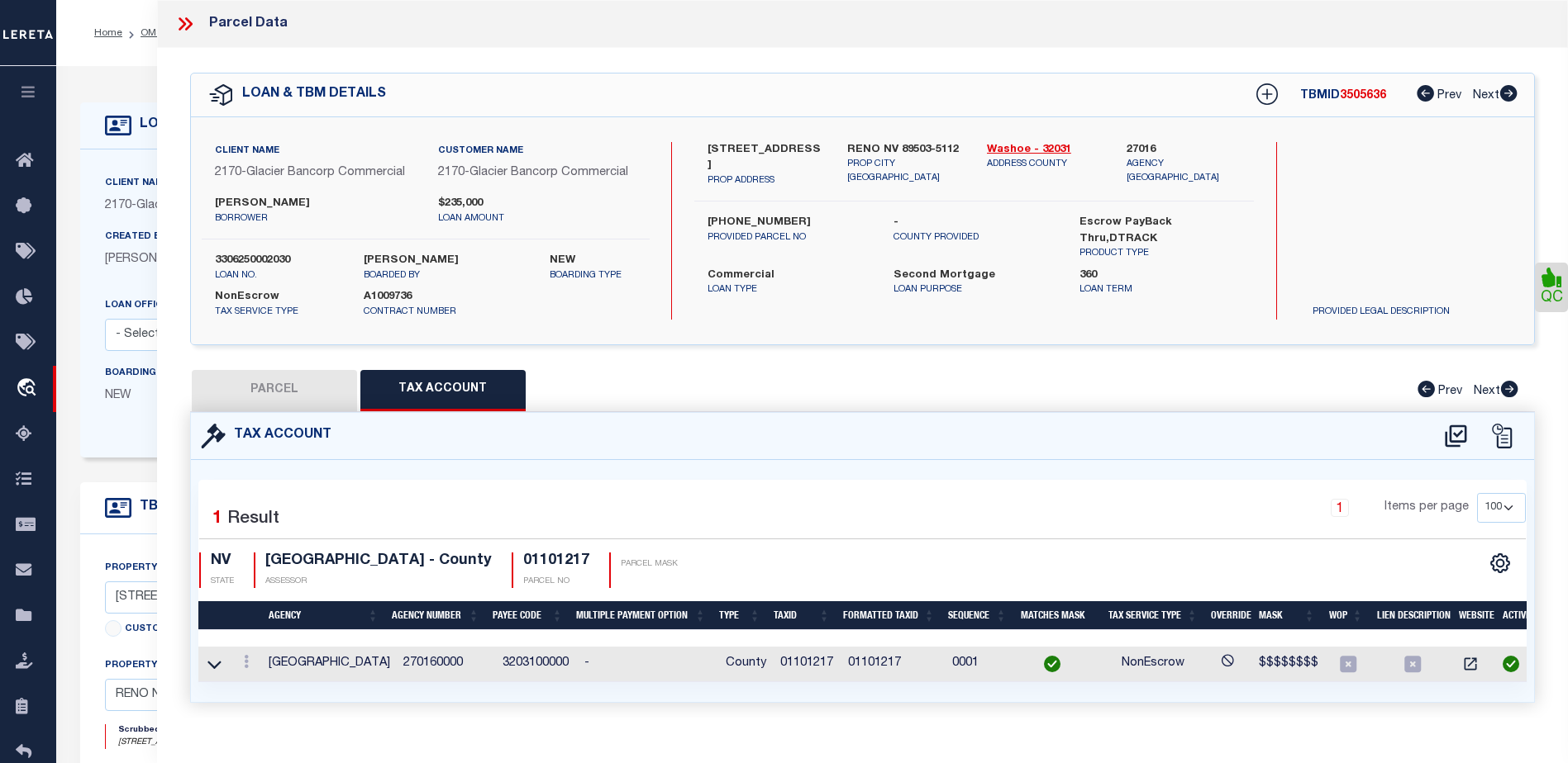
click at [185, 23] on icon at bounding box center [182, 23] width 8 height 13
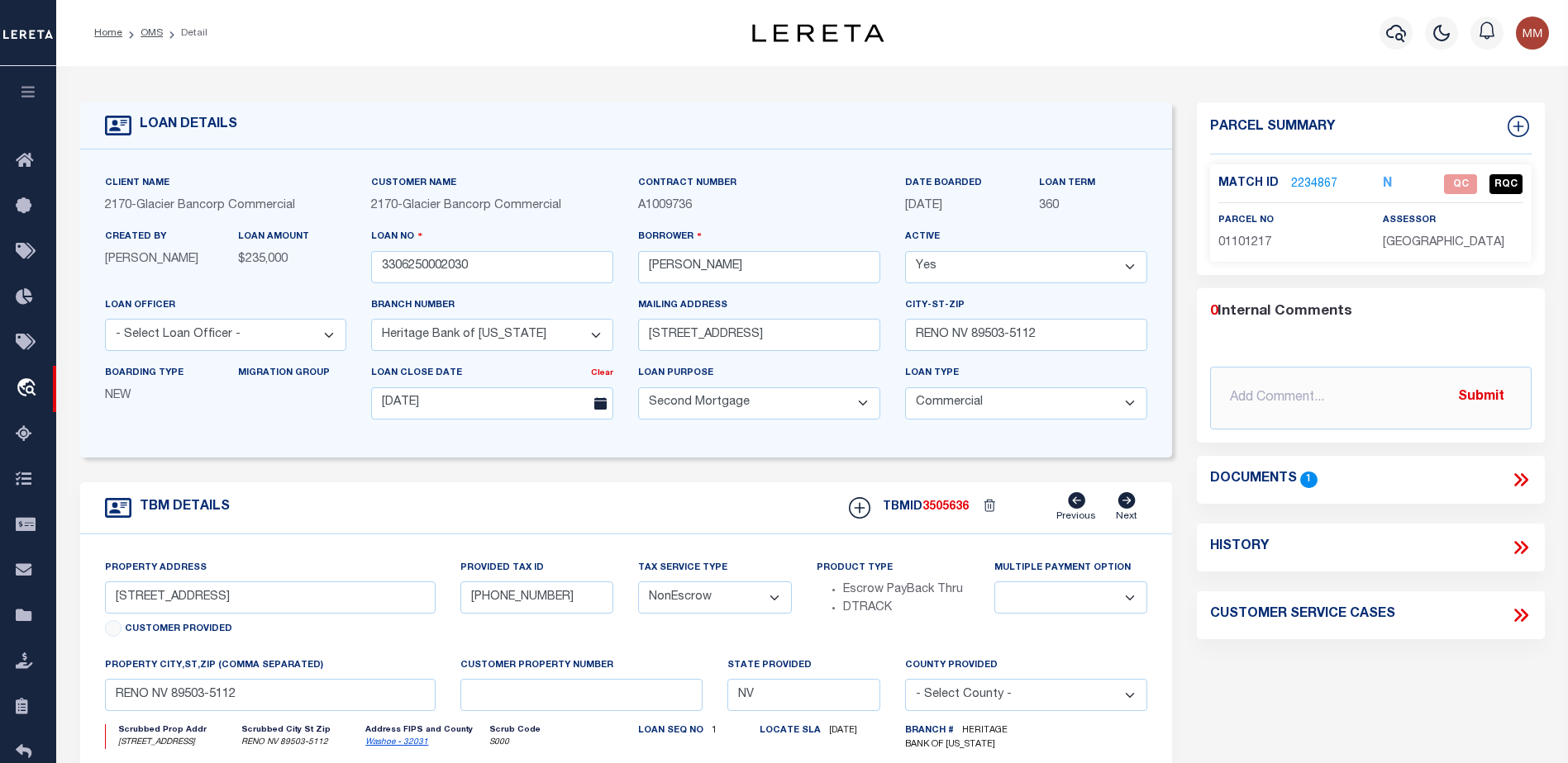
drag, startPoint x: 146, startPoint y: 36, endPoint x: 181, endPoint y: 65, distance: 45.5
click at [146, 36] on link "OMS" at bounding box center [151, 33] width 22 height 10
select select
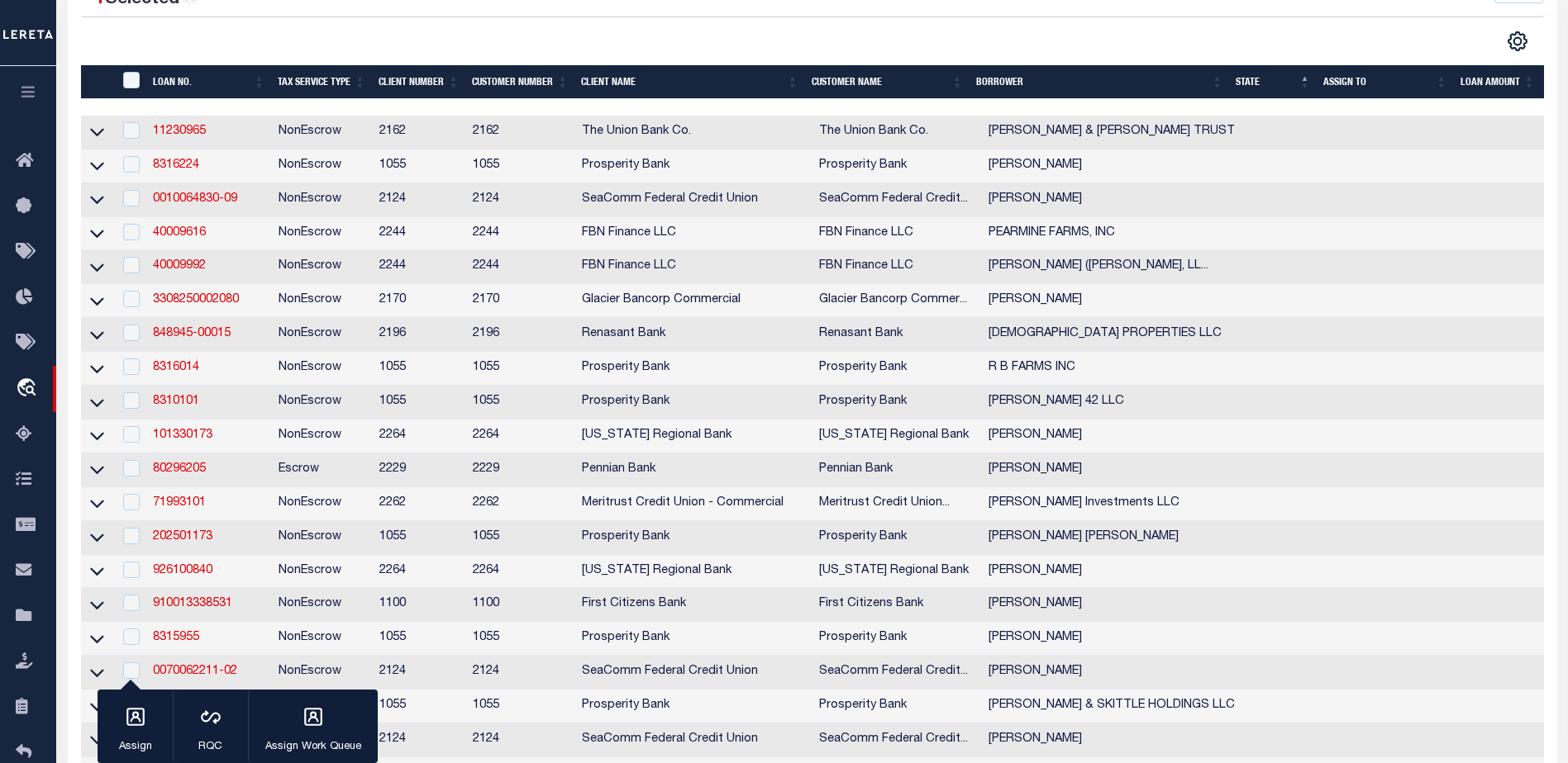
select select
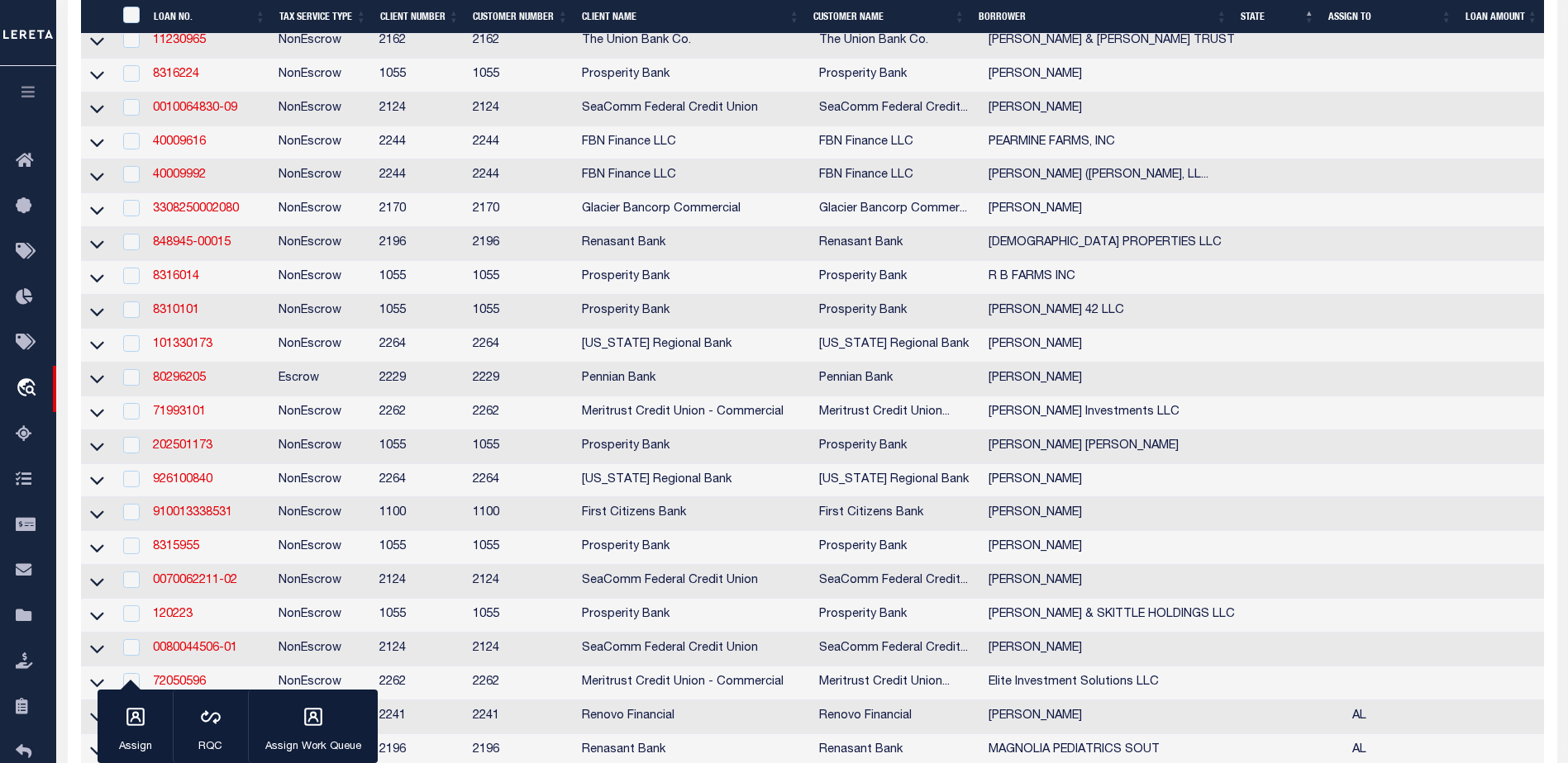
select select
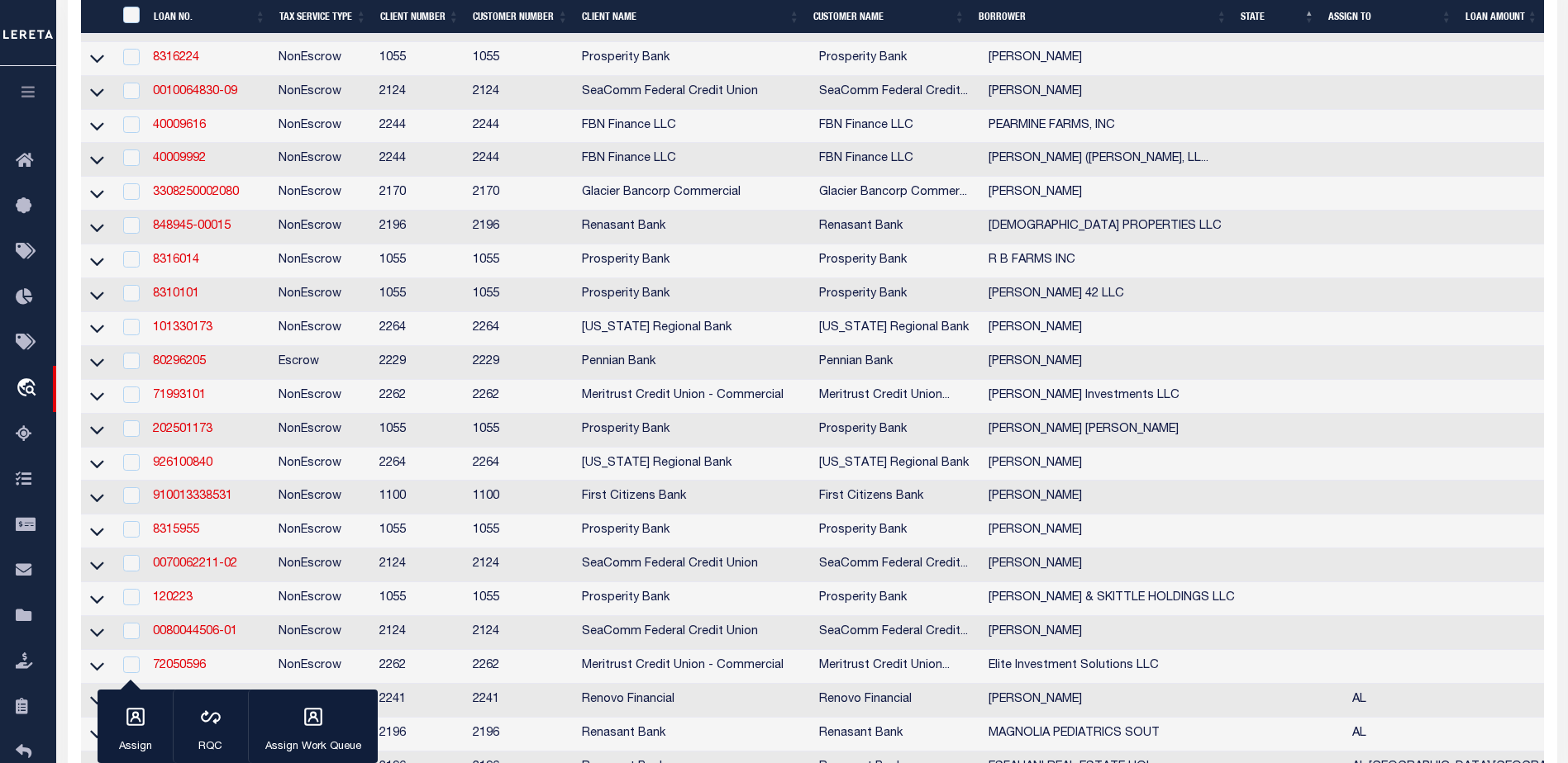
scroll to position [908, 0]
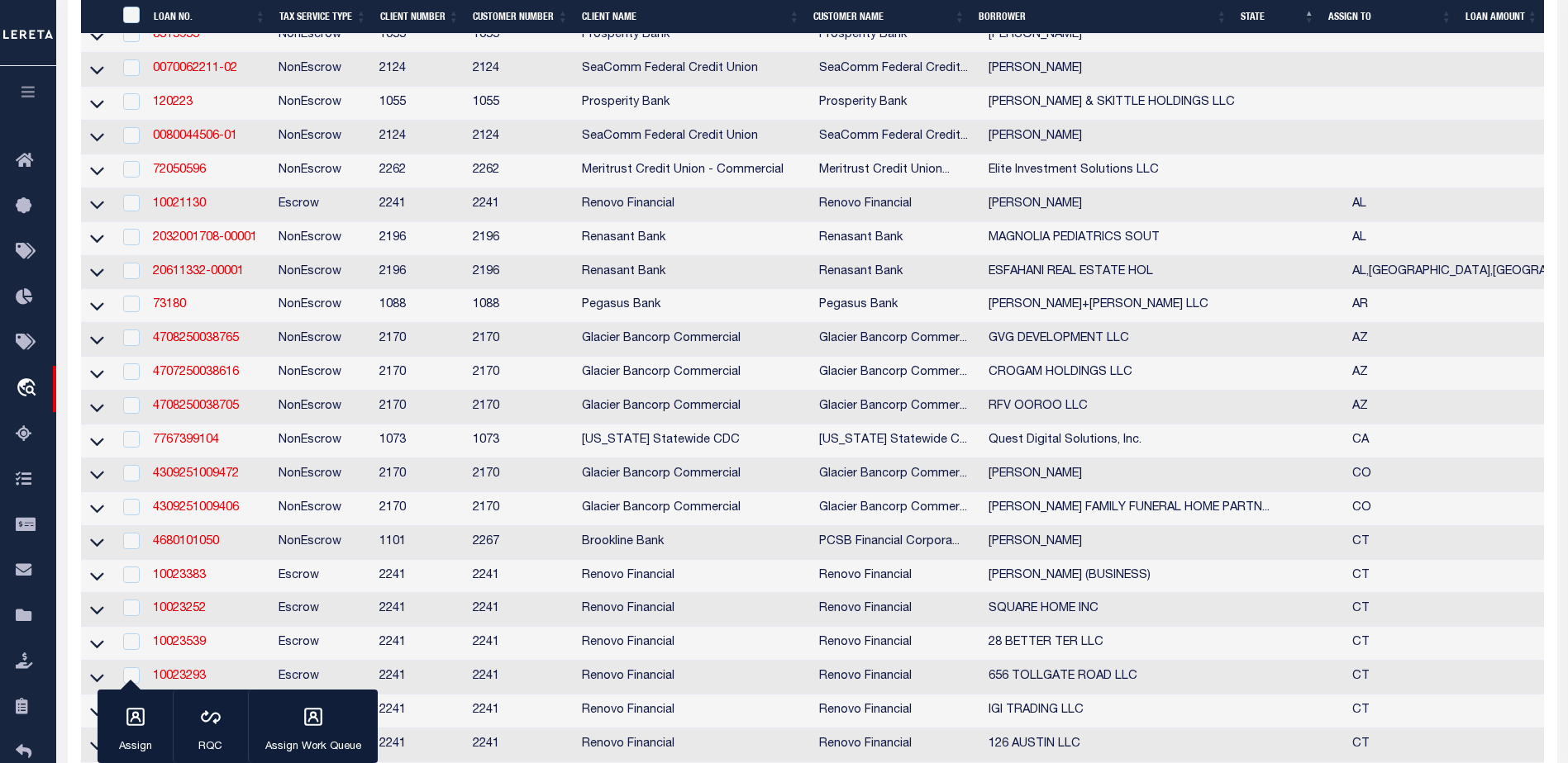
select select
click at [217, 446] on link "7767399104" at bounding box center [186, 441] width 66 height 12
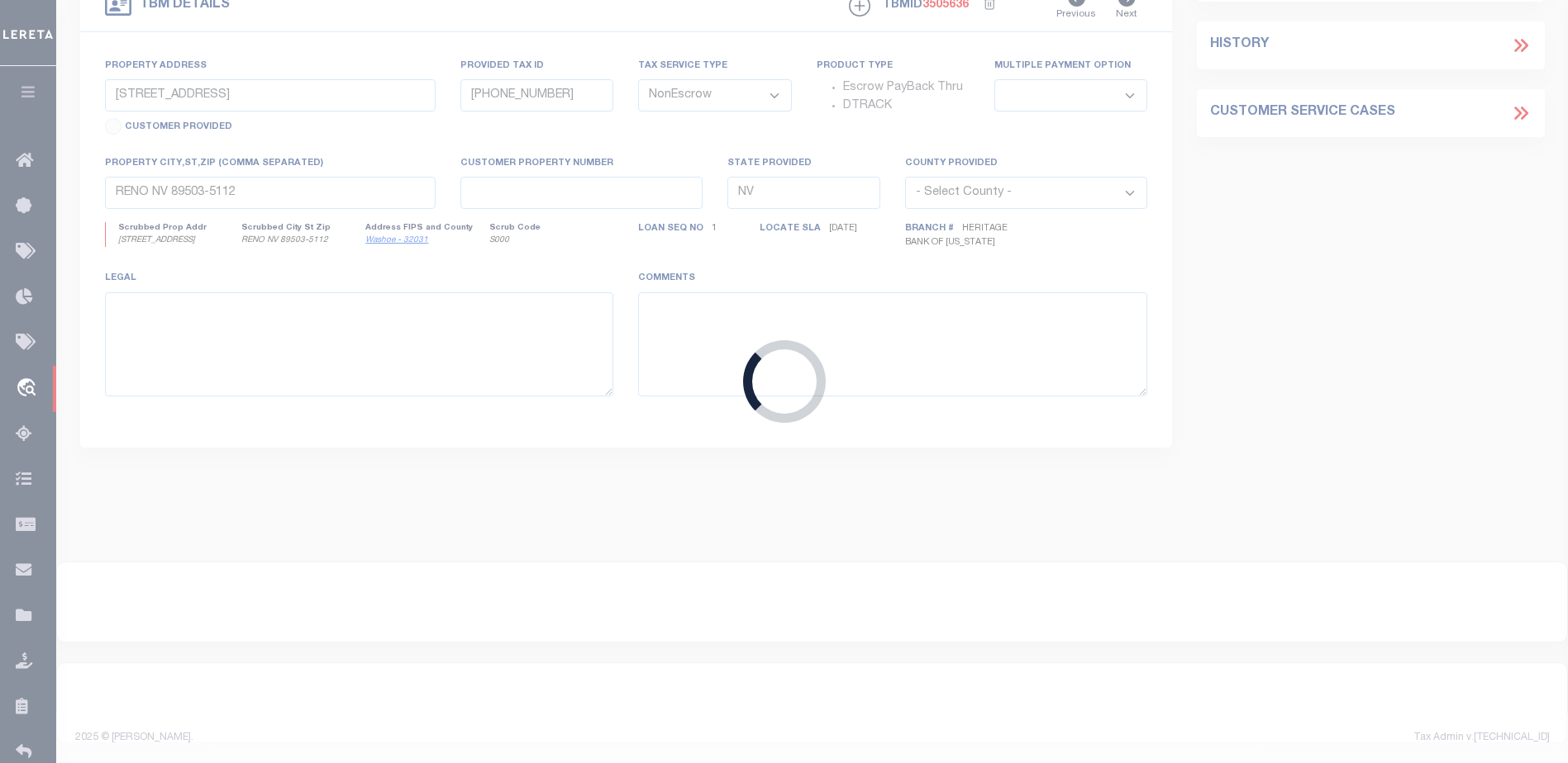
type input "7767399104"
type input "Quest Digital Solutions, Inc."
select select
type input "[DATE]"
select select
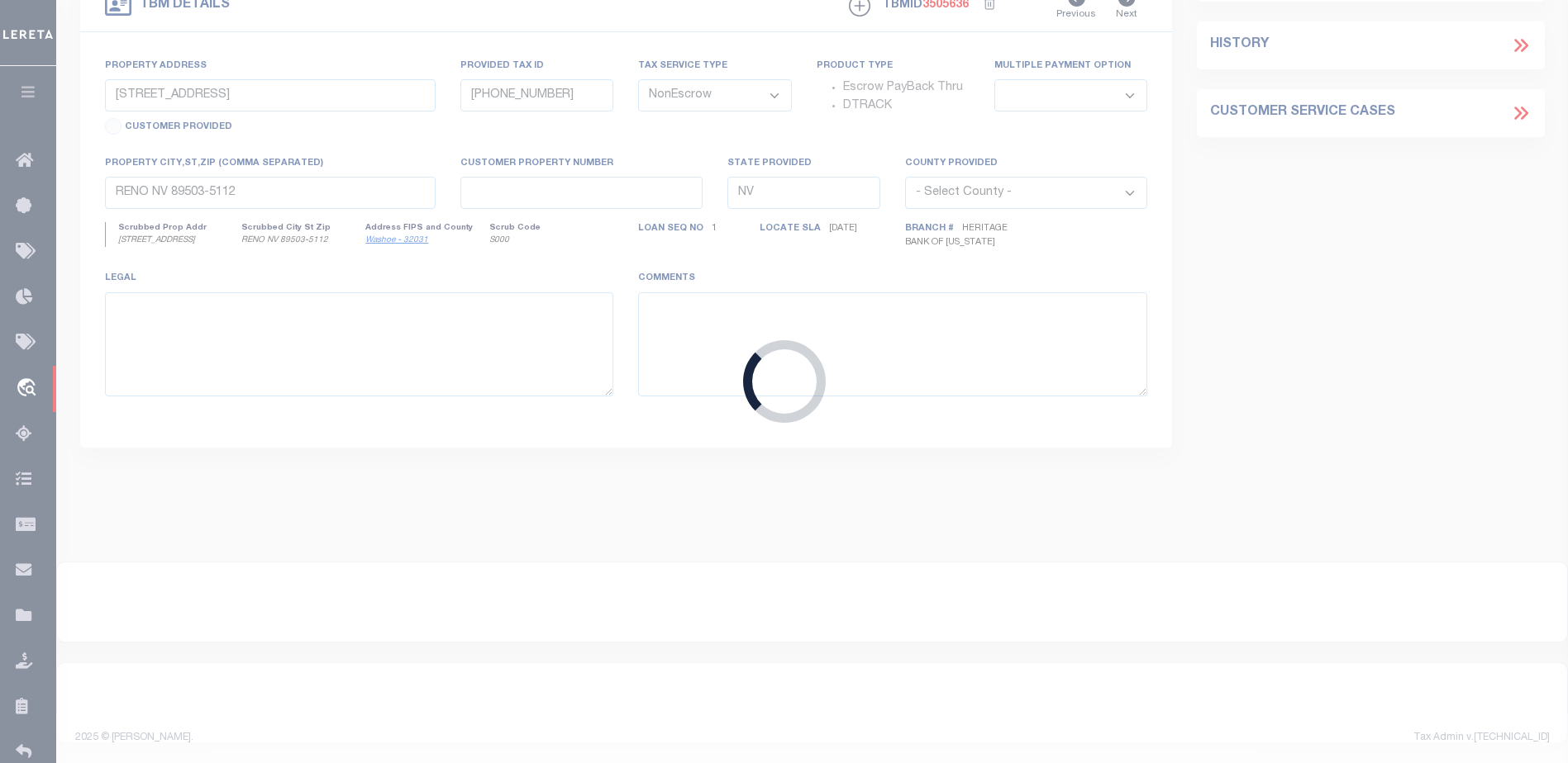
type input "[STREET_ADDRESS]"
select select
type input "[GEOGRAPHIC_DATA]-5105"
type input "CA"
select select
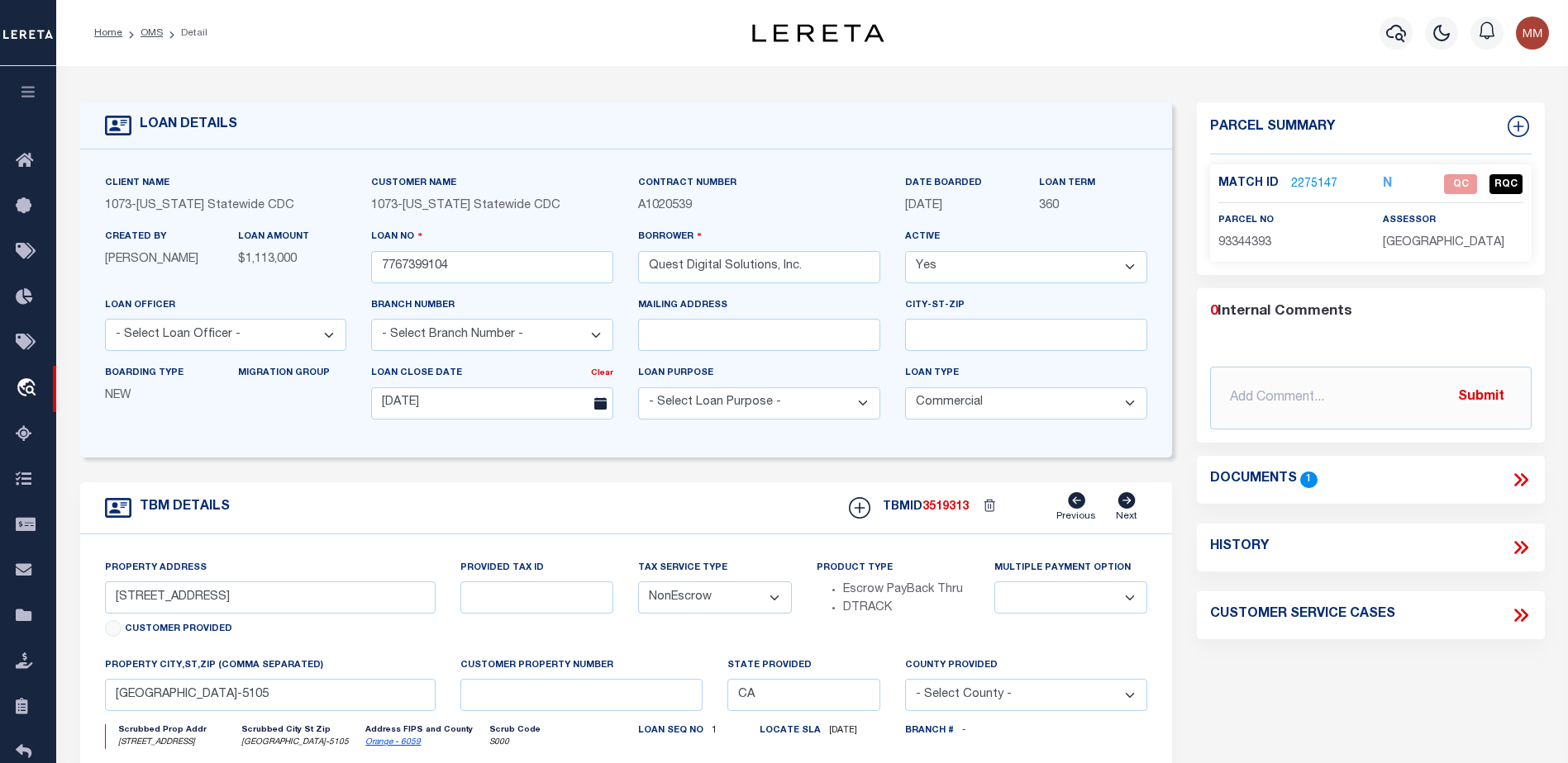
click at [1314, 185] on link "2275147" at bounding box center [1314, 185] width 46 height 17
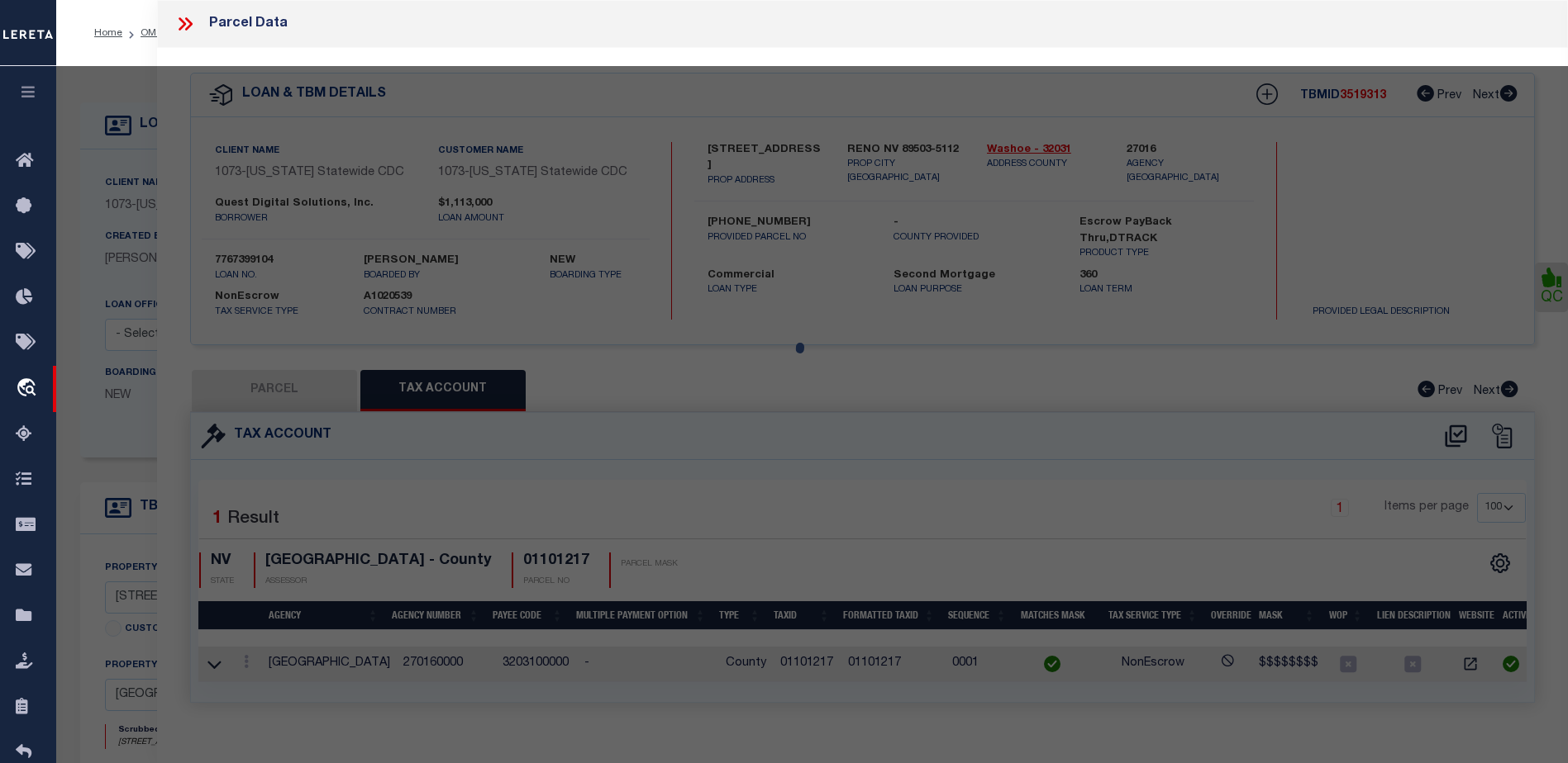
select select "AS"
select select
checkbox input "false"
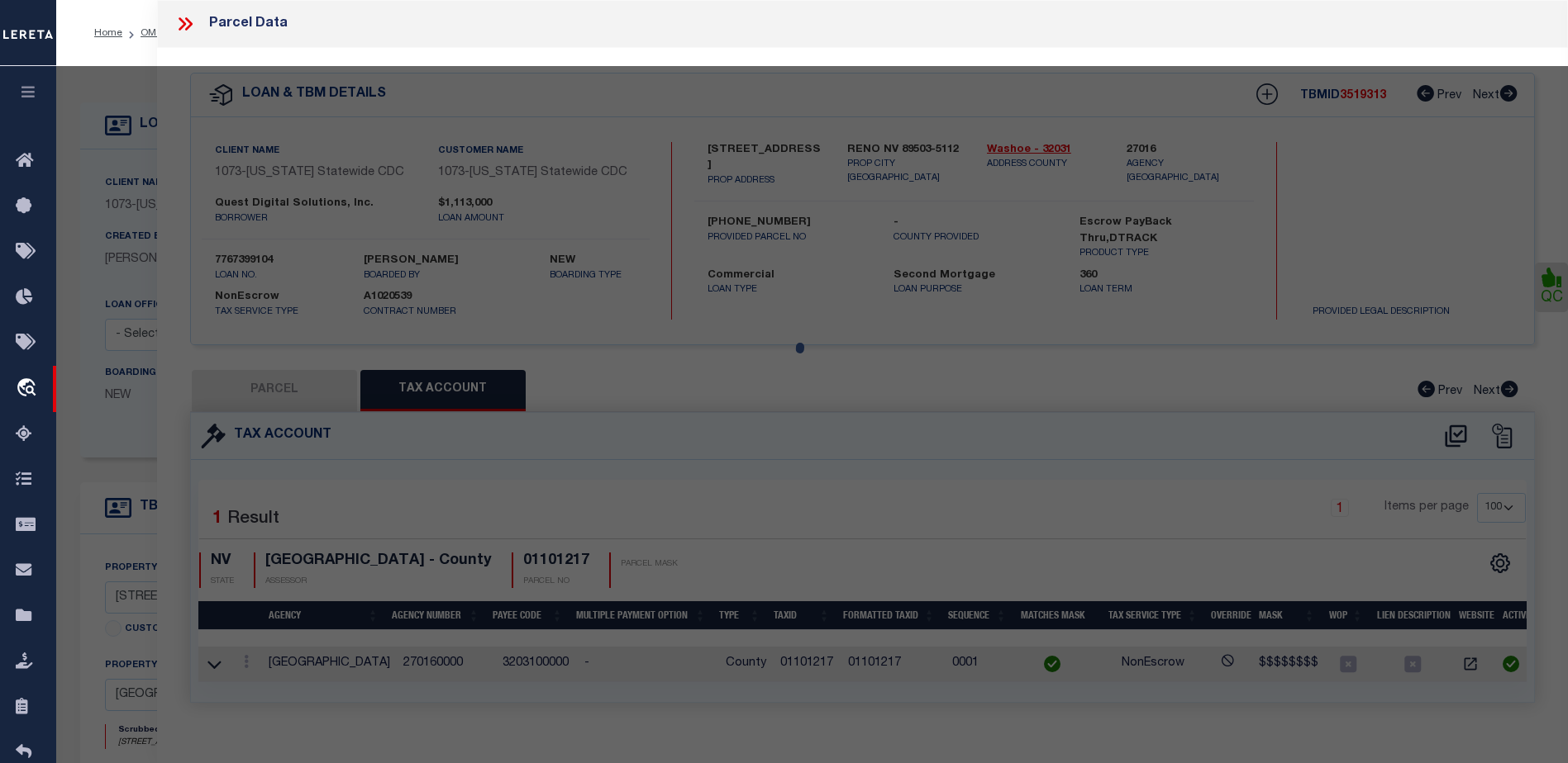
select select "QC"
type input "[STREET_ADDRESS] LLC"
select select "AGW"
select select "LEG"
type input "[STREET_ADDRESS]"
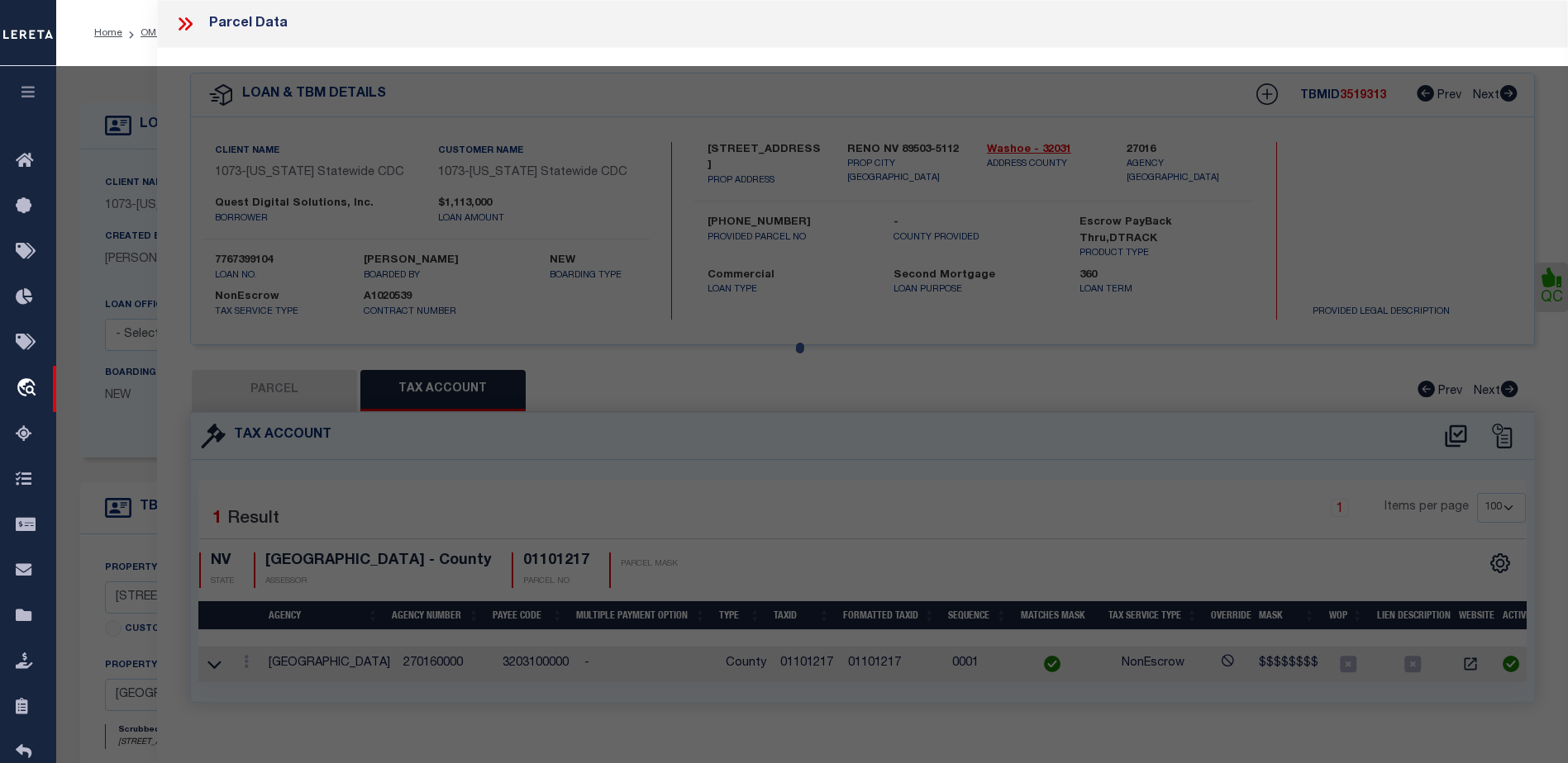
type input "[GEOGRAPHIC_DATA]"
type textarea "TRACT 11612, LOT 1 OF PROJECT 933-44 LOCATED ON AP [PHONE_NUMBER] TOGETHER WITH…"
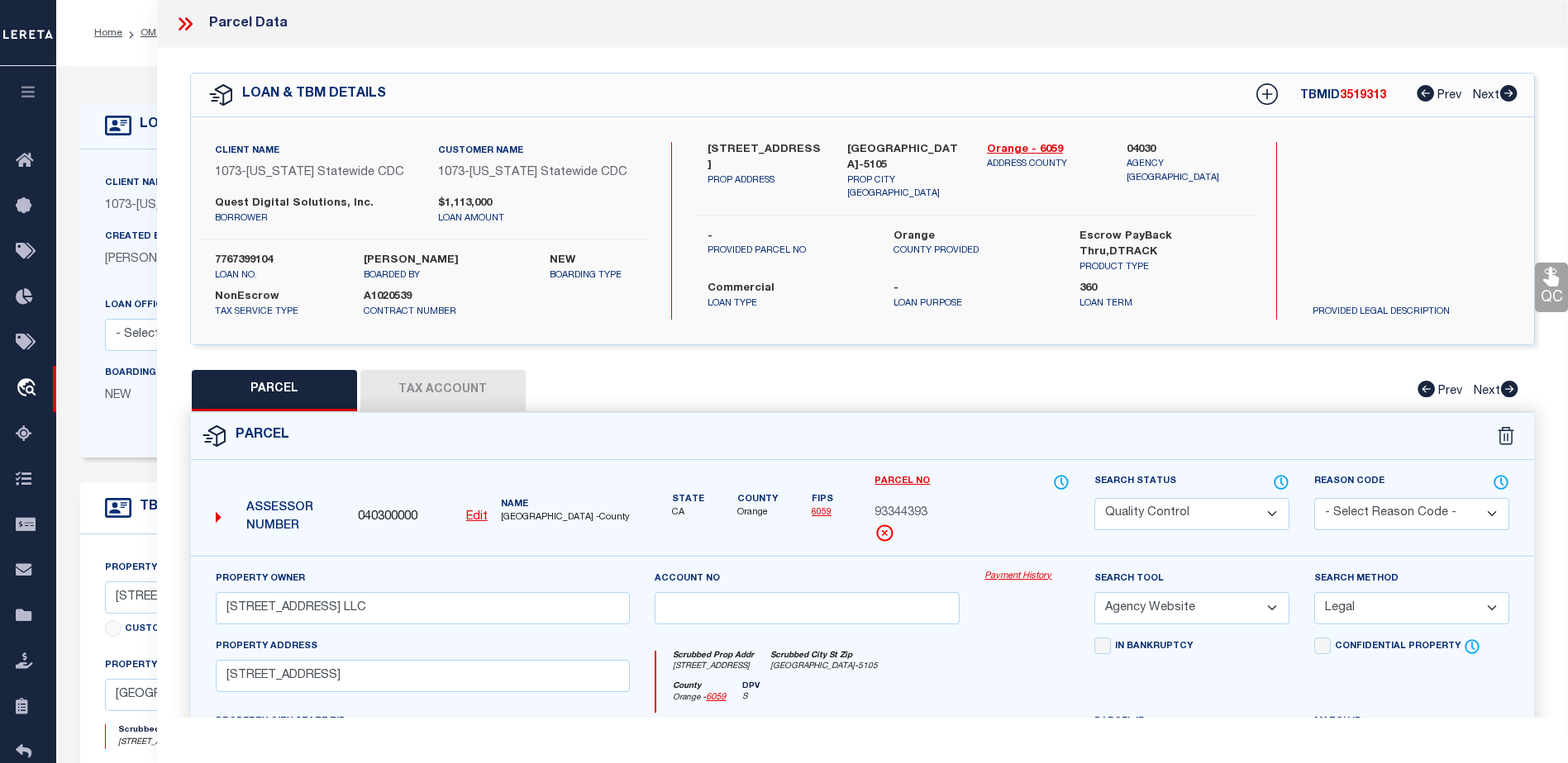
click at [442, 392] on button "Tax Account" at bounding box center [442, 391] width 165 height 41
select select "100"
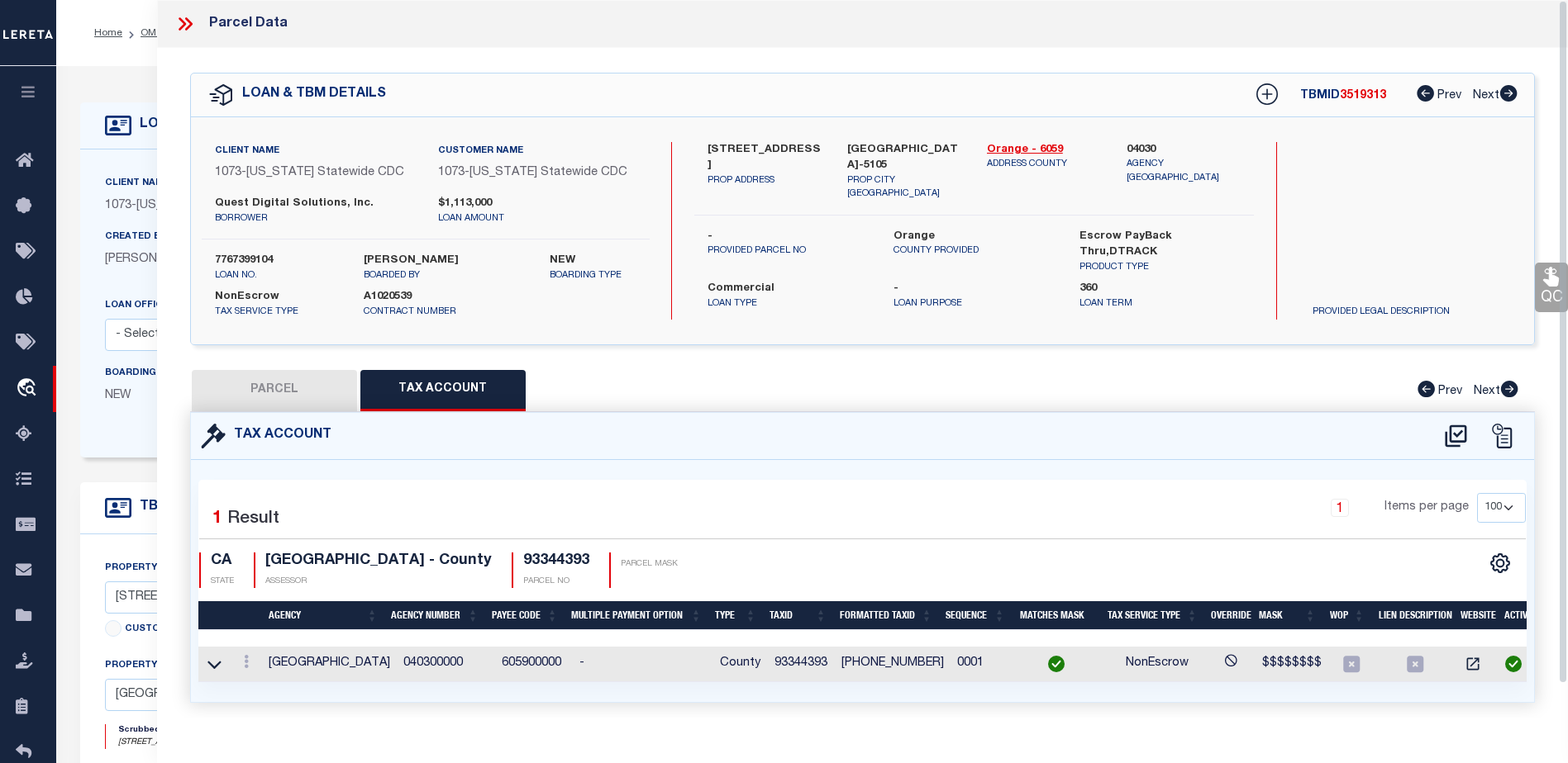
click at [1559, 291] on link "QC" at bounding box center [1551, 287] width 33 height 50
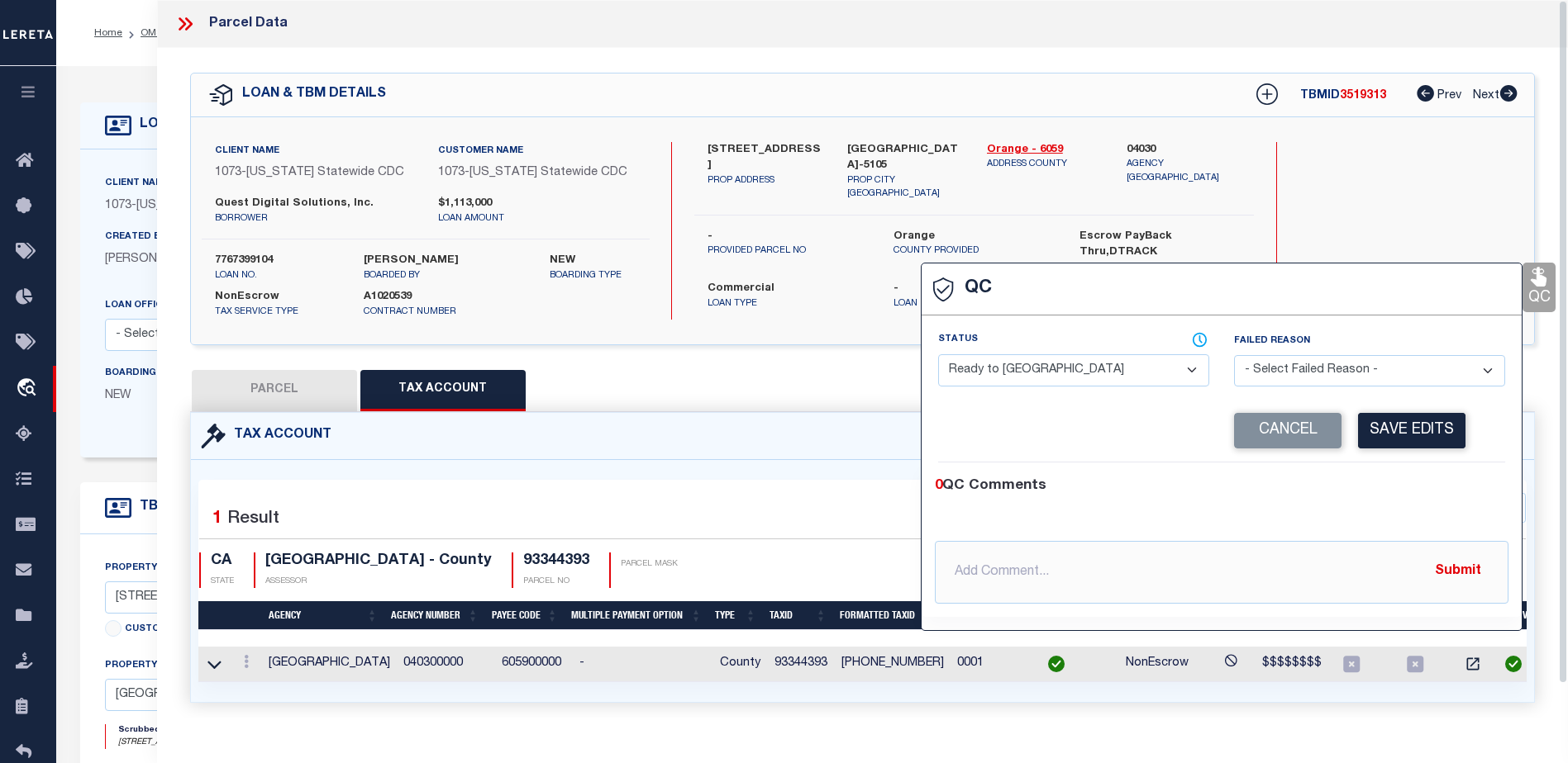
click at [1145, 369] on select "- Select Status - Ready to QC Correct Incorrect" at bounding box center [1073, 370] width 271 height 33
click at [938, 355] on select "- Select Status - Ready to QC Correct Incorrect" at bounding box center [1073, 370] width 271 height 33
click at [1090, 379] on select "- Select Status - Ready to QC Correct Incorrect" at bounding box center [1073, 370] width 271 height 33
select select "COR"
click at [938, 355] on select "- Select Status - Ready to QC Correct Incorrect" at bounding box center [1073, 370] width 271 height 33
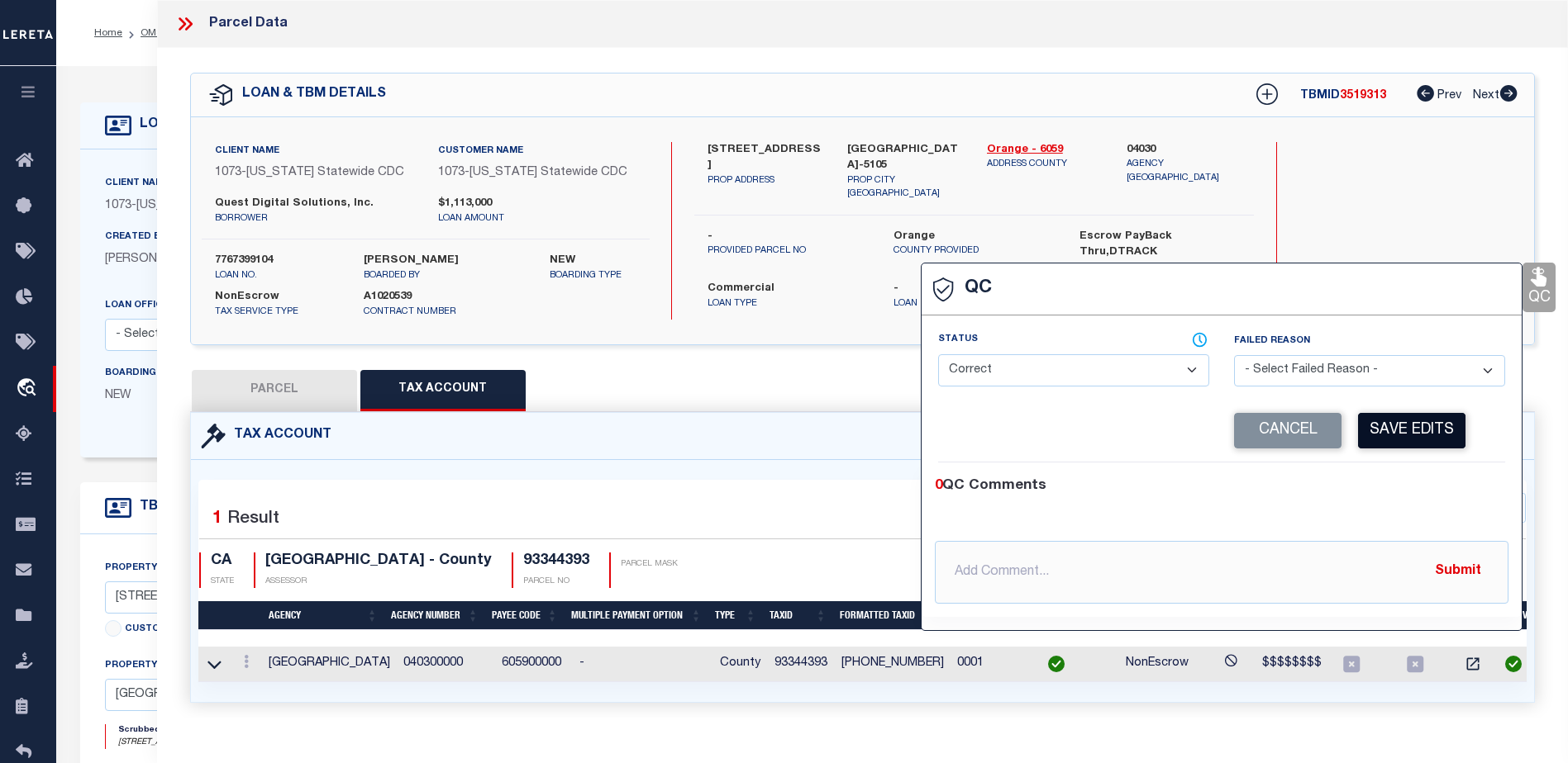
click at [1440, 435] on button "Save Edits" at bounding box center [1411, 431] width 108 height 36
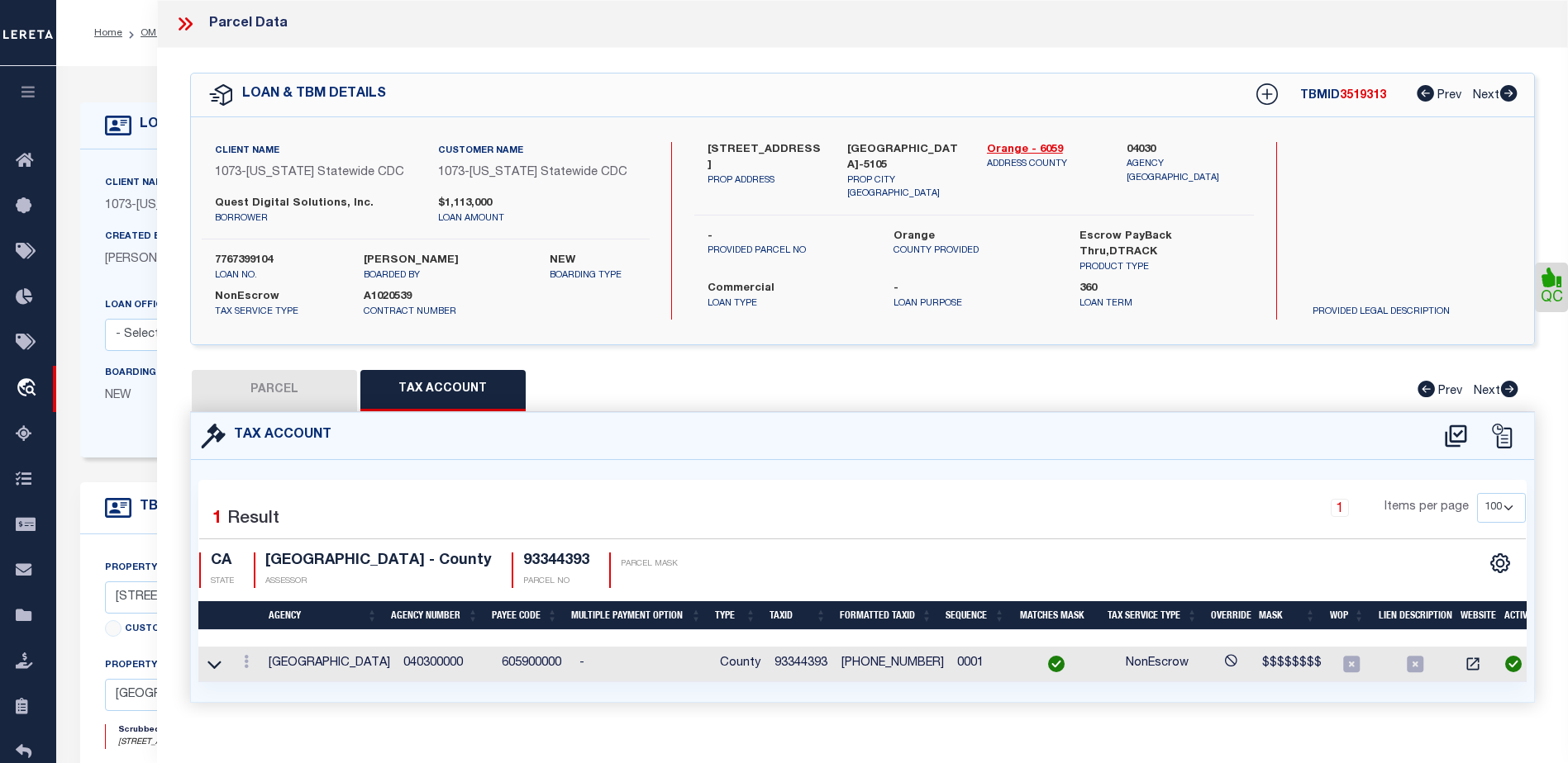
click at [179, 24] on icon at bounding box center [185, 23] width 21 height 21
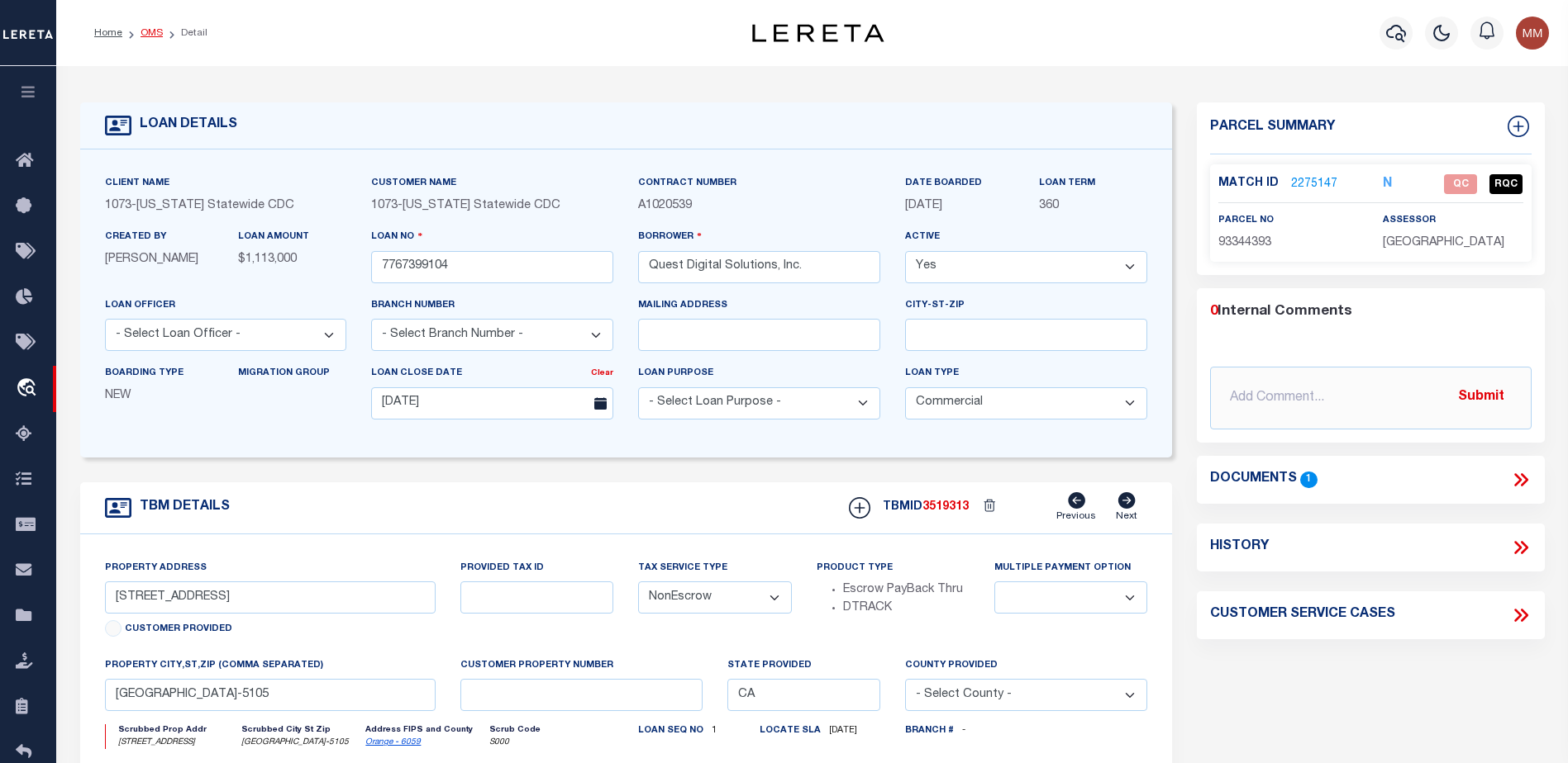
click at [152, 28] on link "OMS" at bounding box center [151, 33] width 22 height 10
select select
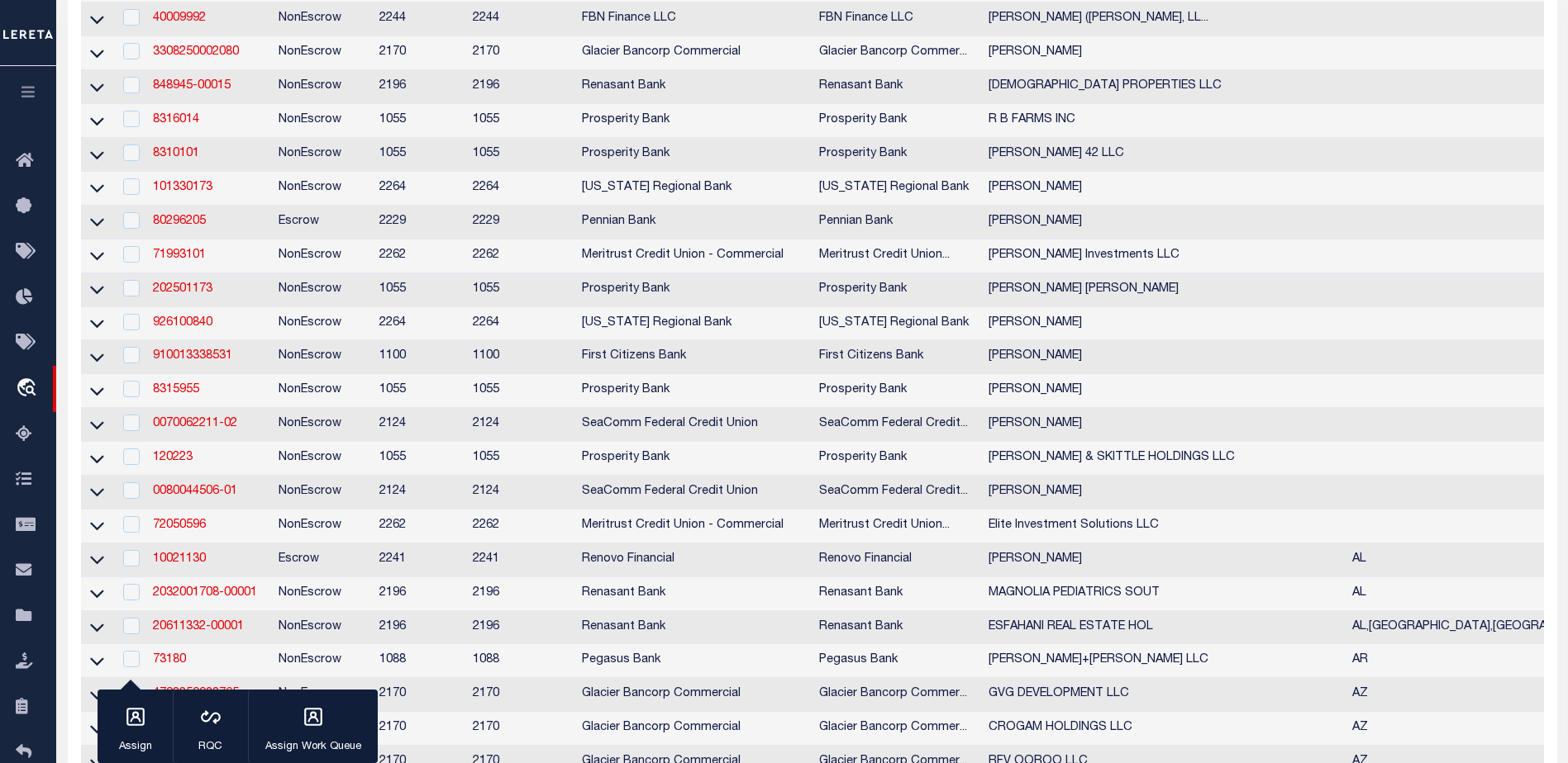
select select
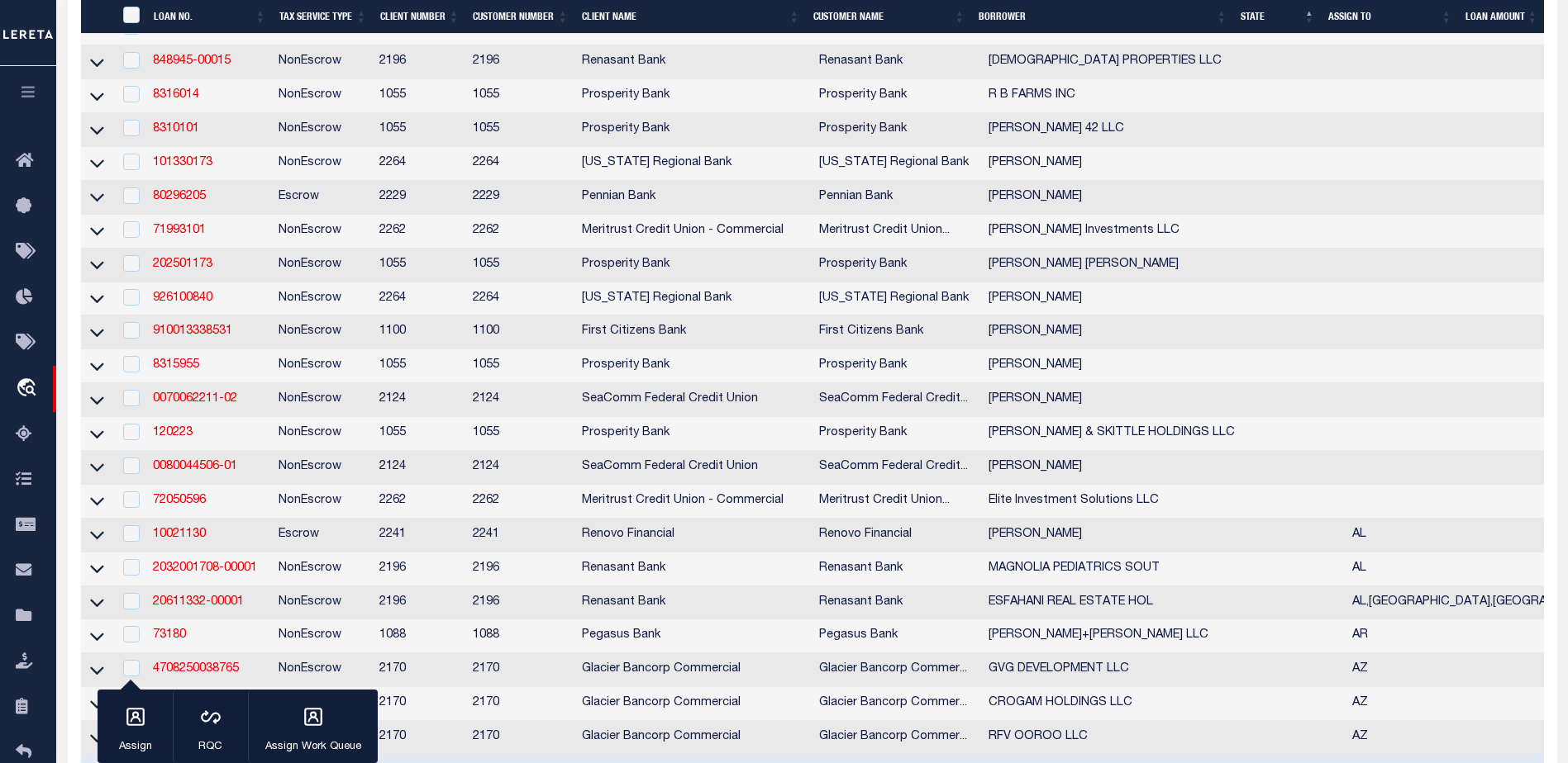
select select
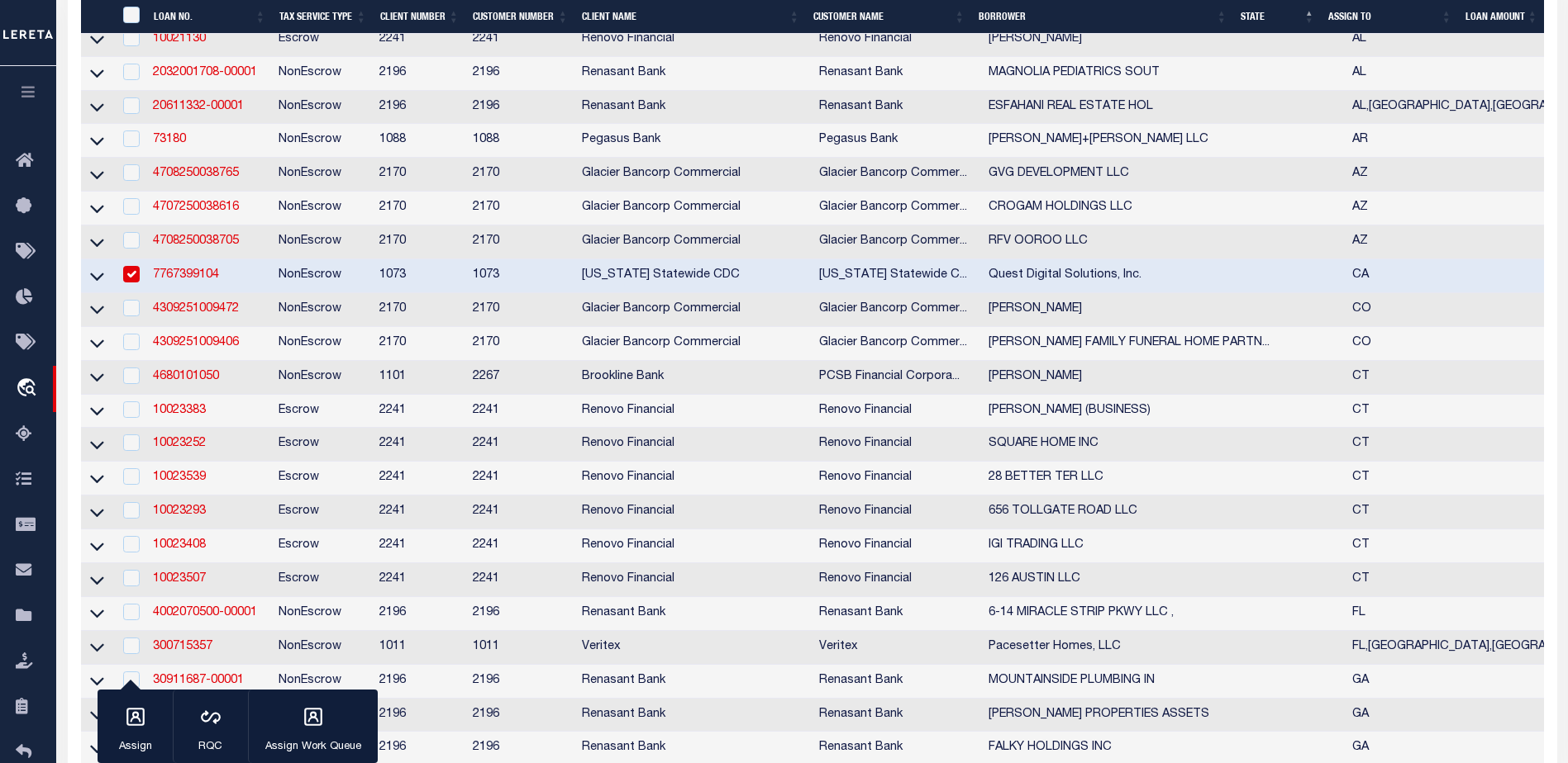
select select
click at [218, 213] on link "4707250038616" at bounding box center [196, 208] width 86 height 12
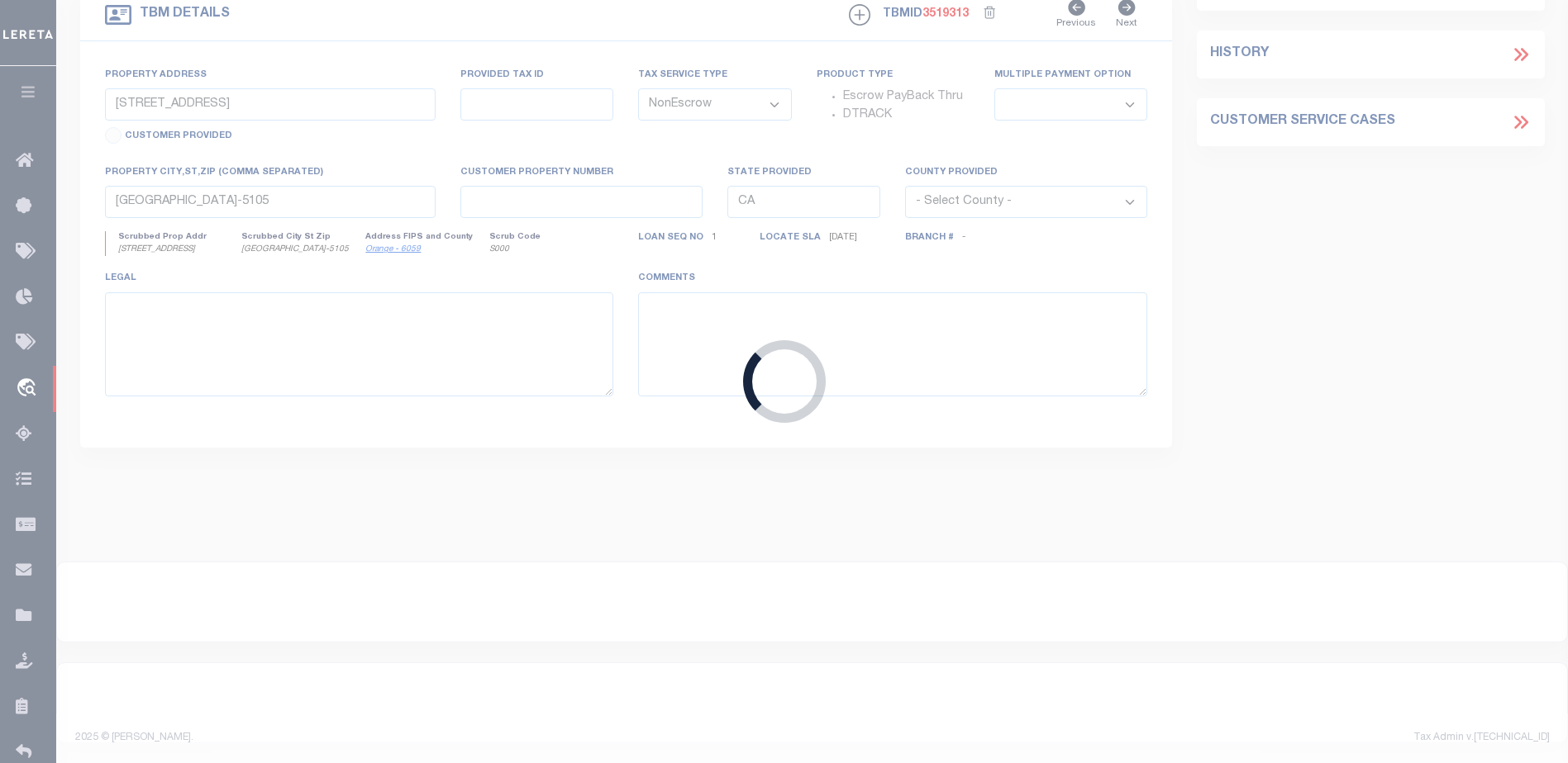
type input "4707250038616"
type input "CROGAM HOLDINGS LLC"
select select
type input "1695 N DEER TRL"
type input "PRESCOTT AZ 86305-2180"
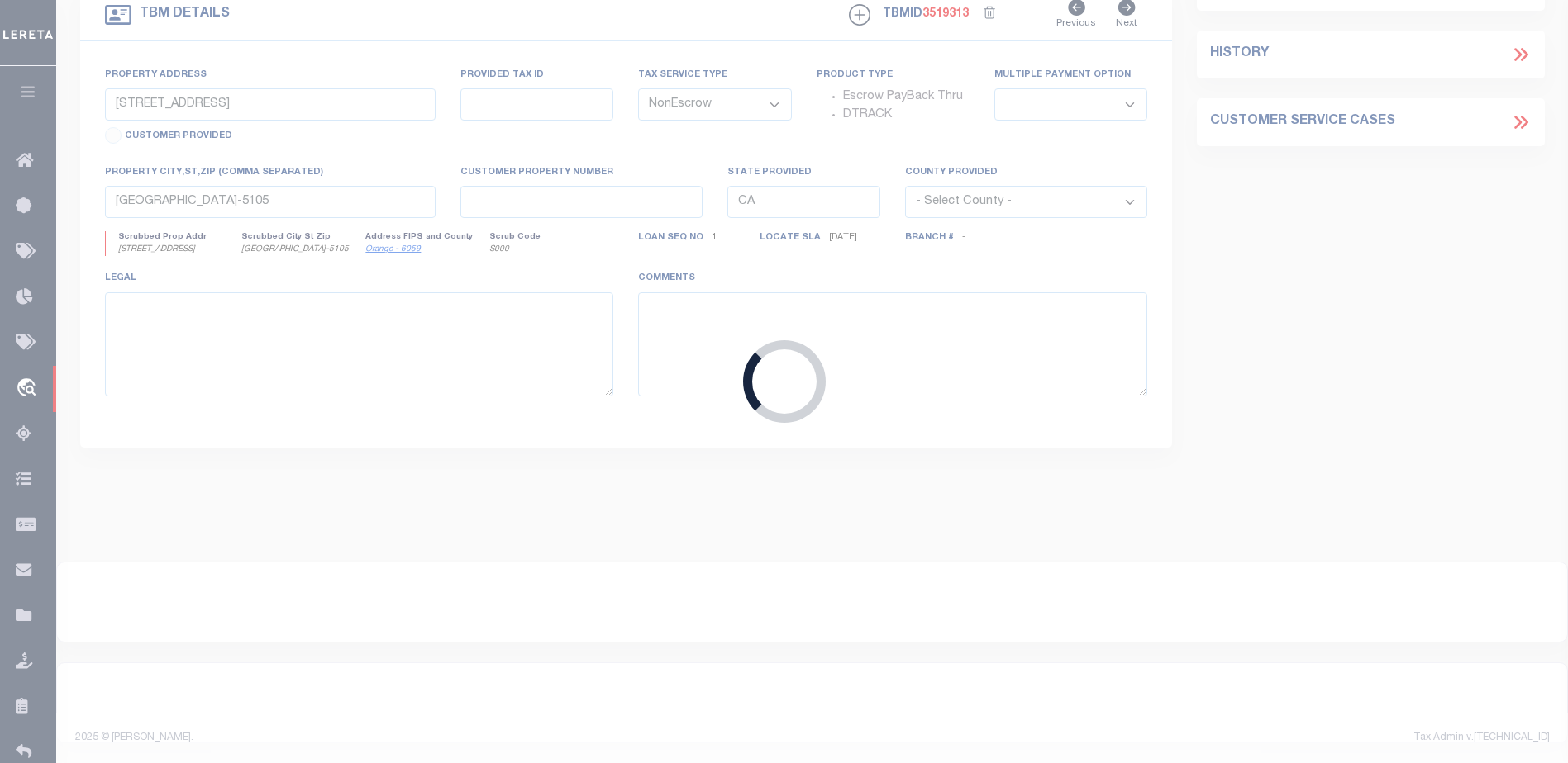
type input "[DATE]"
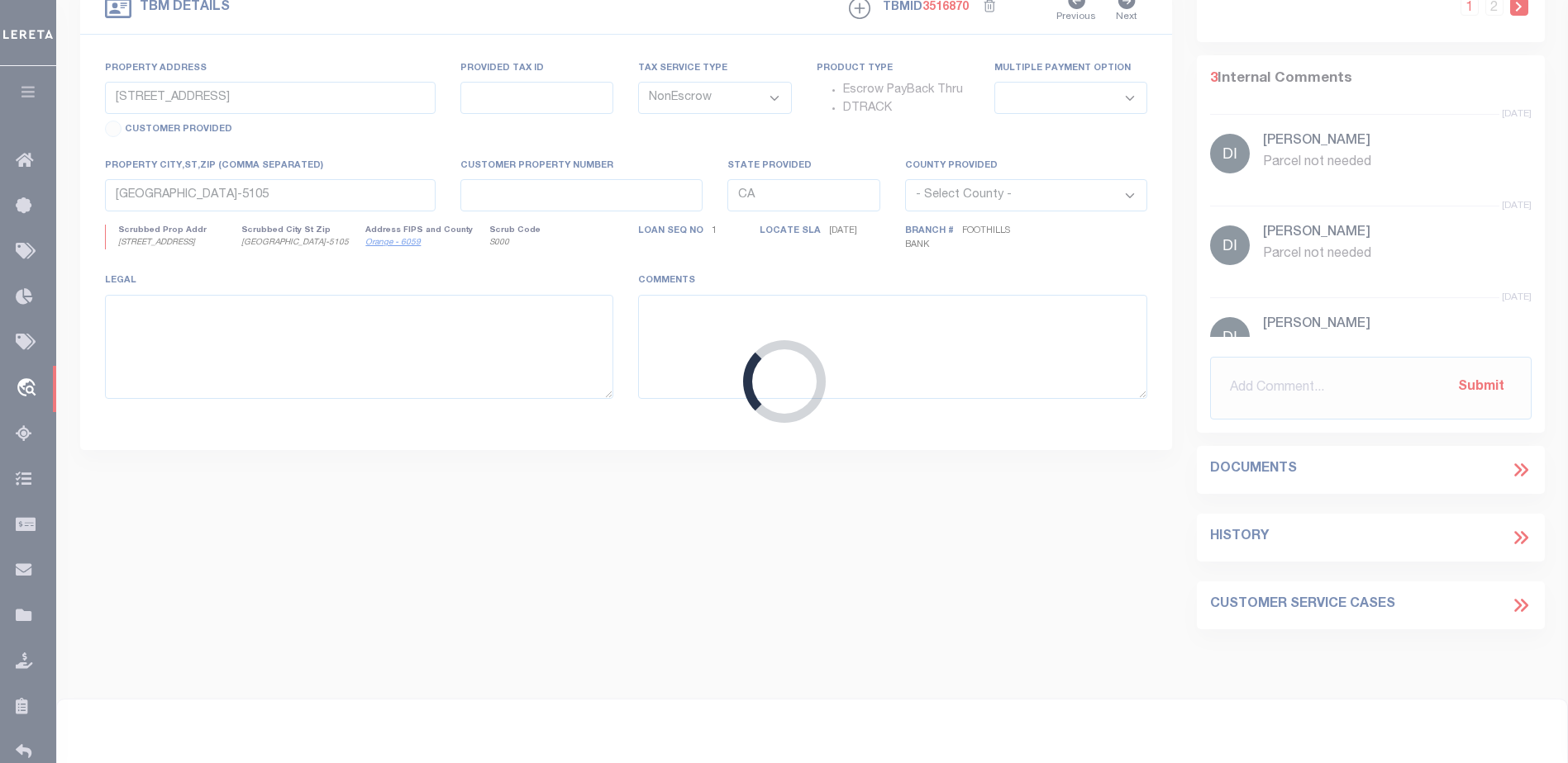
select select "4582"
type input "[STREET_ADDRESS][PERSON_NAME]"
select select
type input "PRESCOTT AZ 86305-1343"
type input "AZ"
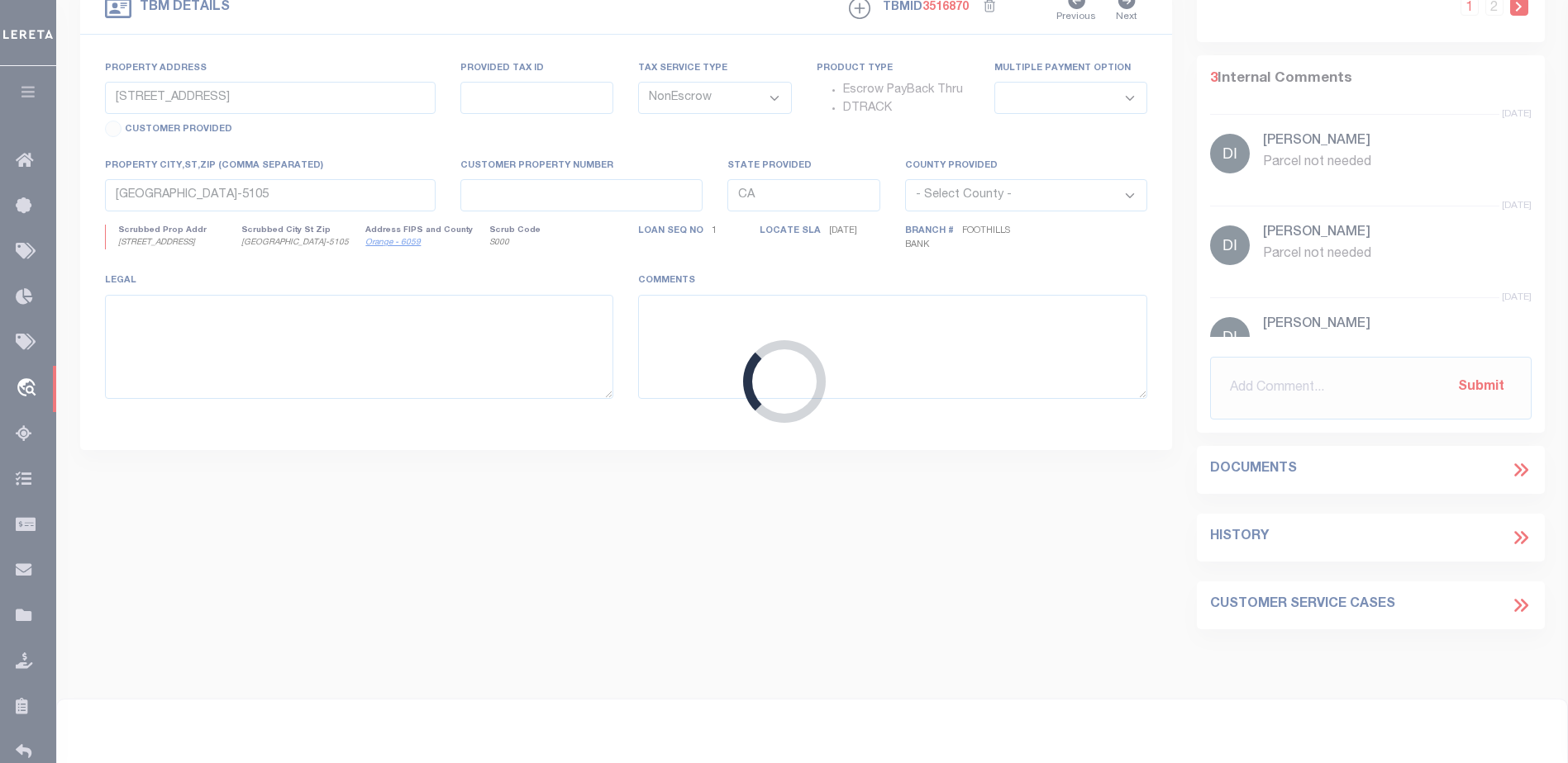
type textarea "TWO PARCELS: 115-06-189G-7 and 115-06-189D-0. SEE ATTACHED LEGAL DESCRIPTION."
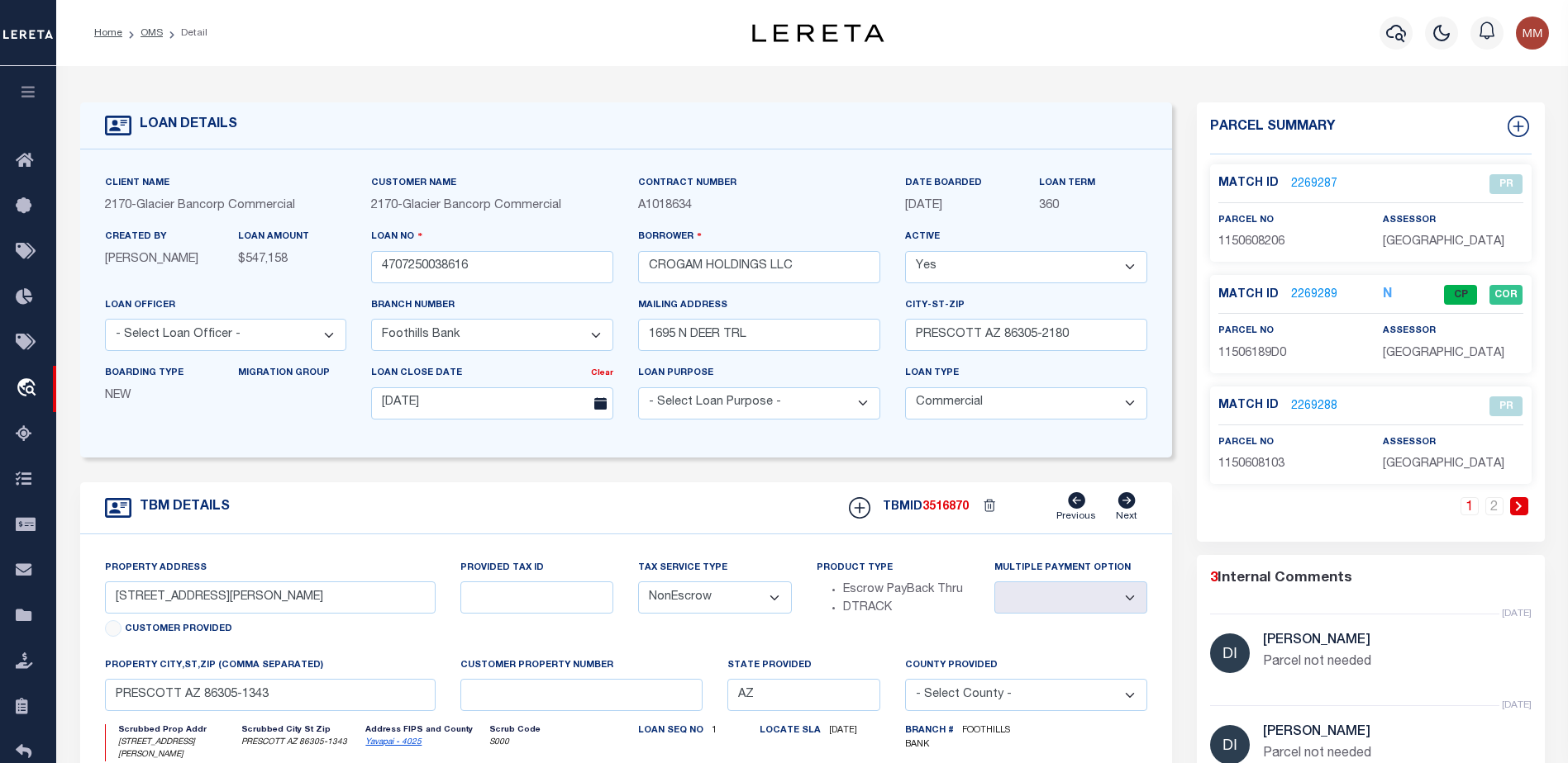
click at [1316, 292] on link "2269289" at bounding box center [1314, 295] width 46 height 17
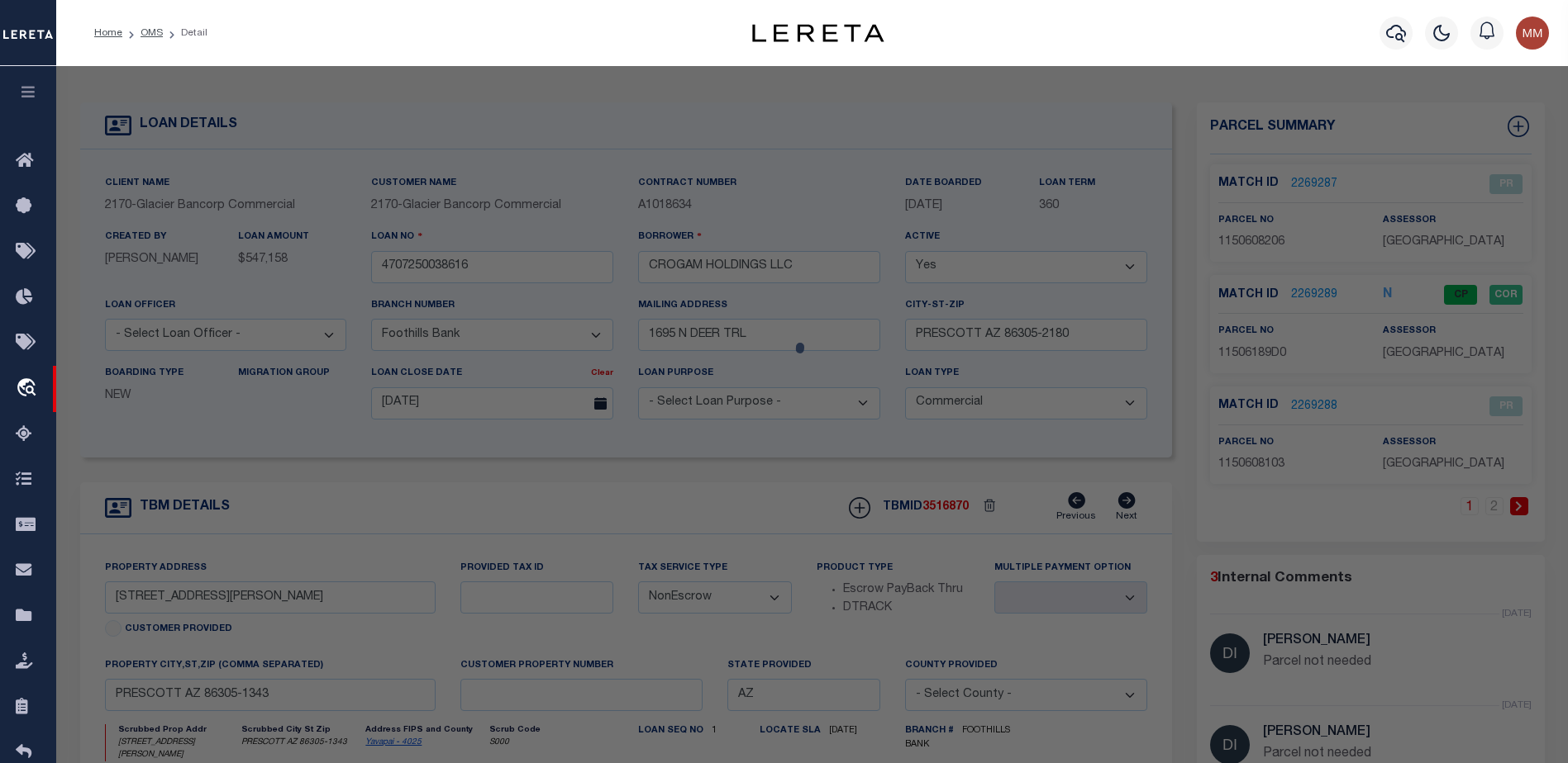
select select "AS"
select select
checkbox input "false"
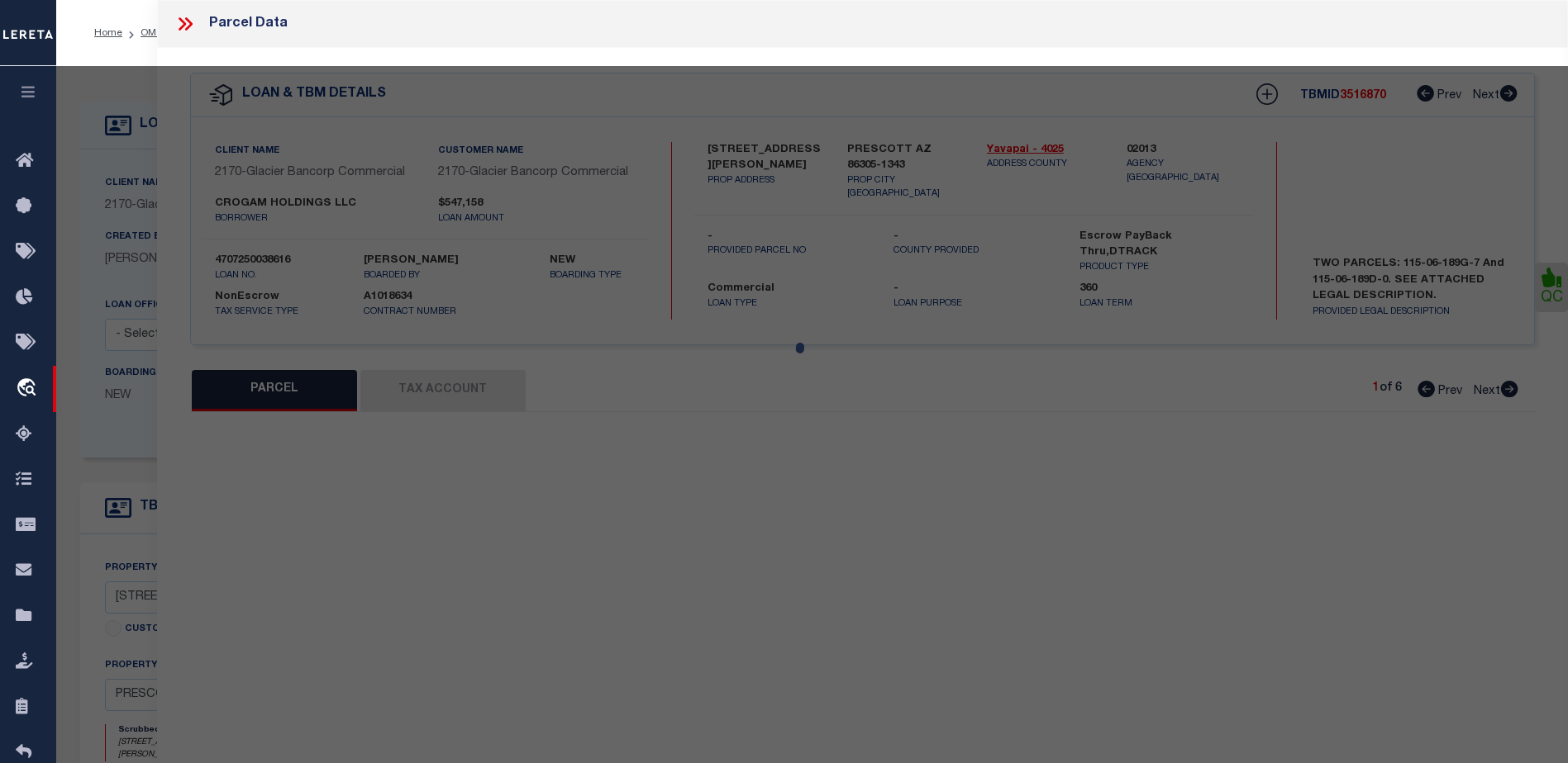
select select "CP"
type input "CROGAM HOLDINGS LLC"
select select "AGW"
select select "ADD"
type input "1602 [PERSON_NAME] ST"
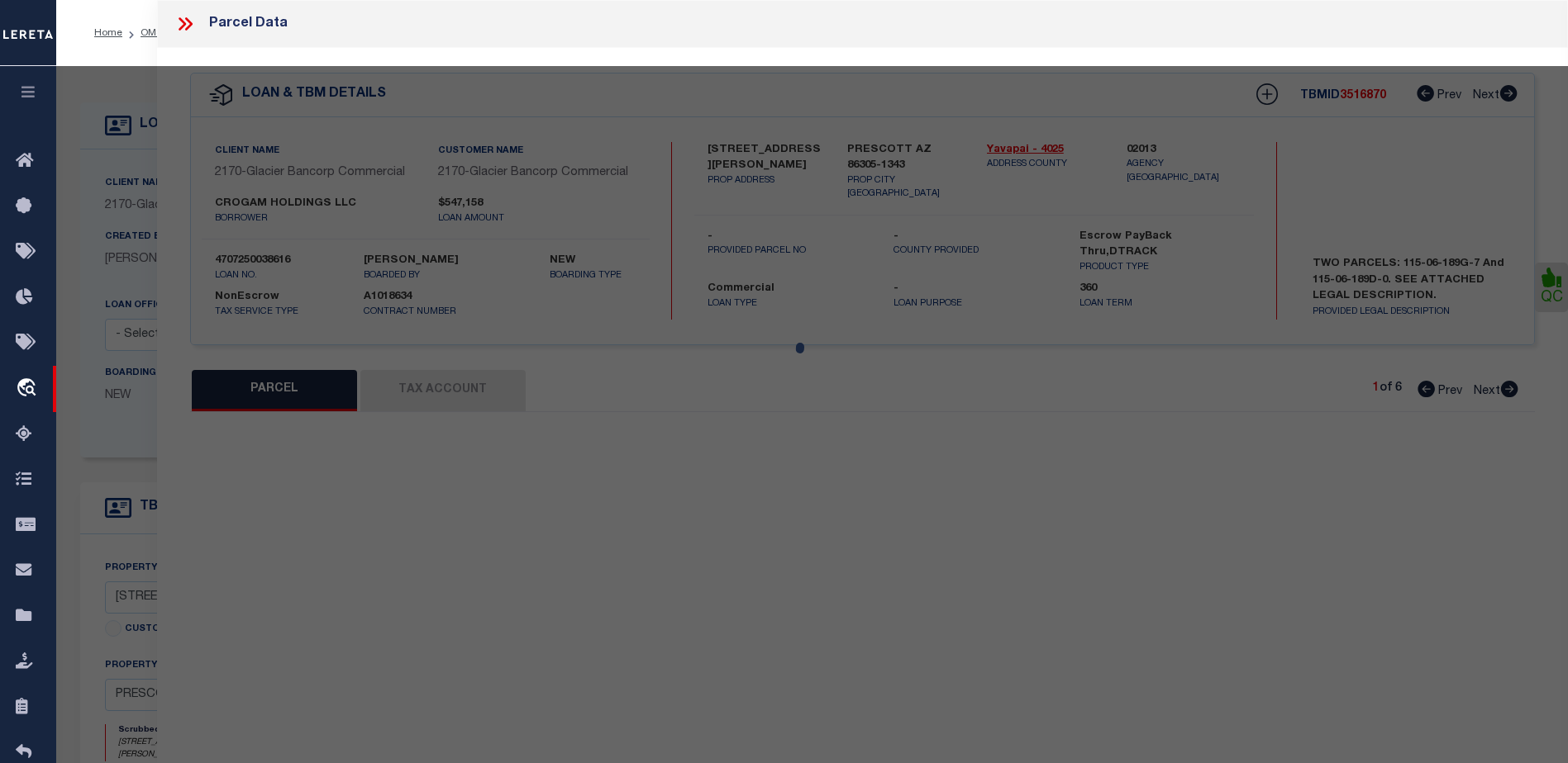
type input "[GEOGRAPHIC_DATA], AZ 86305"
type textarea "[PERSON_NAME] Park, 3-25, Block 6, a ptn of an W2 of abandoned "[PERSON_NAME]" …"
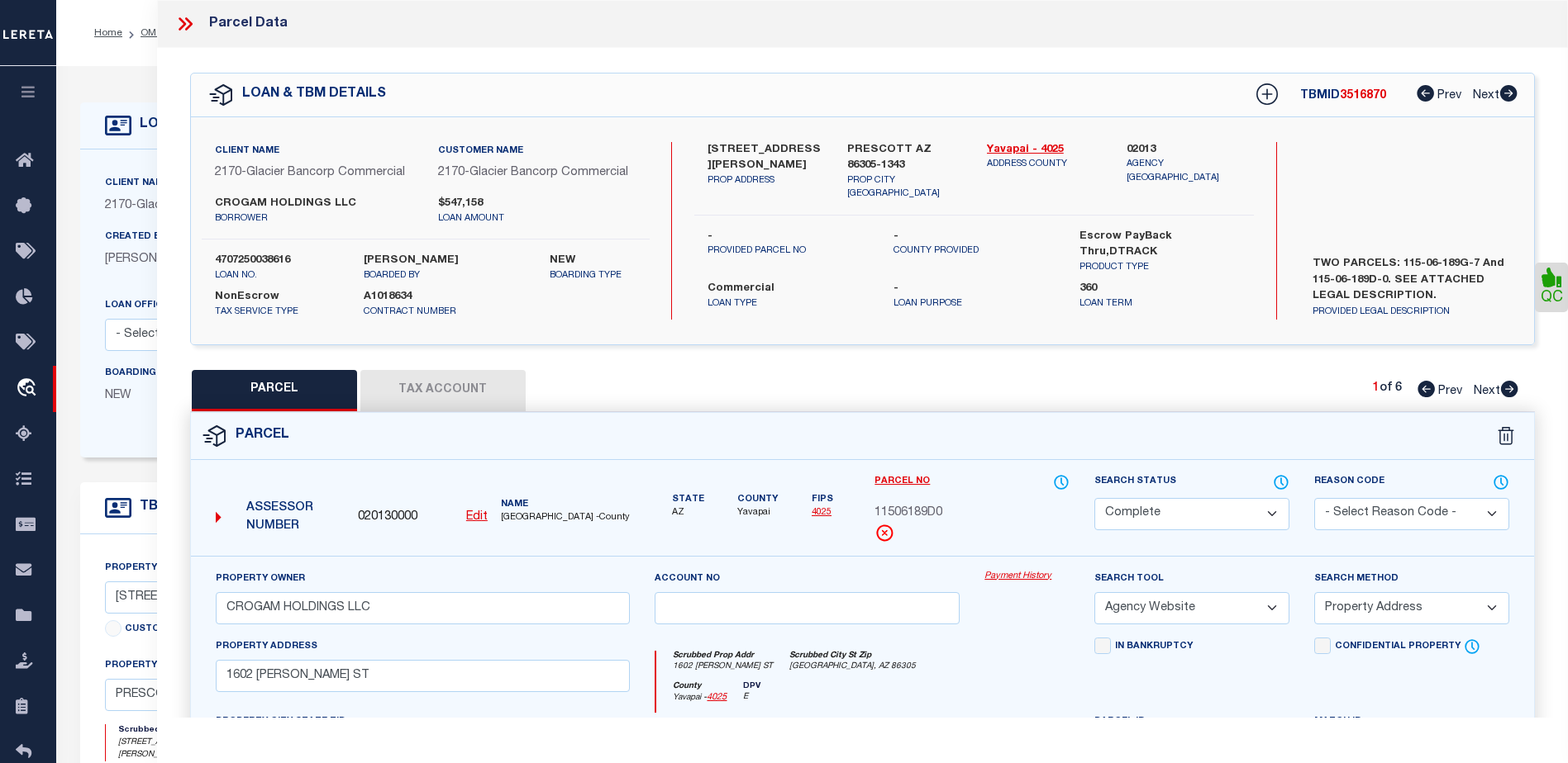
click at [184, 25] on icon at bounding box center [182, 23] width 8 height 13
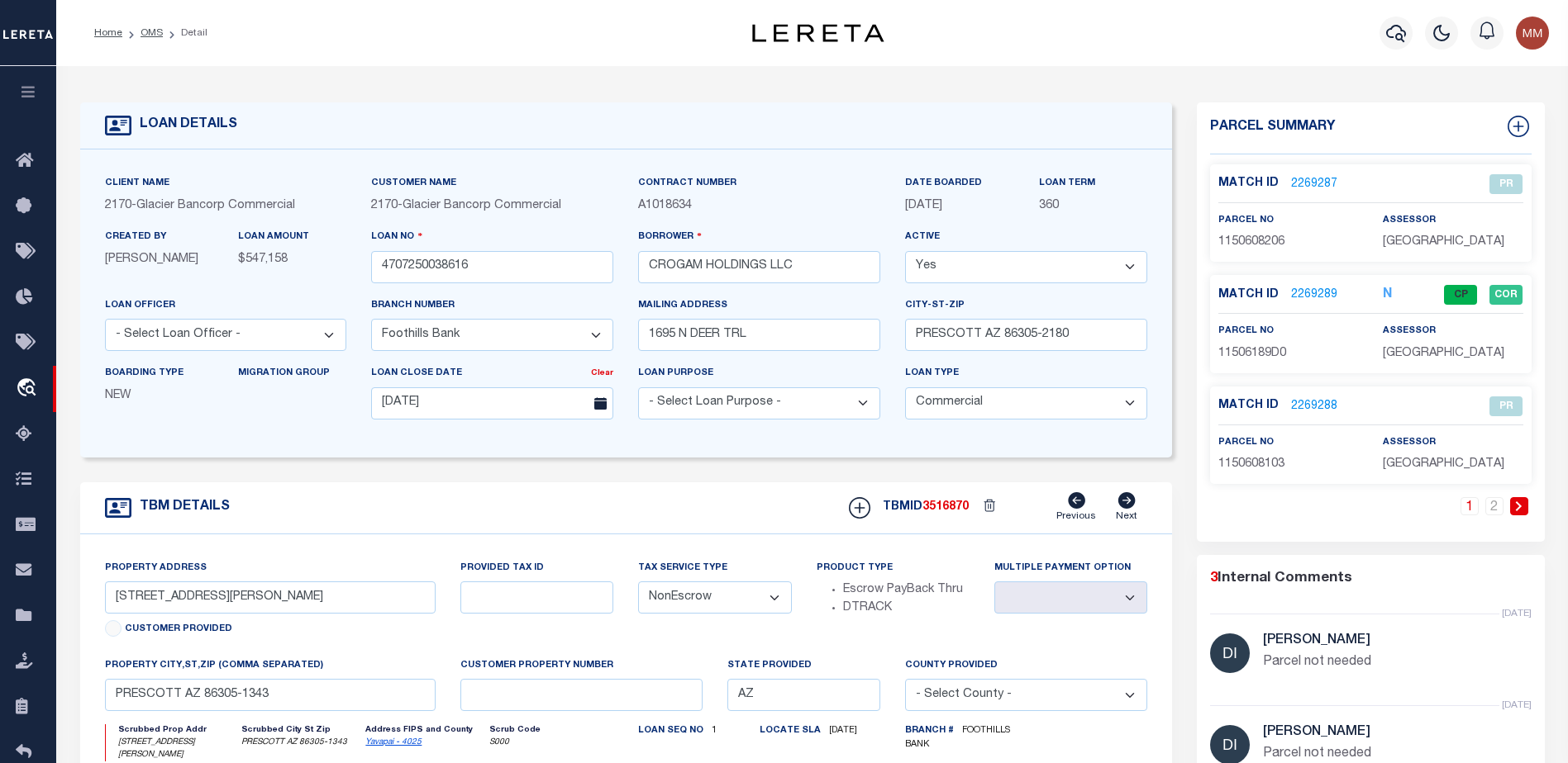
click at [1522, 503] on icon at bounding box center [1518, 506] width 8 height 10
click at [1308, 401] on link "2270062" at bounding box center [1314, 406] width 46 height 17
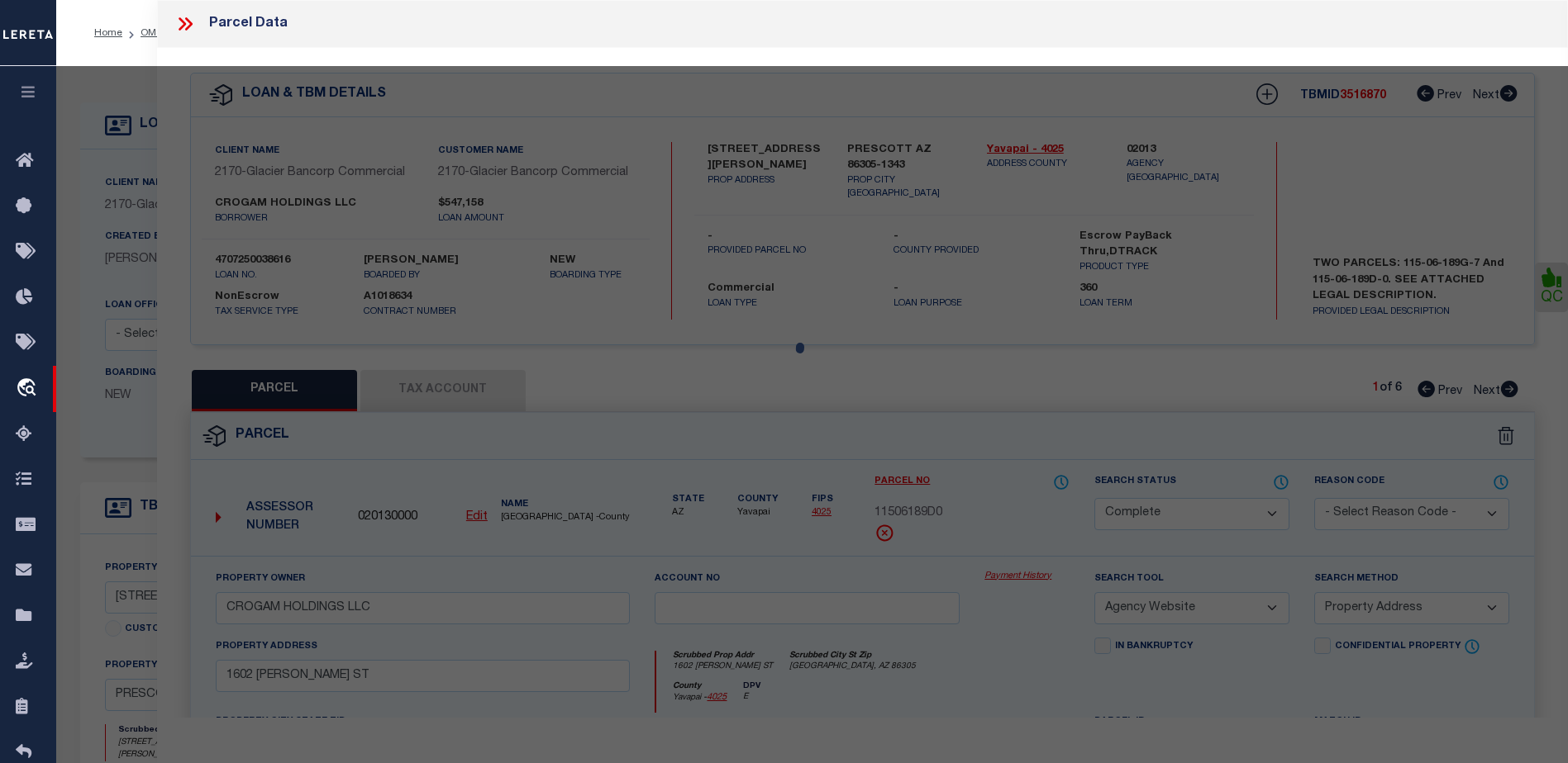
select select "AS"
select select
checkbox input "false"
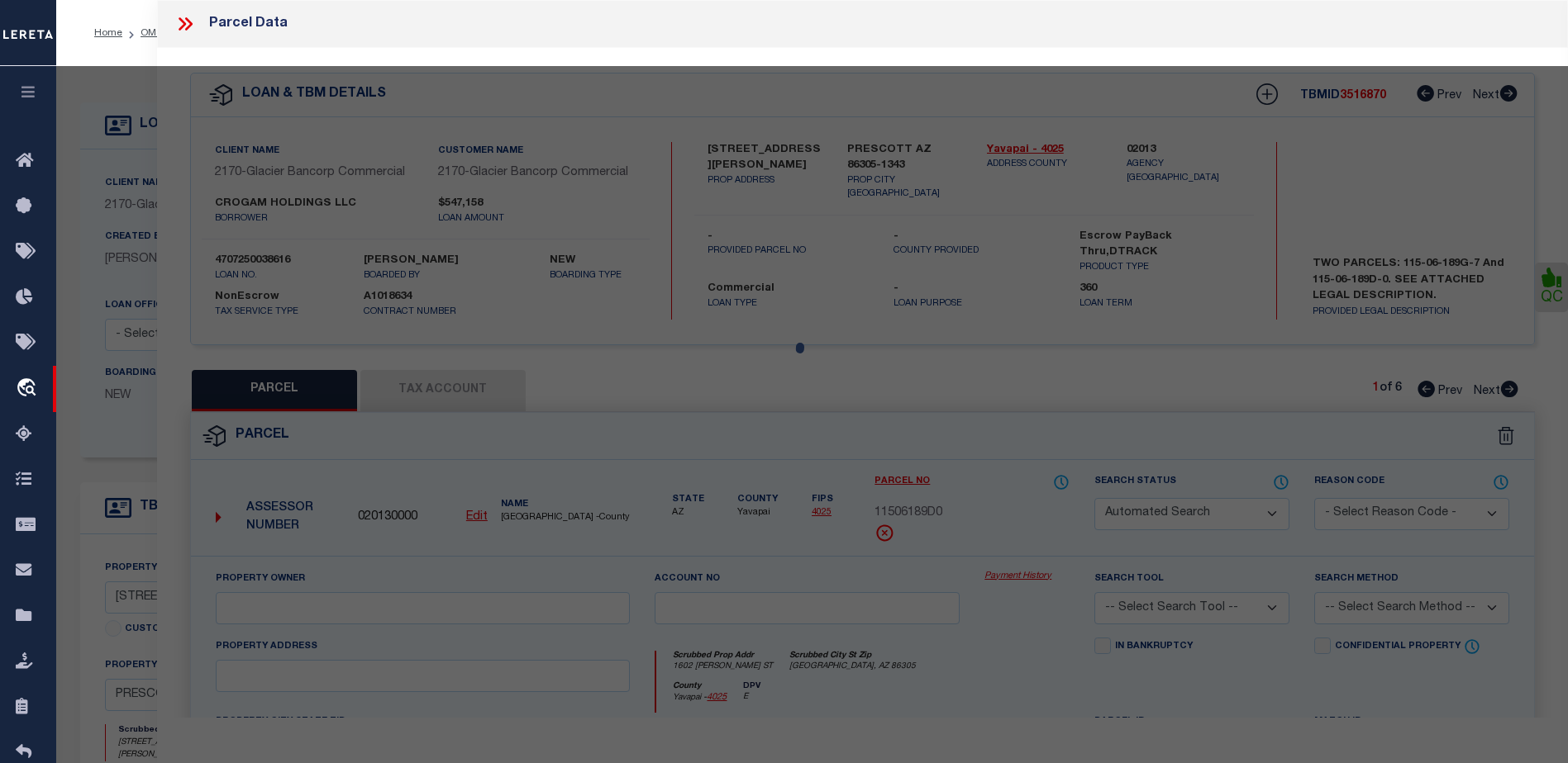
select select "QC"
type input "CROGAM HOLDINGS LLC"
select select "AGW"
select select "LEG"
type input "[STREET_ADDRESS][PERSON_NAME]"
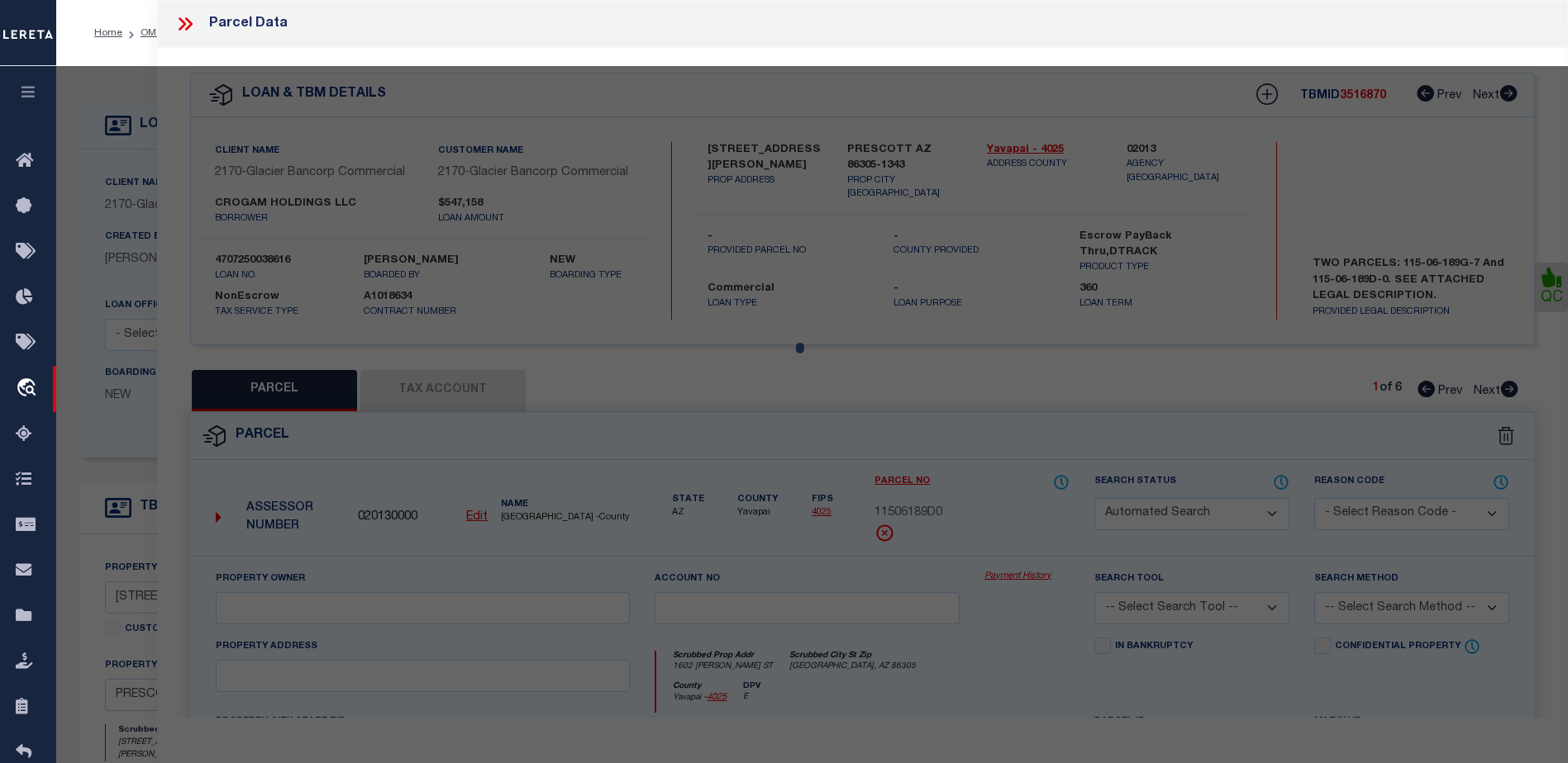
type textarea "[PERSON_NAME] PARK PER M&P 3/25 LOT 5 AND THE SOUTHERLY PORTION OF LOT 6 BLOCK …"
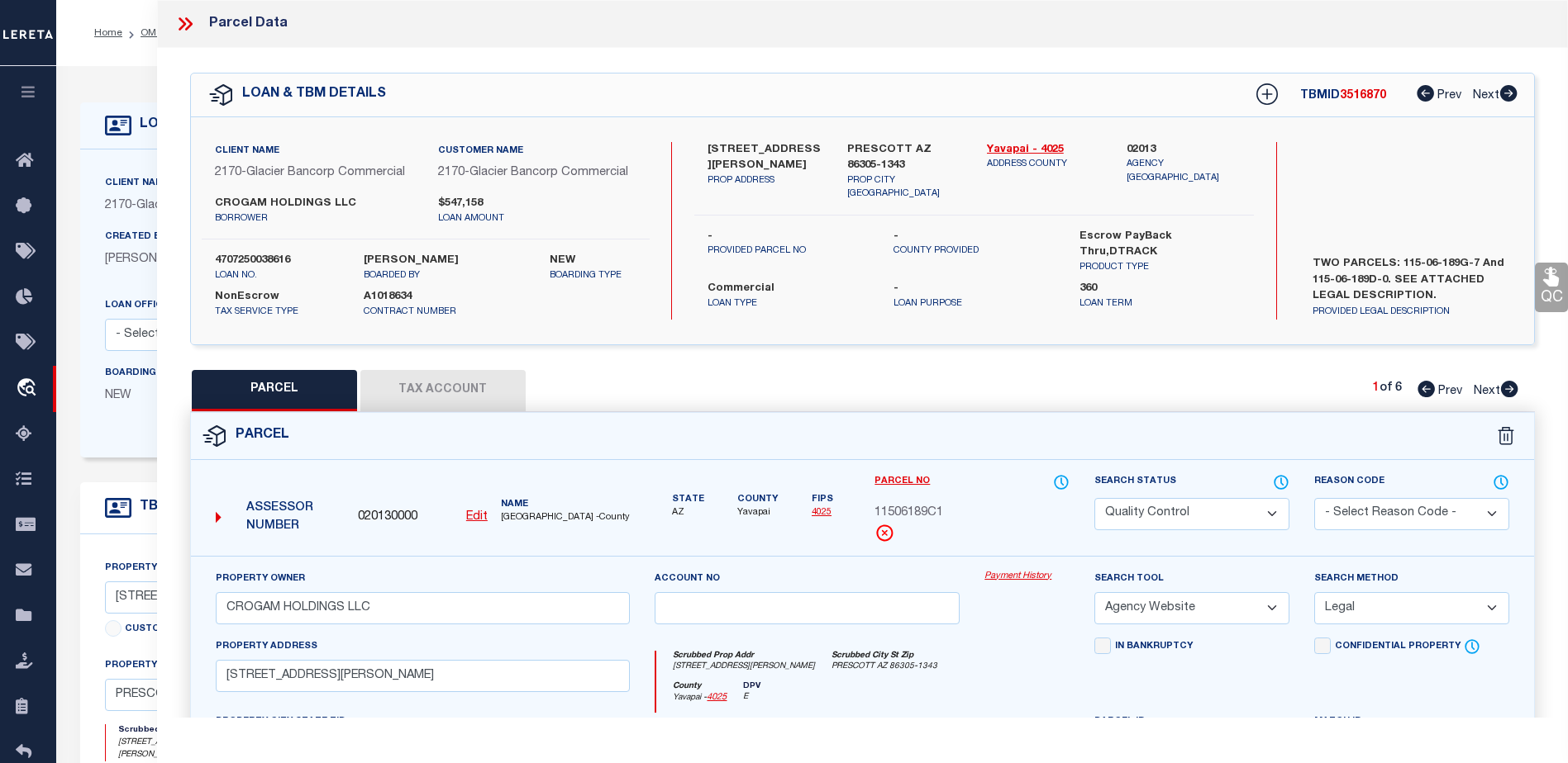
click at [186, 27] on icon at bounding box center [185, 23] width 21 height 21
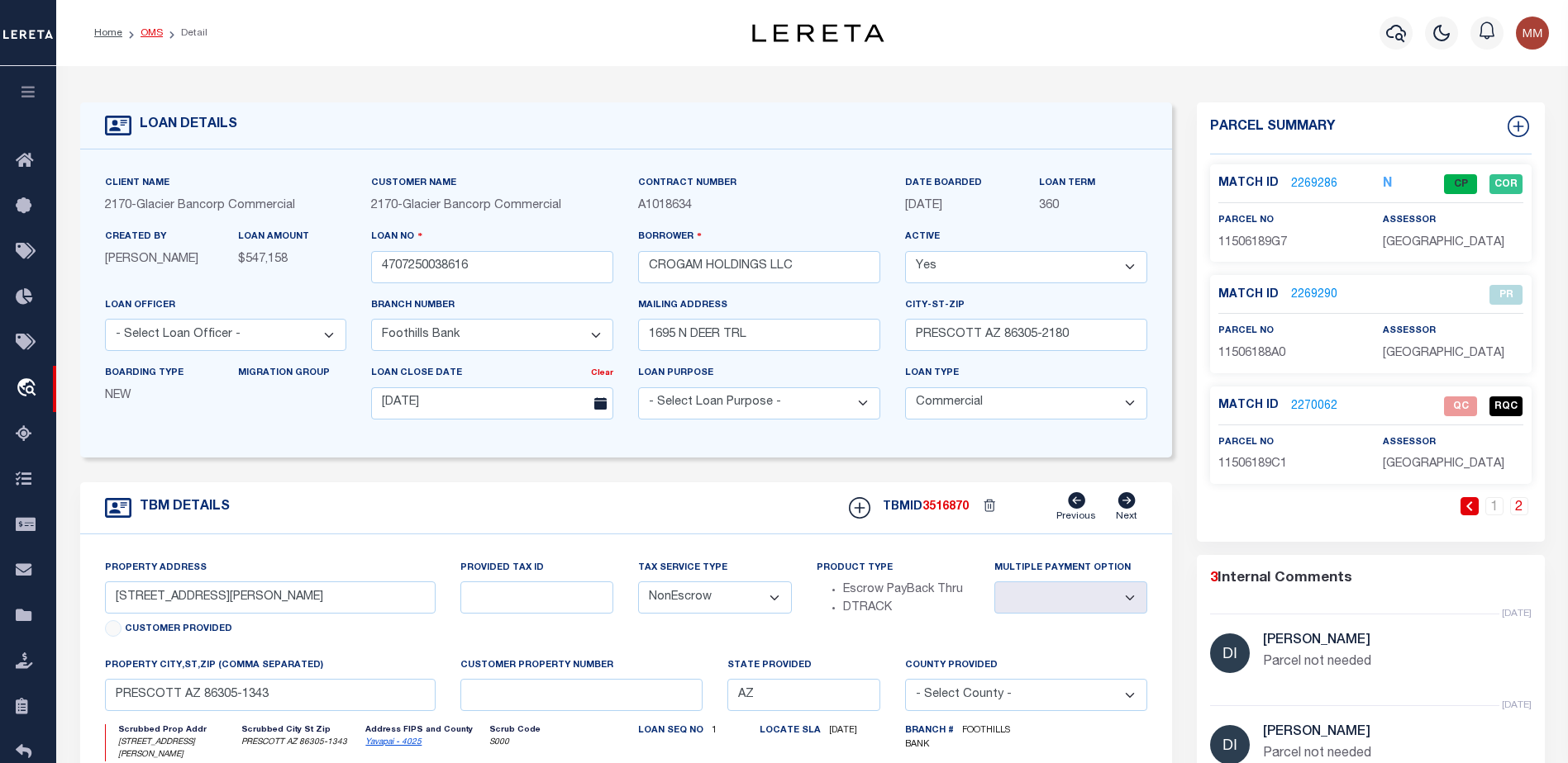
click at [143, 34] on link "OMS" at bounding box center [151, 33] width 22 height 10
select select
